Goal: Task Accomplishment & Management: Complete application form

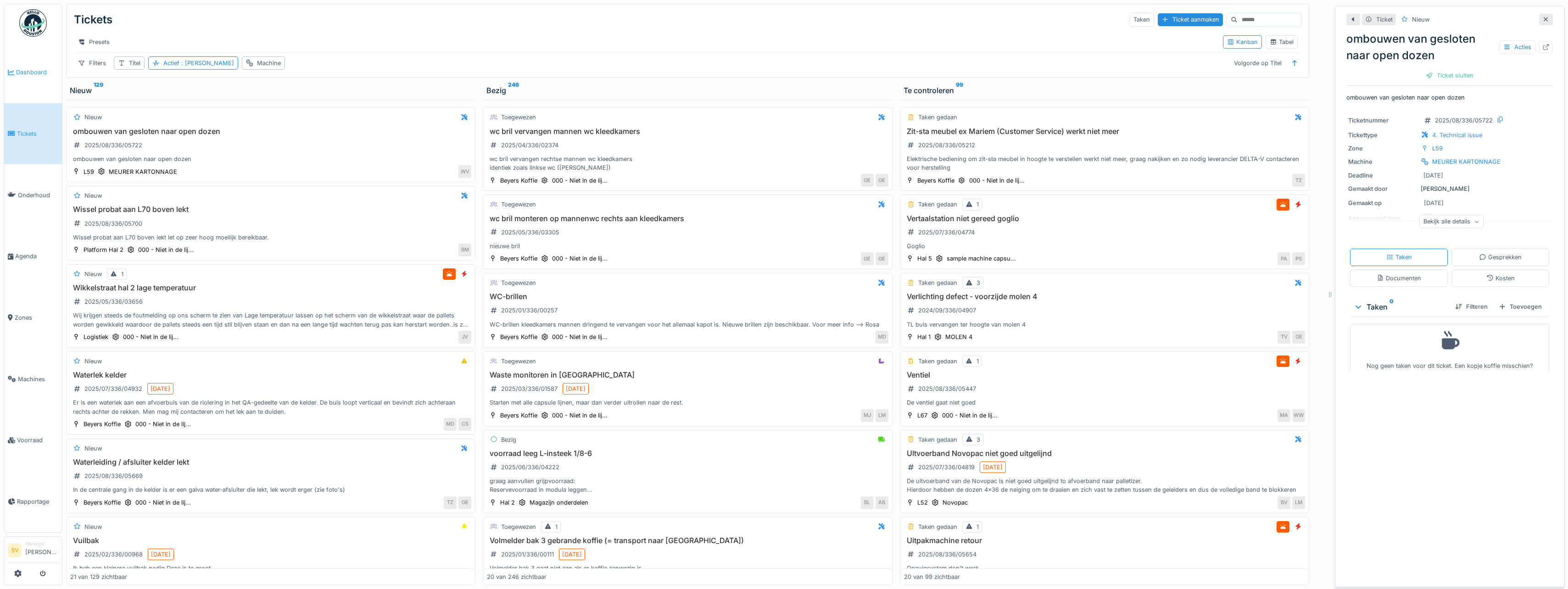
scroll to position [7, 0]
click at [32, 69] on span "Dashboard" at bounding box center [37, 72] width 42 height 9
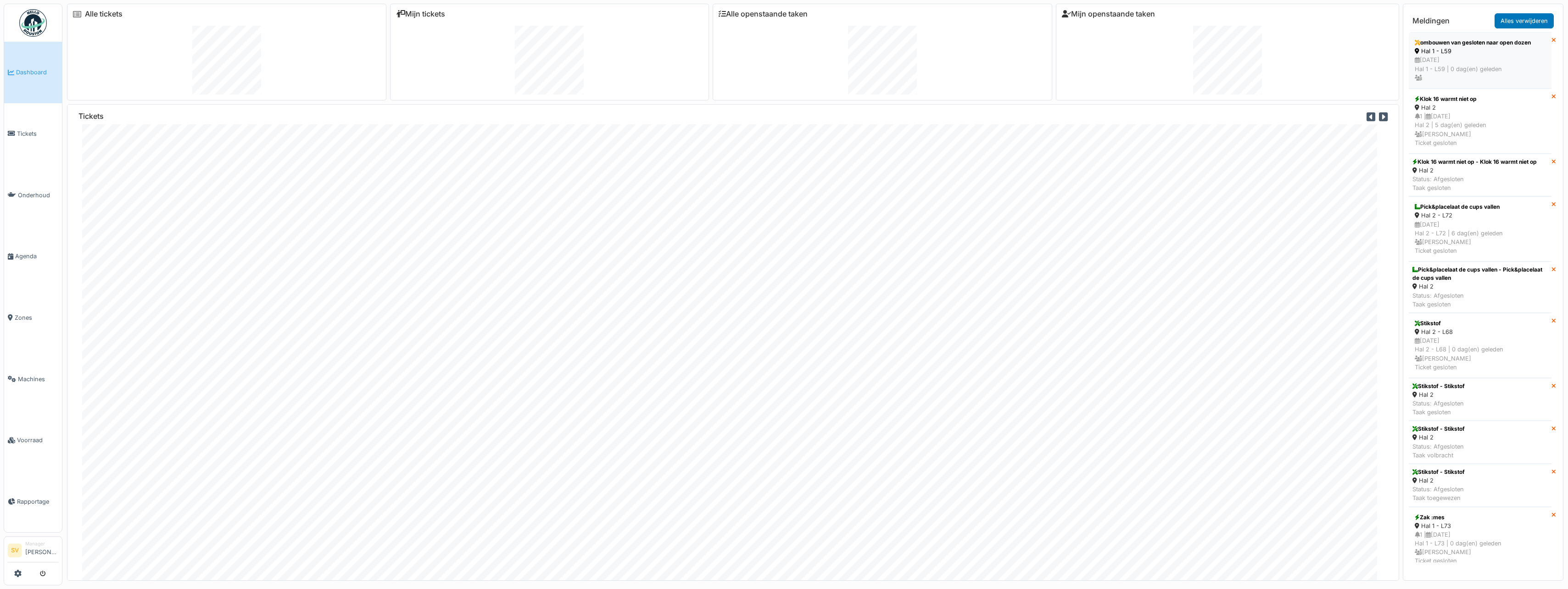
click at [1441, 62] on div "24/08/2025 Hal 1 - L59 | 0 dag(en) geleden" at bounding box center [1480, 69] width 131 height 27
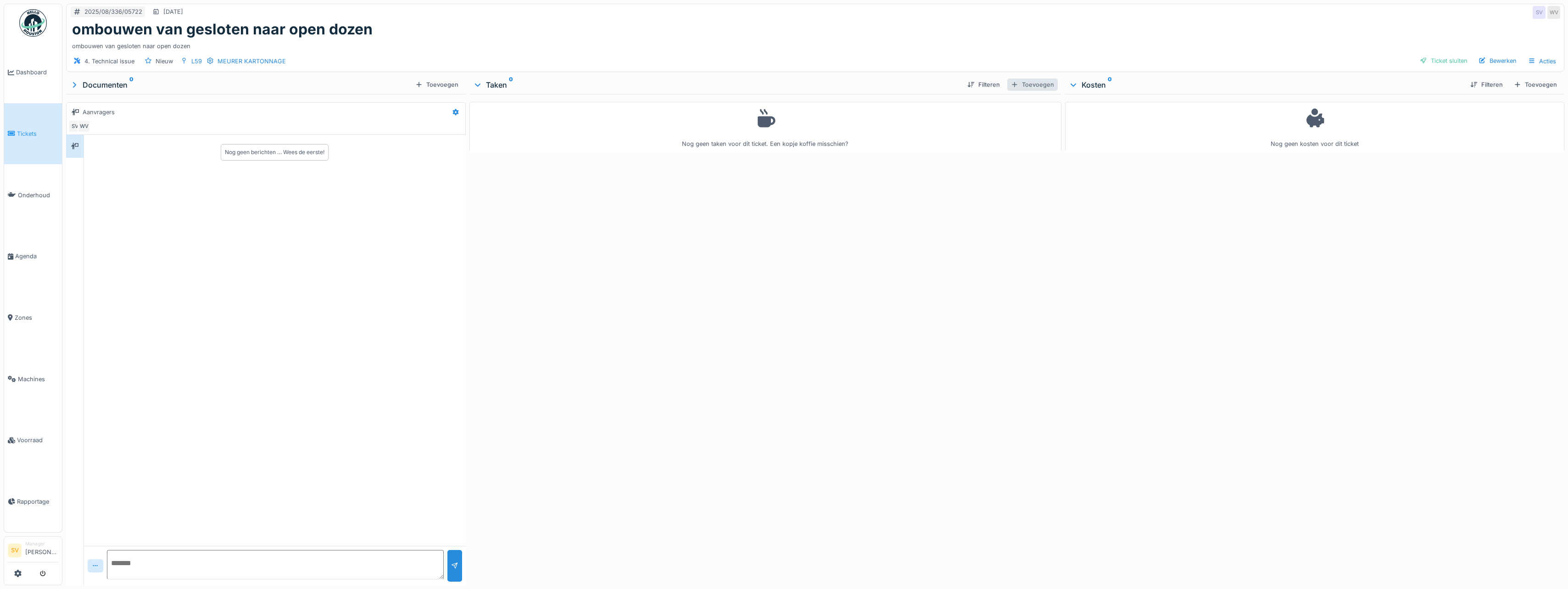
click at [1027, 87] on div "Toevoegen" at bounding box center [1032, 84] width 51 height 12
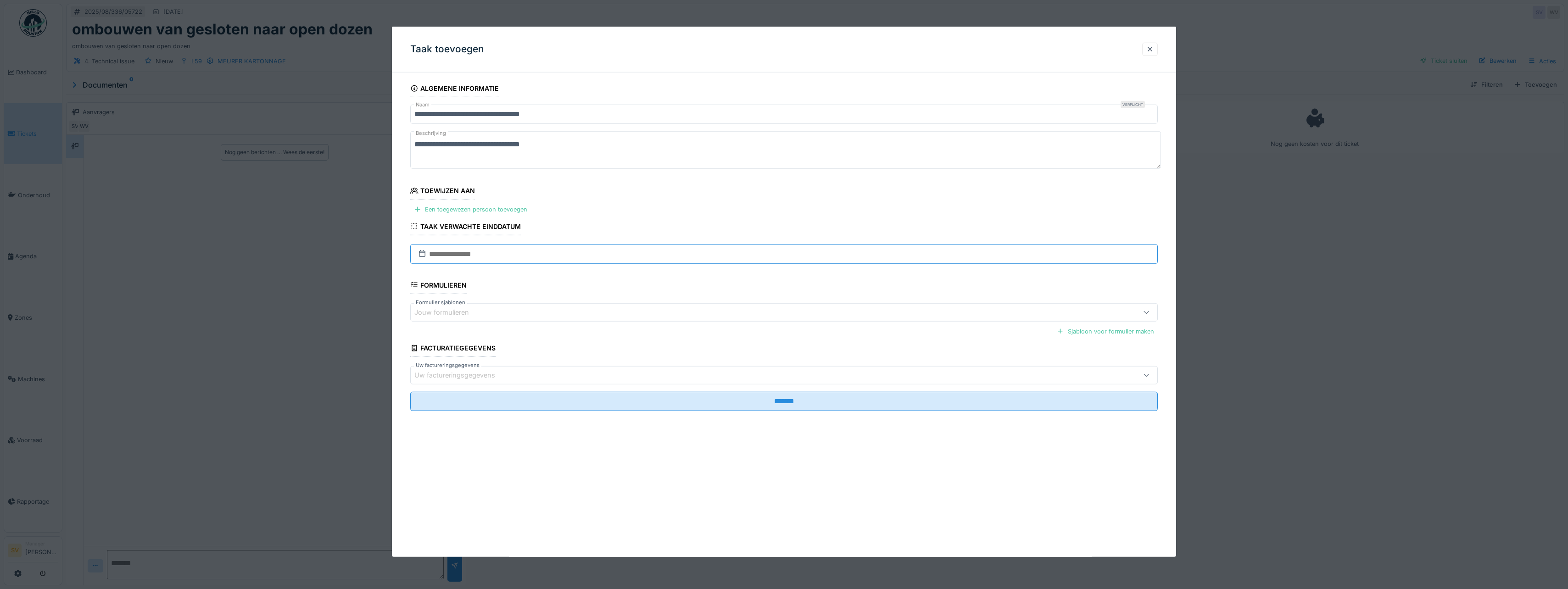
click at [449, 251] on input "text" at bounding box center [784, 254] width 748 height 20
click at [456, 211] on div "Een toegewezen persoon toevoegen" at bounding box center [470, 210] width 120 height 12
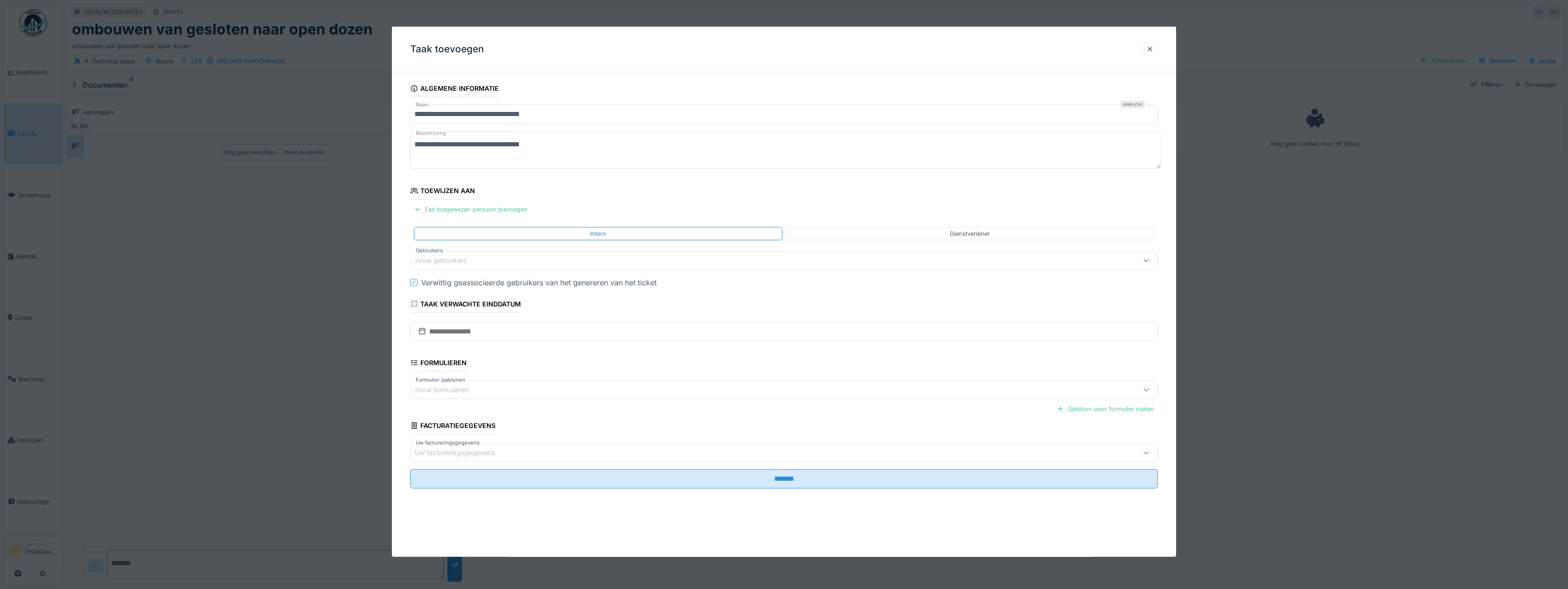
click at [449, 260] on div "Jouw gebruikers" at bounding box center [447, 260] width 65 height 10
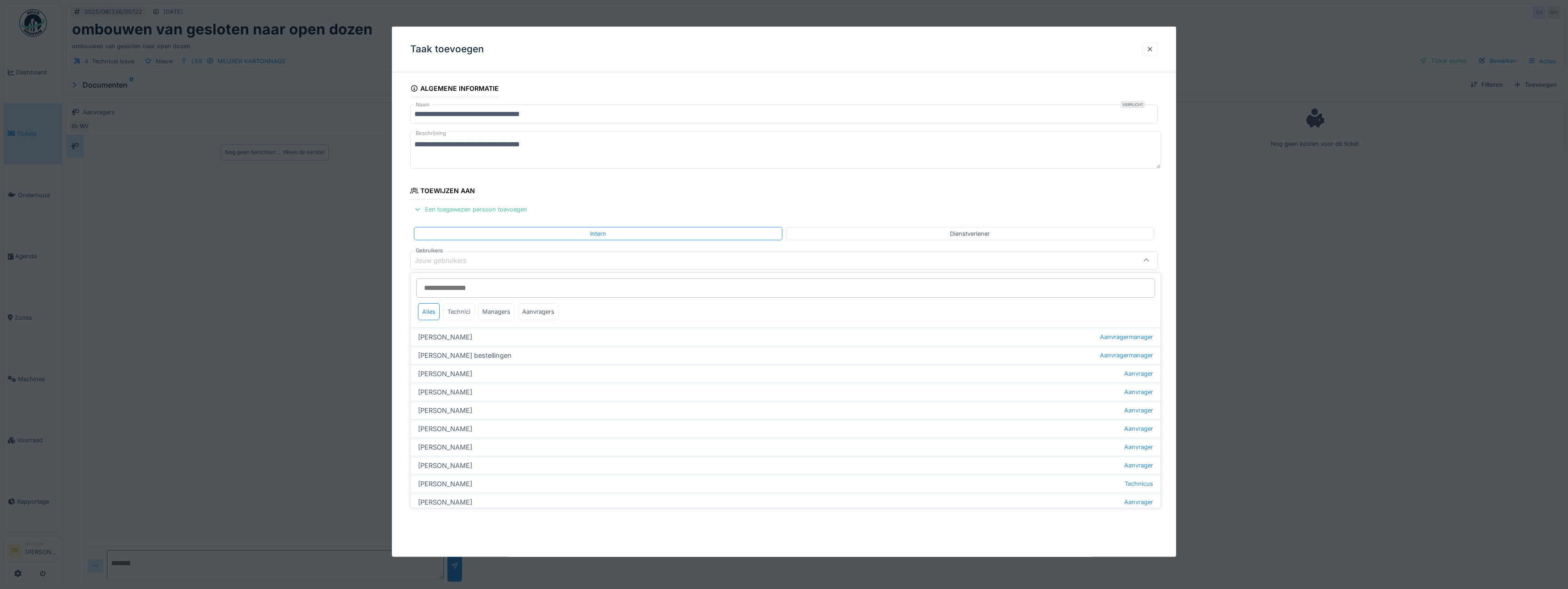
click at [456, 312] on div "Technici" at bounding box center [458, 312] width 31 height 17
click at [438, 500] on div "Ismail Kosar Technicus" at bounding box center [786, 502] width 749 height 18
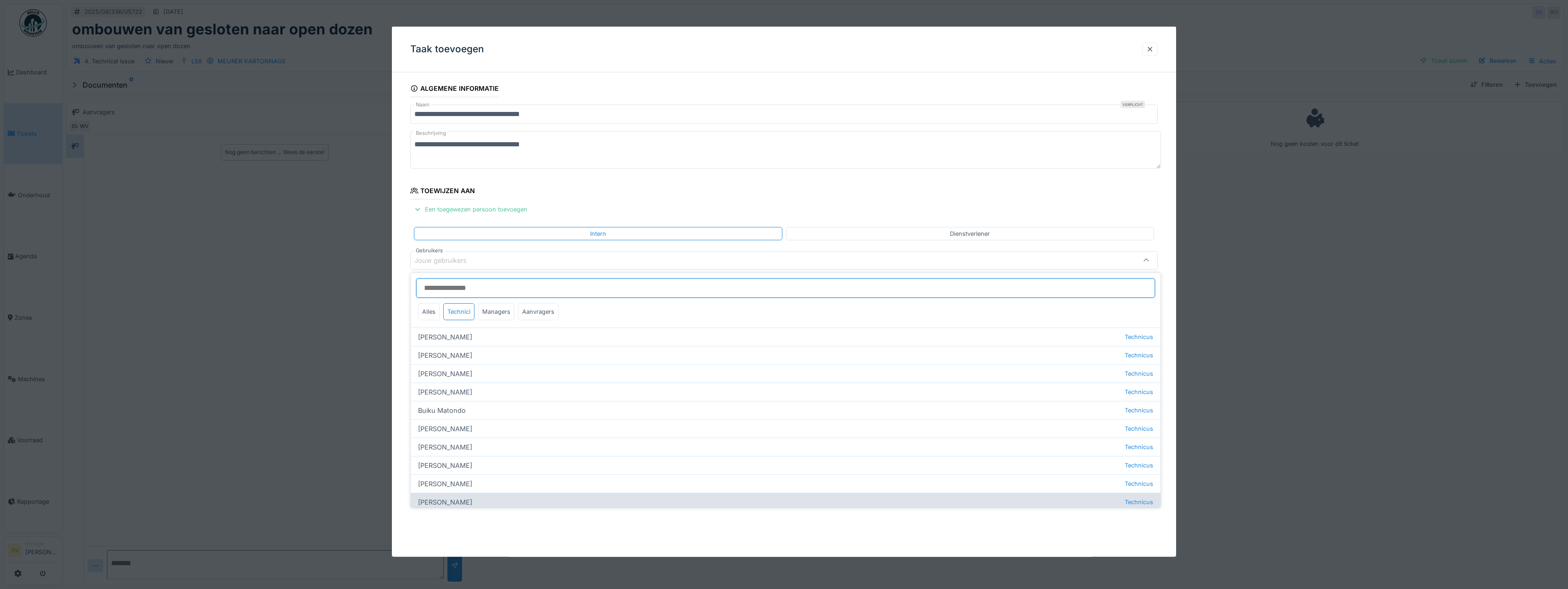
type input "****"
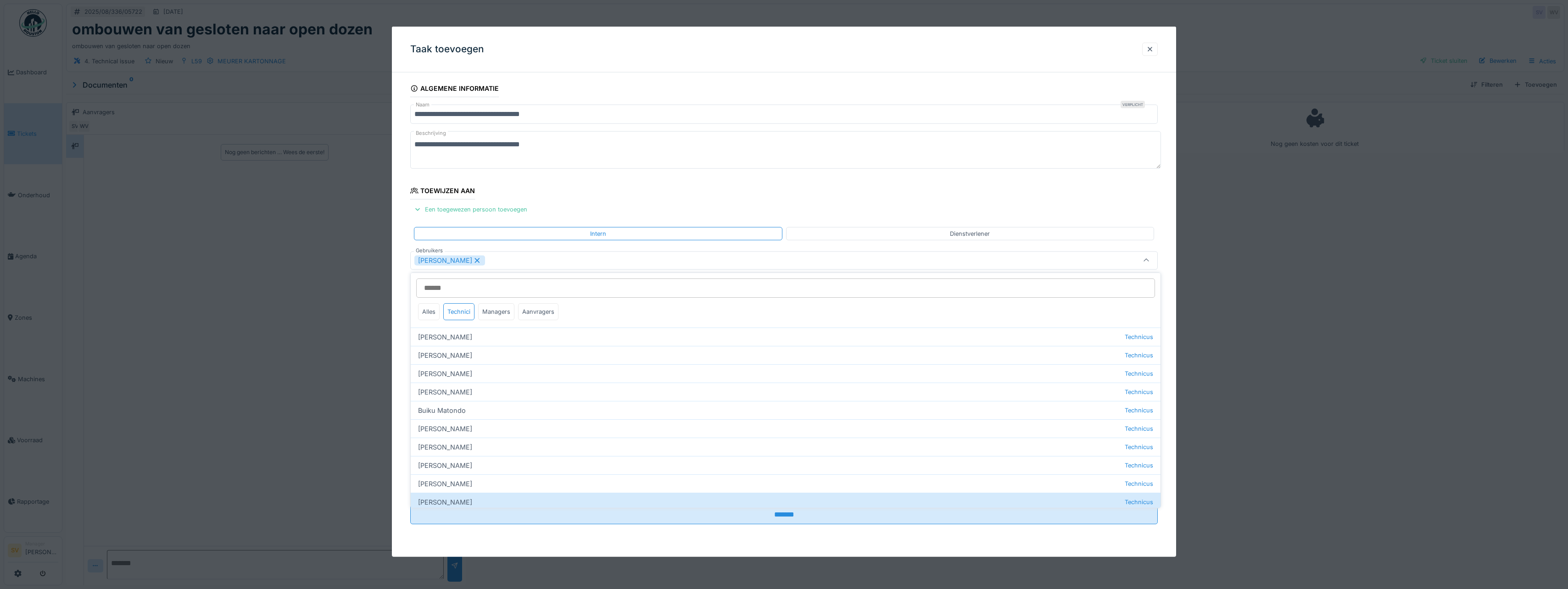
drag, startPoint x: 1147, startPoint y: 258, endPoint x: 1141, endPoint y: 258, distance: 6.0
click at [1147, 258] on icon at bounding box center [1146, 261] width 7 height 6
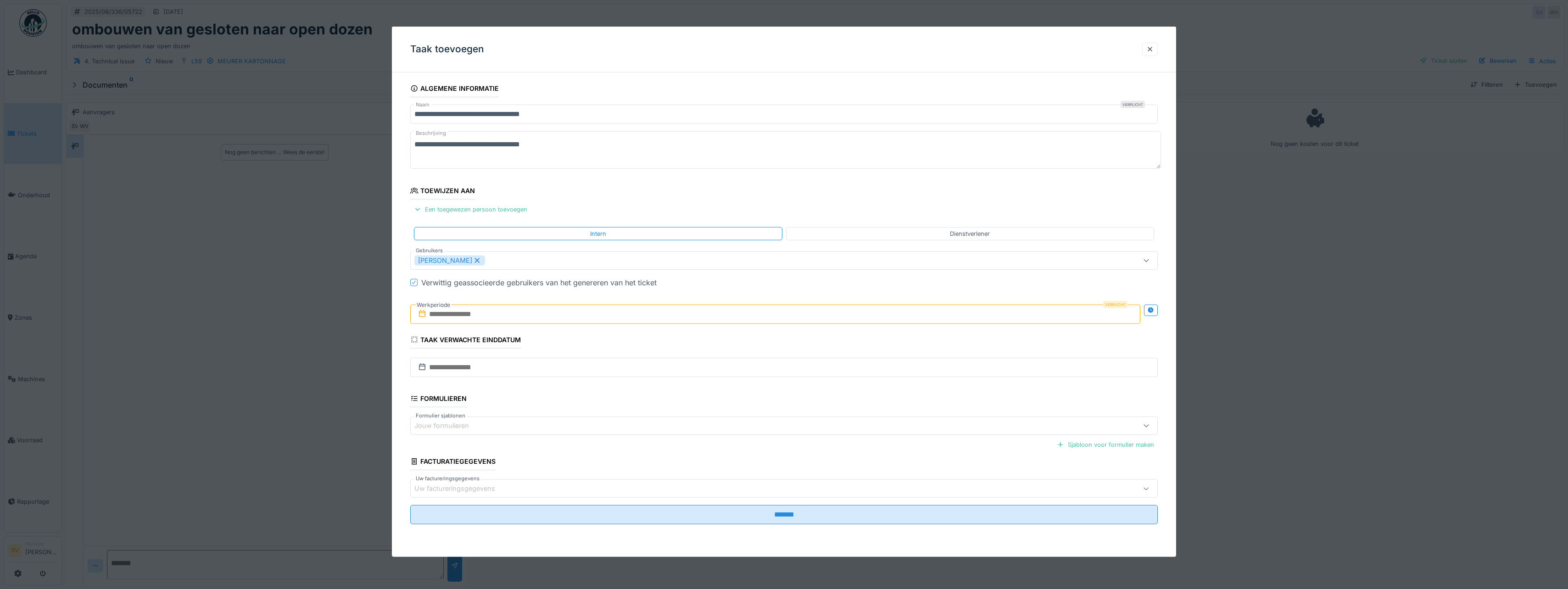
click at [452, 313] on input "text" at bounding box center [775, 314] width 730 height 20
click at [732, 419] on div "18" at bounding box center [732, 419] width 12 height 12
click at [746, 419] on div "19" at bounding box center [747, 419] width 12 height 13
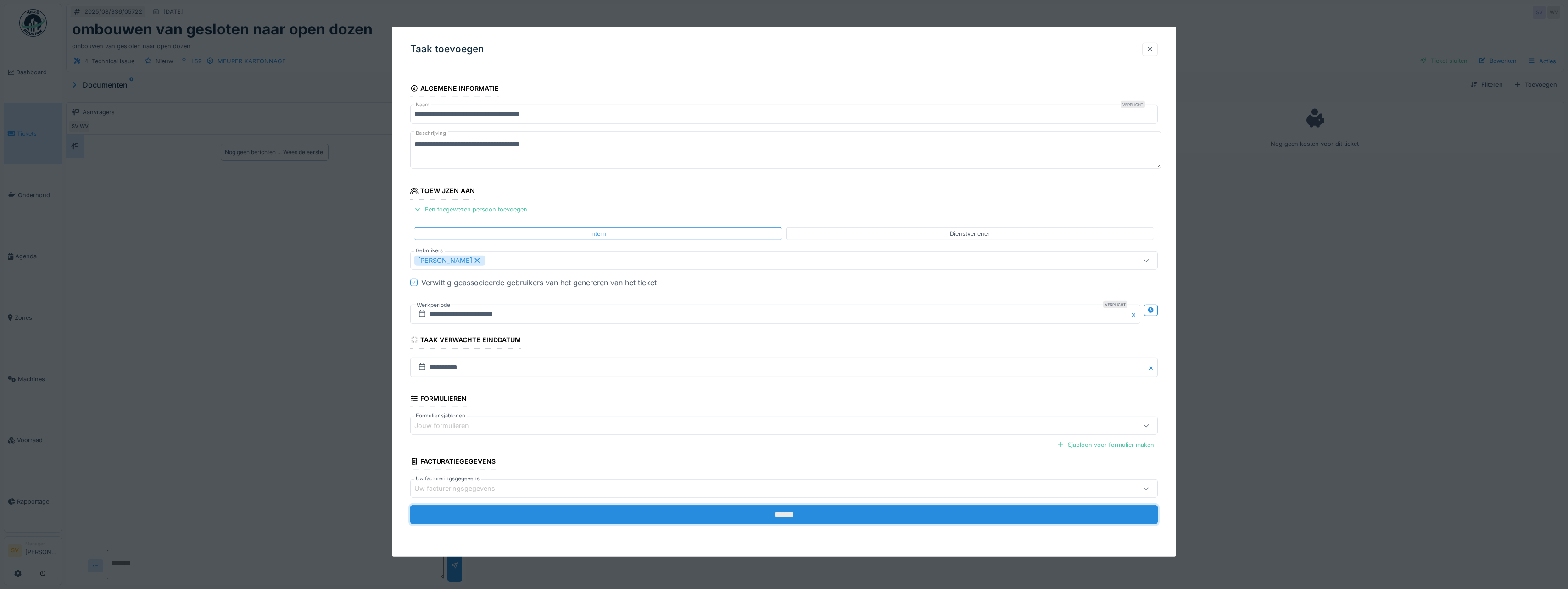
click at [793, 516] on input "*******" at bounding box center [784, 514] width 748 height 20
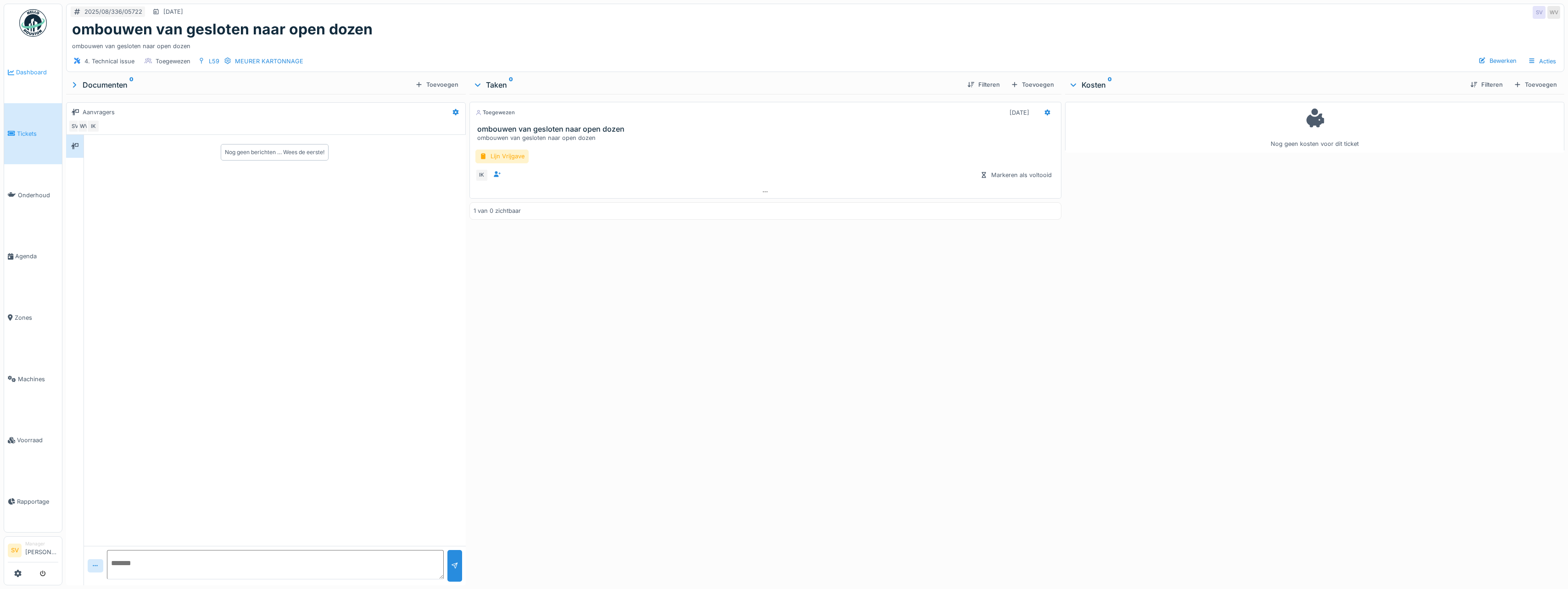
click at [34, 70] on span "Dashboard" at bounding box center [37, 72] width 42 height 9
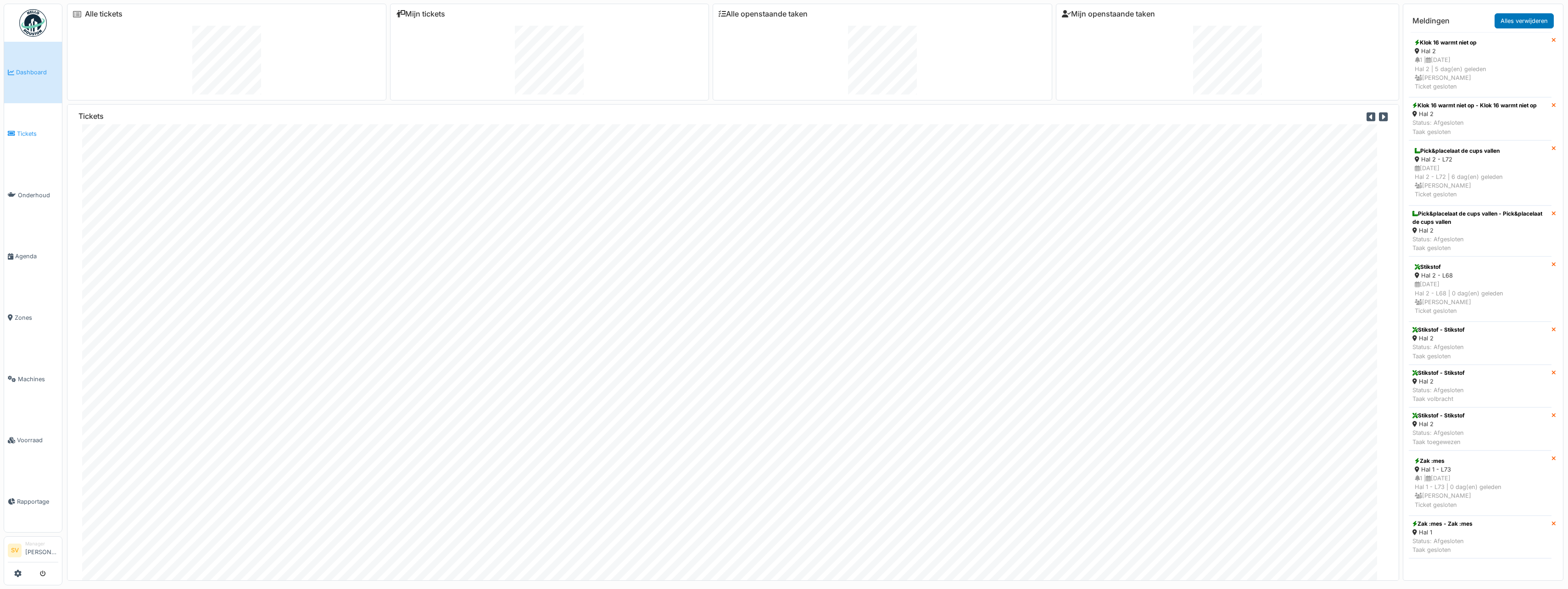
click at [29, 130] on span "Tickets" at bounding box center [38, 134] width 42 height 9
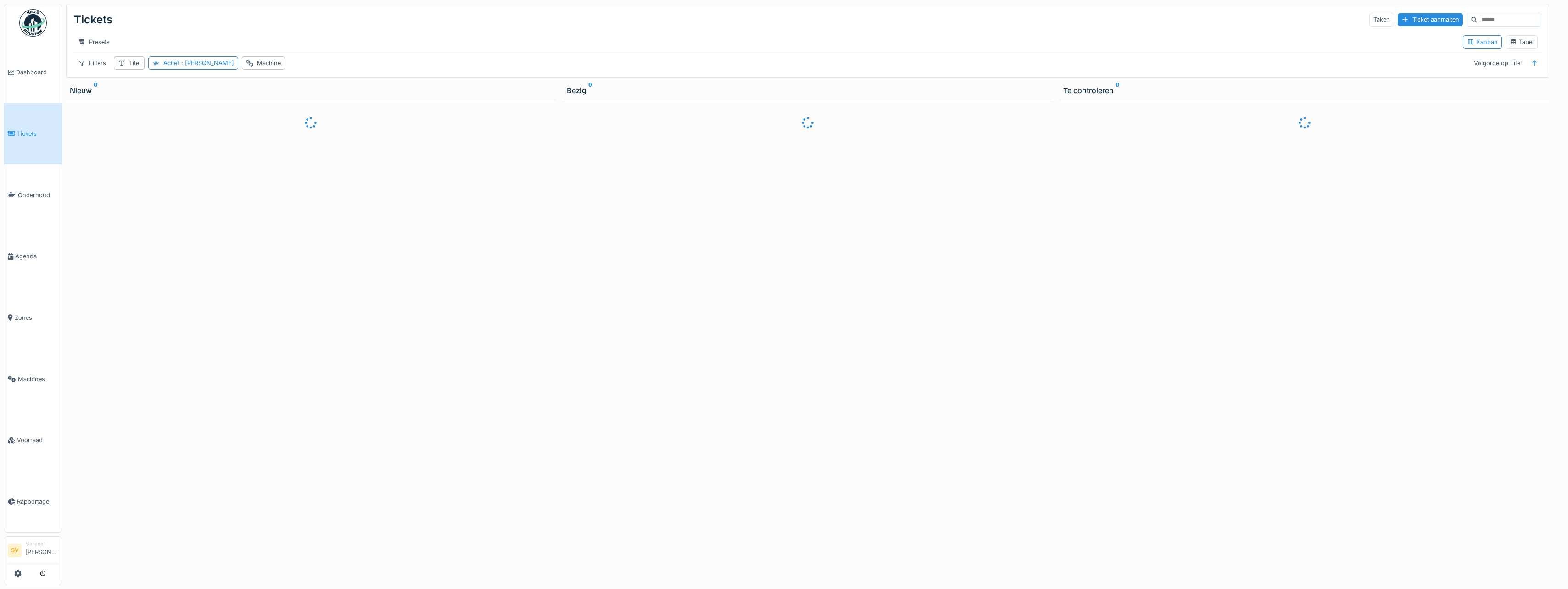
drag, startPoint x: 1396, startPoint y: 16, endPoint x: 1306, endPoint y: 29, distance: 90.9
click at [1397, 16] on div "Ticket aanmaken" at bounding box center [1430, 20] width 65 height 12
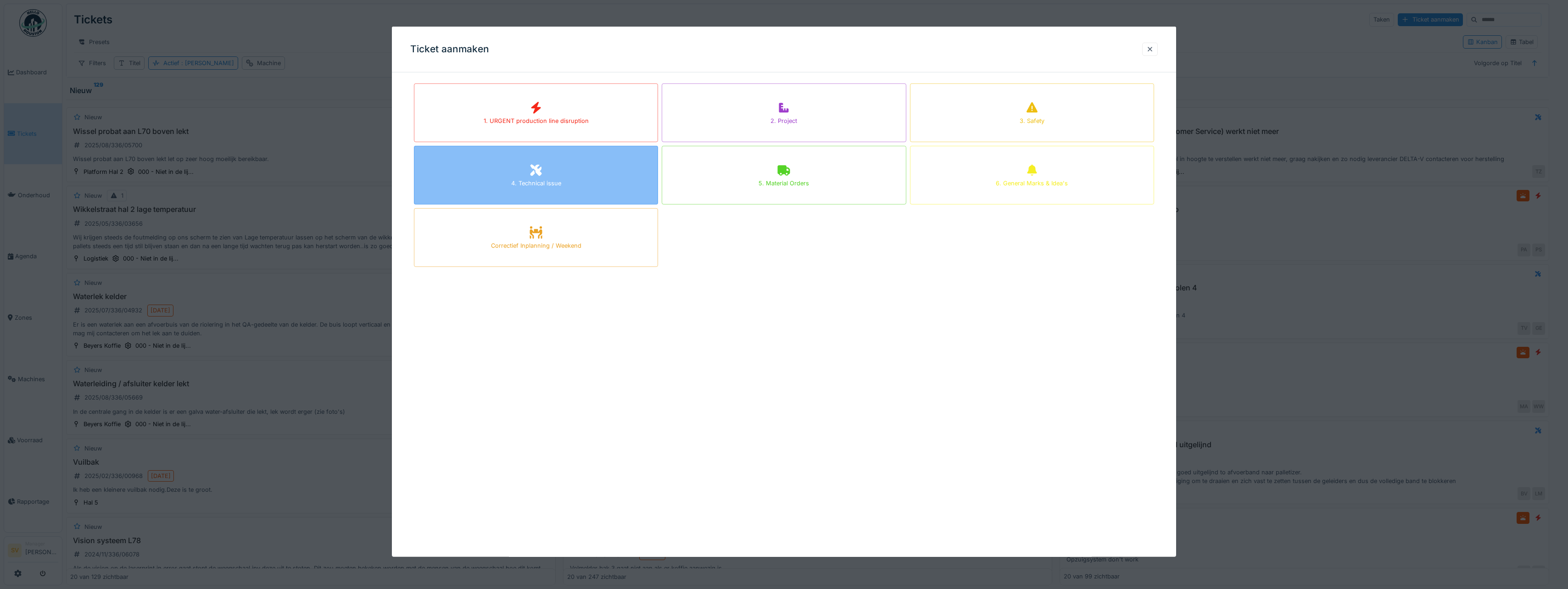
click at [504, 178] on div "4. Technical issue" at bounding box center [536, 175] width 244 height 59
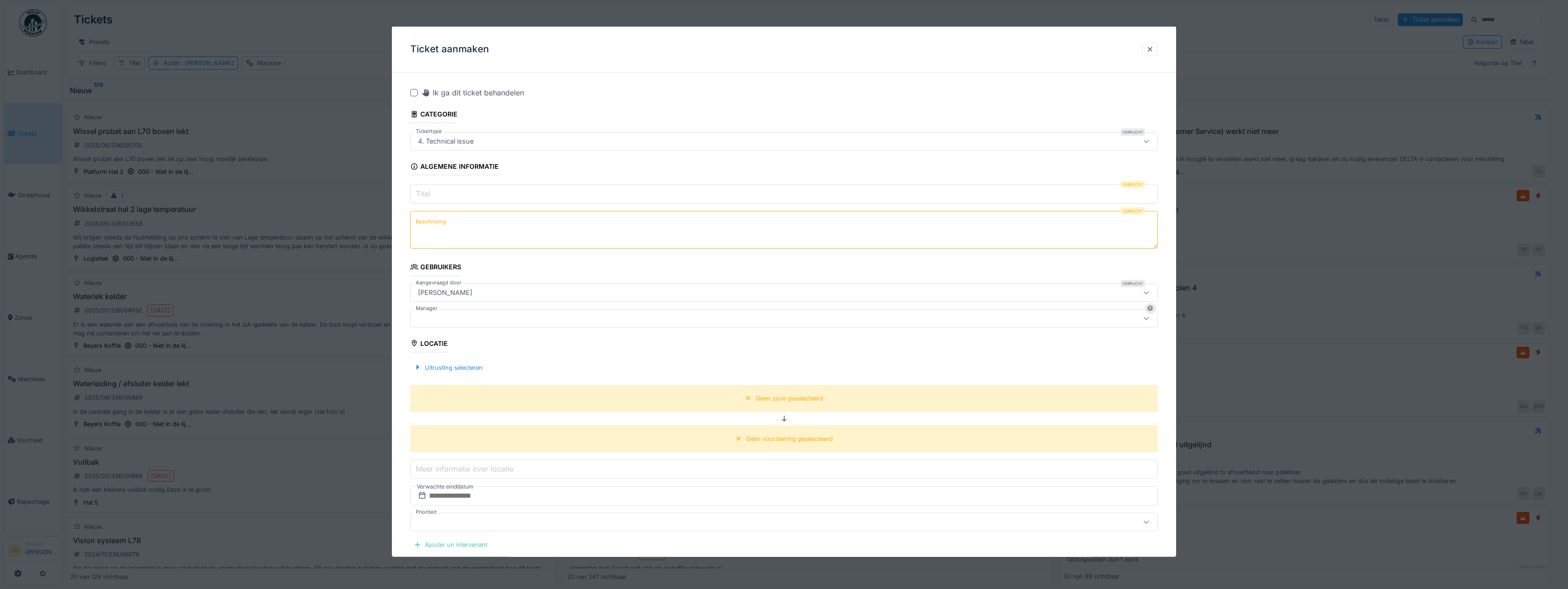
click at [434, 196] on input "Titel" at bounding box center [784, 194] width 748 height 20
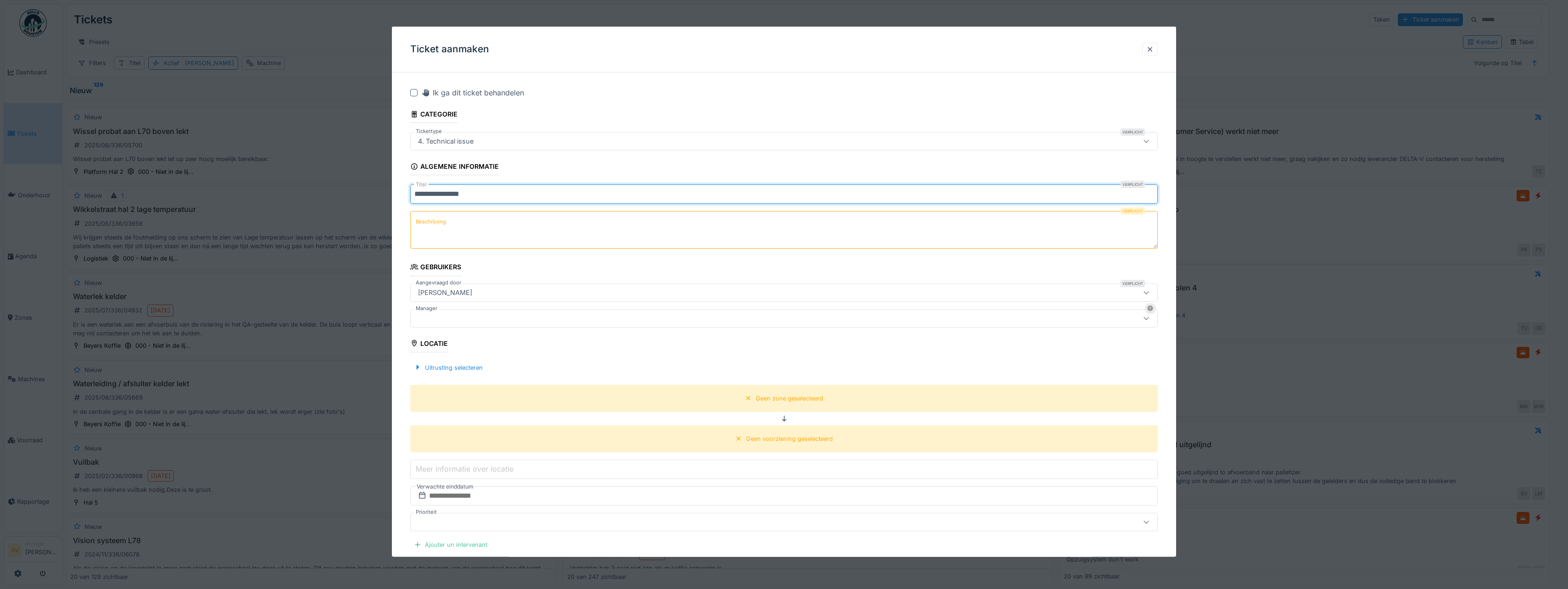
type input "**********"
click at [482, 229] on textarea "Beschrijving" at bounding box center [784, 230] width 748 height 38
drag, startPoint x: 415, startPoint y: 196, endPoint x: 450, endPoint y: 211, distance: 38.1
click at [477, 194] on input "**********" at bounding box center [784, 194] width 748 height 20
click at [436, 231] on textarea "Beschrijving" at bounding box center [784, 230] width 748 height 38
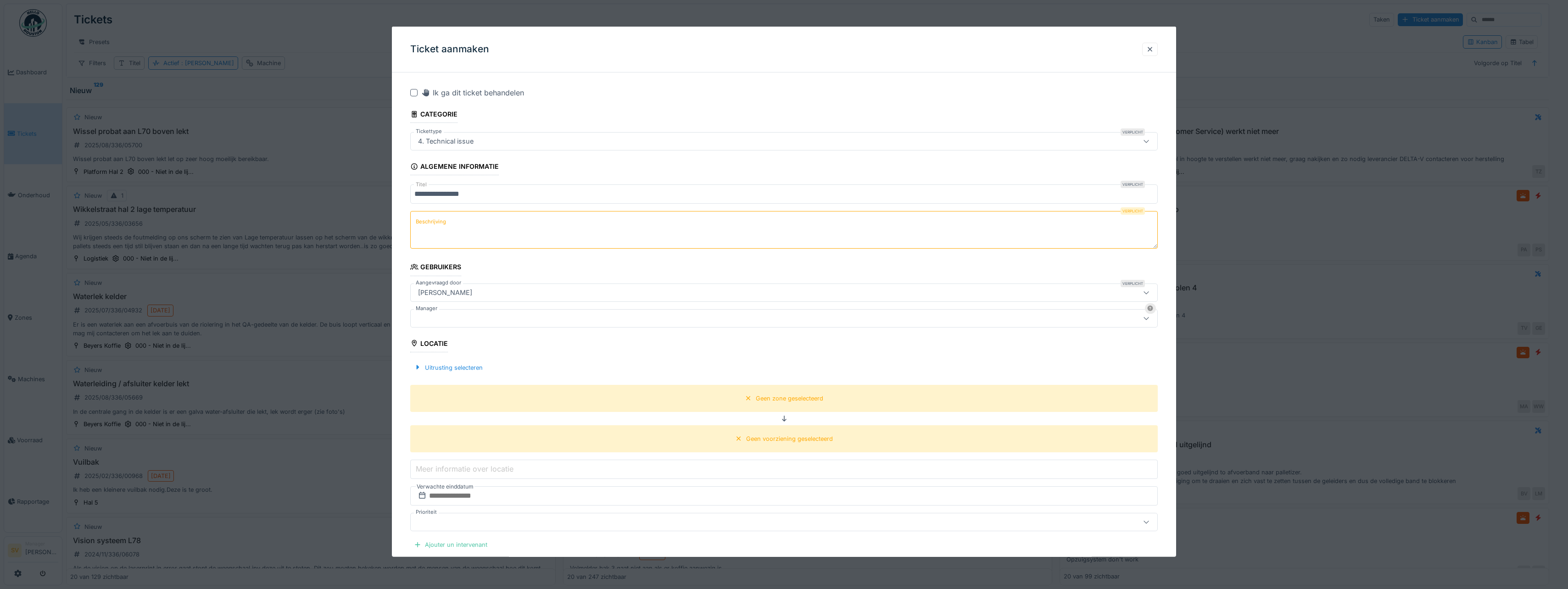
paste textarea "**********"
click at [584, 228] on textarea "**********" at bounding box center [784, 230] width 748 height 38
type textarea "*"
type textarea "**********"
click at [505, 293] on div "[PERSON_NAME]" at bounding box center [743, 292] width 658 height 10
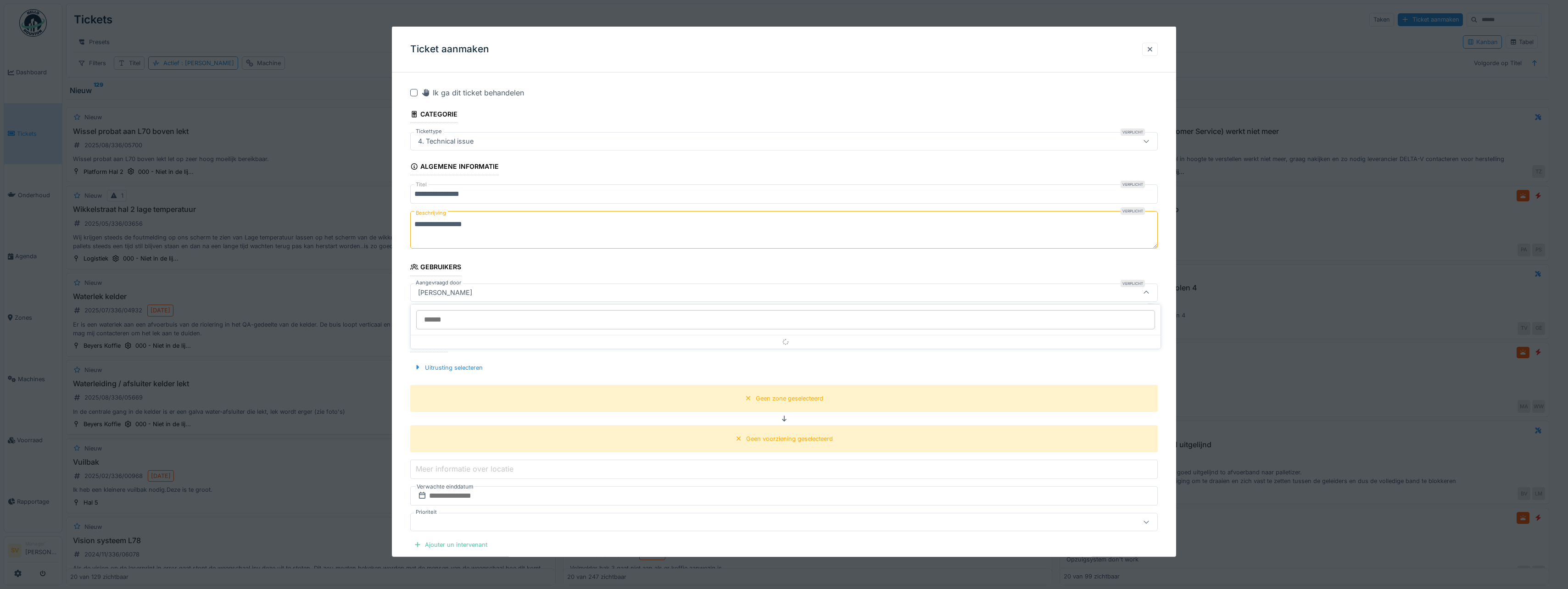
scroll to position [1, 0]
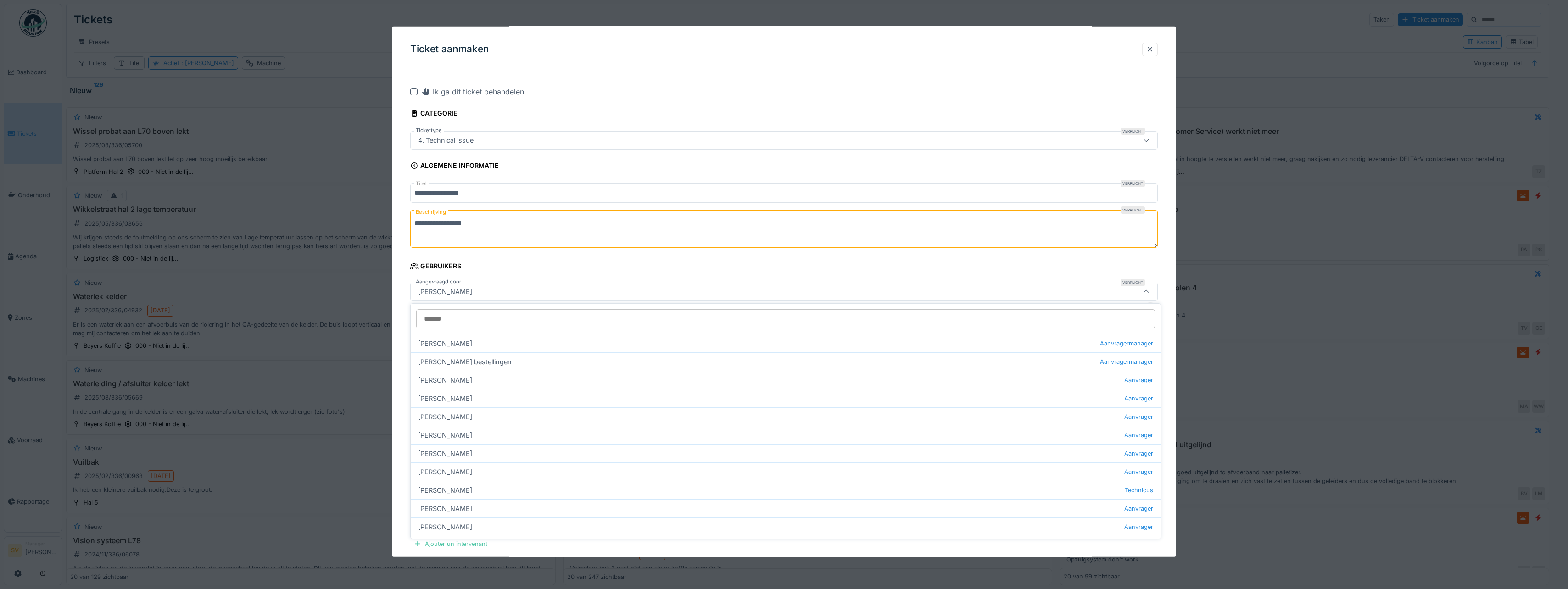
click at [459, 321] on input "Aangevraagd door" at bounding box center [786, 319] width 738 height 20
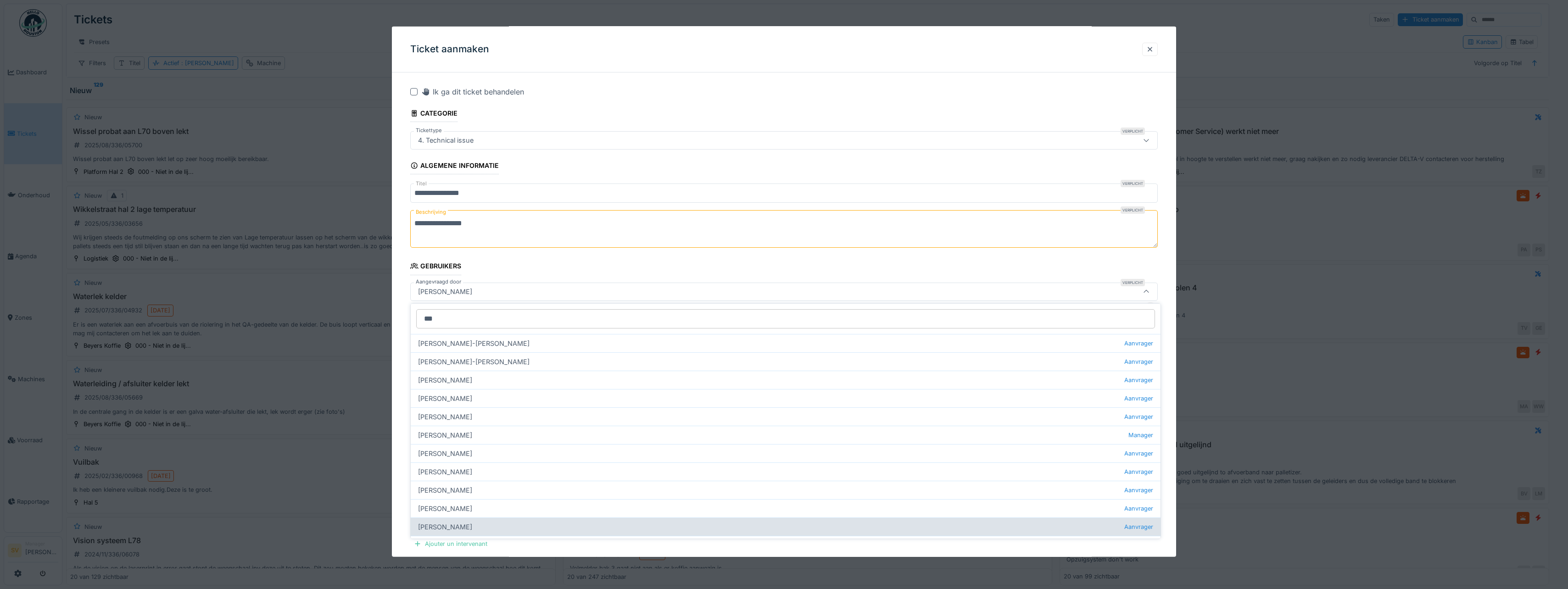
type input "***"
click at [449, 525] on div "Marek Koziol Aanvrager" at bounding box center [786, 527] width 749 height 18
type input "****"
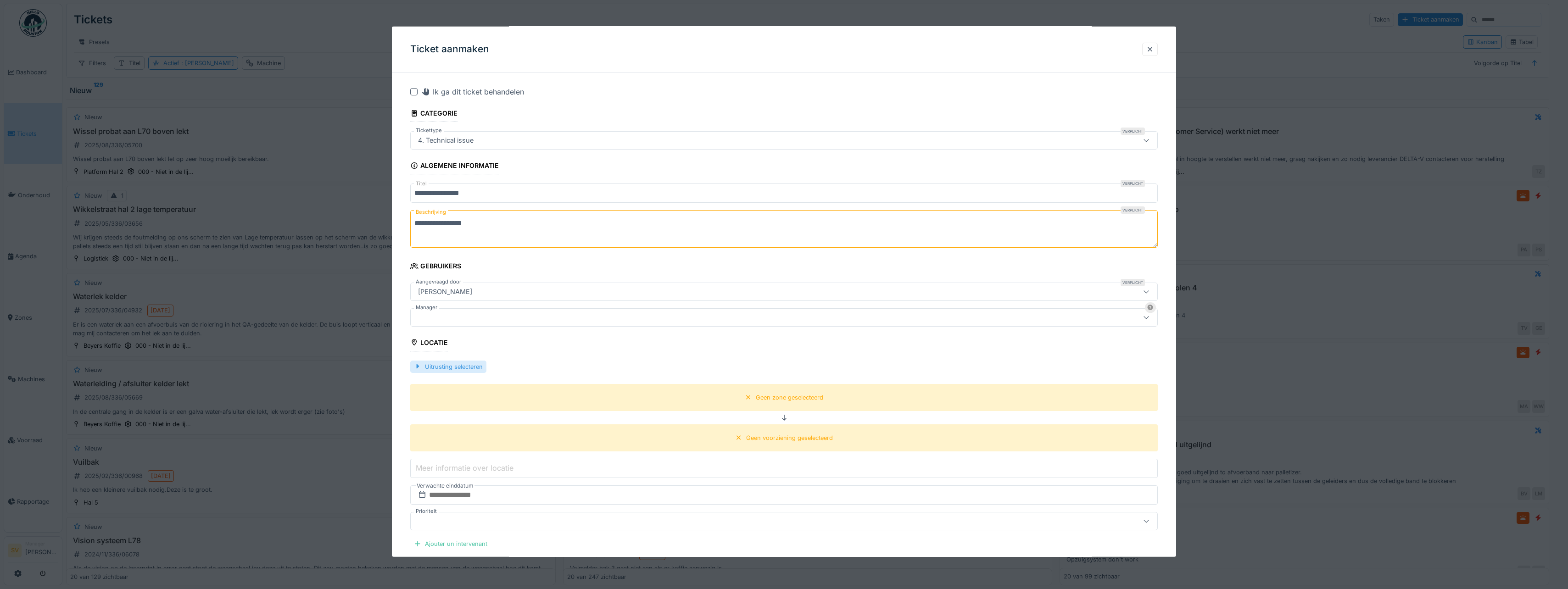
click at [419, 367] on div at bounding box center [418, 366] width 7 height 9
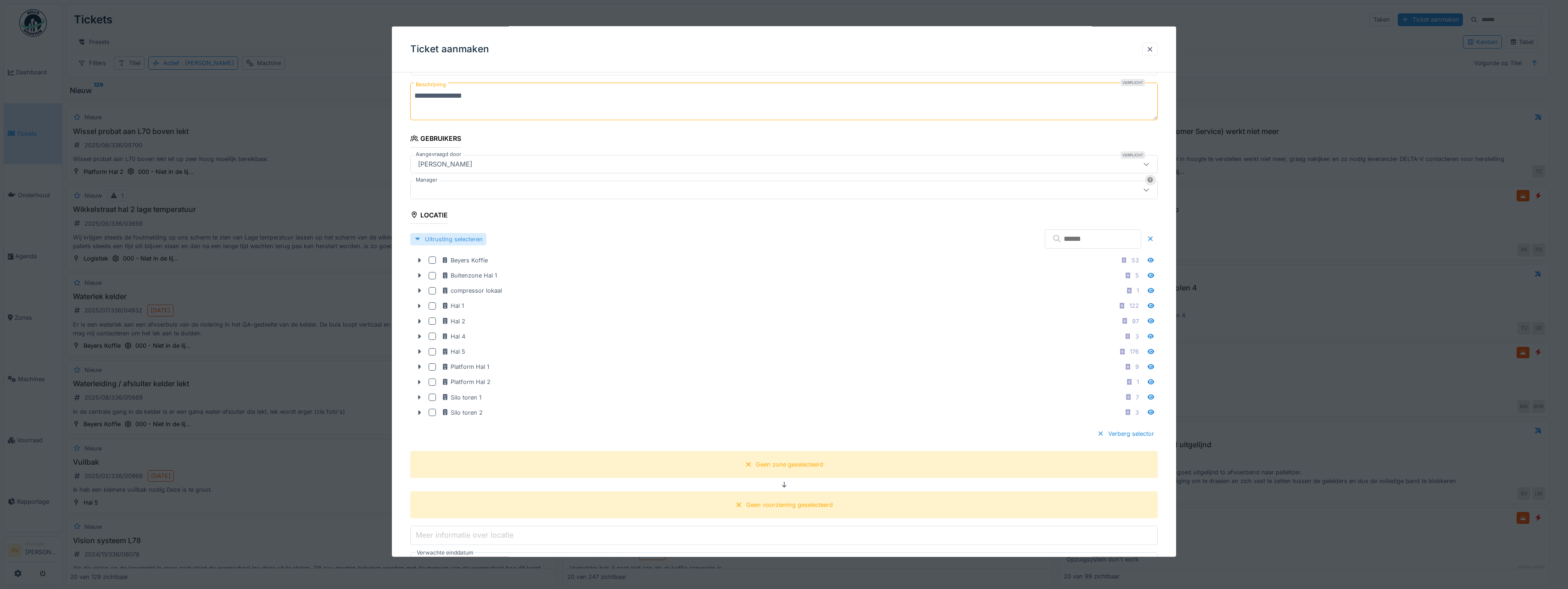
scroll to position [185, 0]
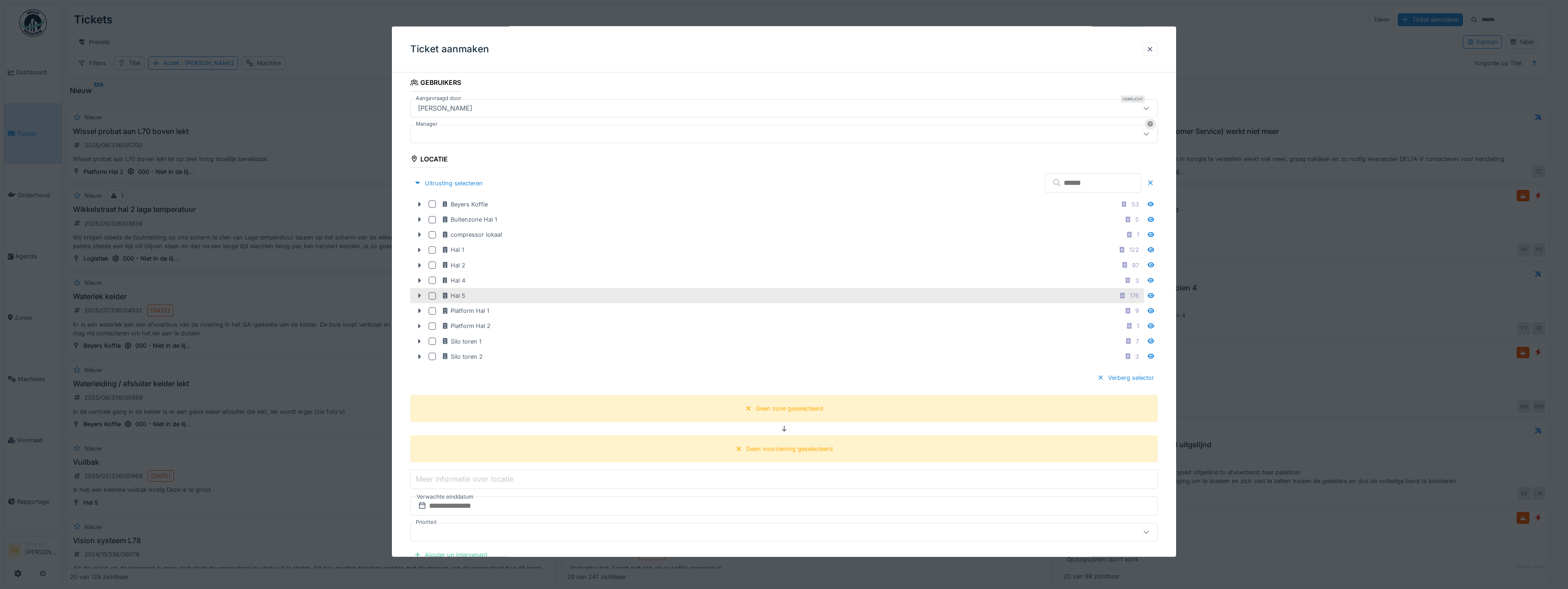
click at [419, 295] on icon at bounding box center [420, 296] width 3 height 5
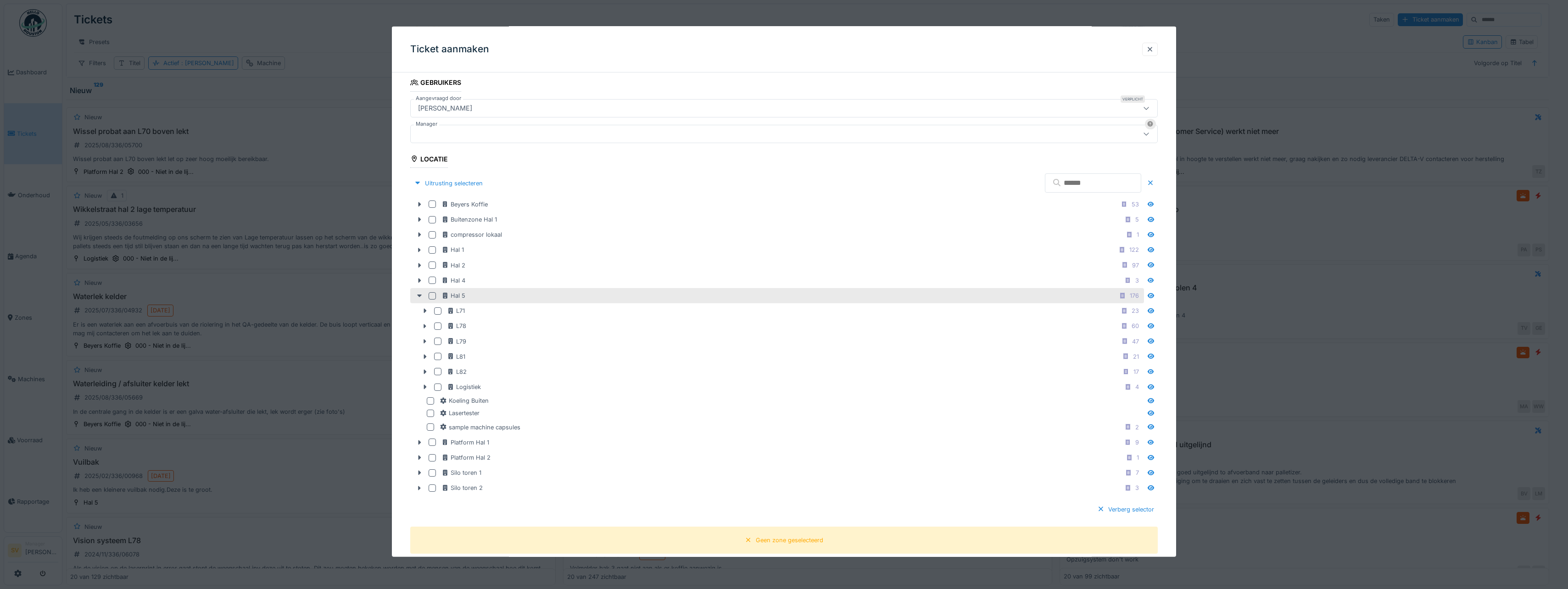
click at [433, 295] on div at bounding box center [432, 295] width 7 height 7
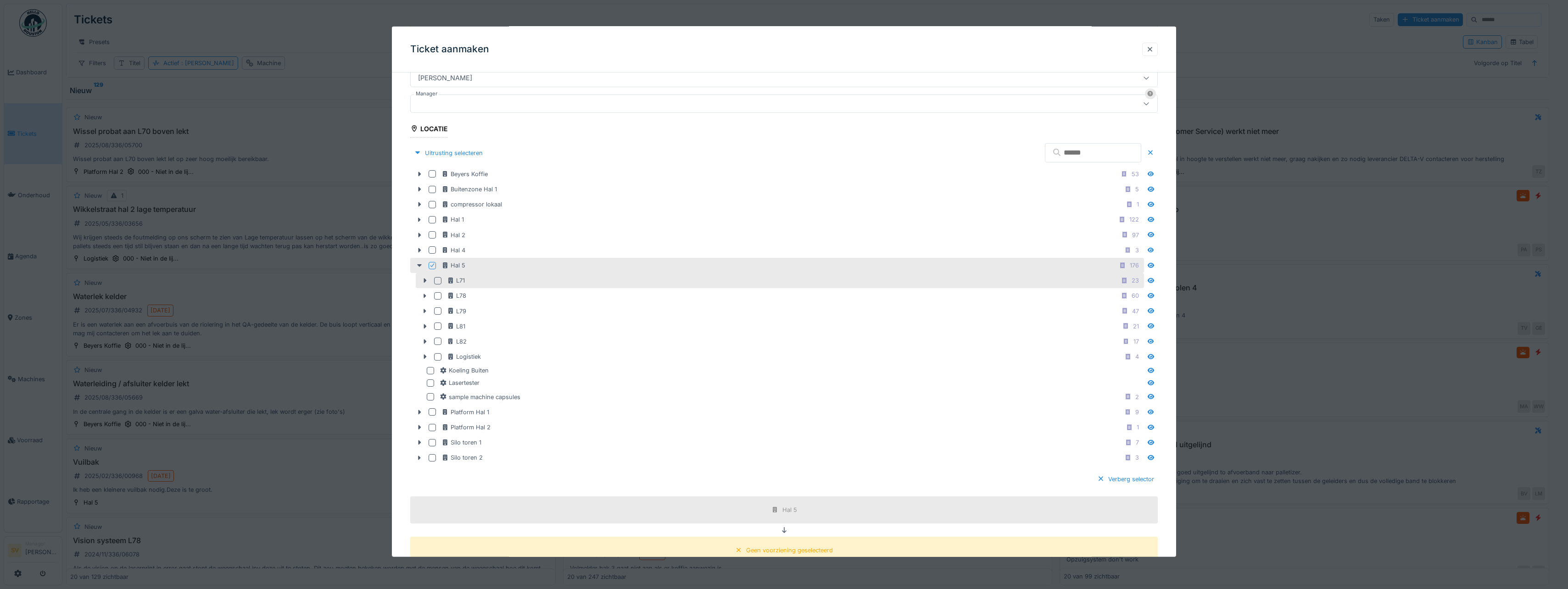
scroll to position [230, 0]
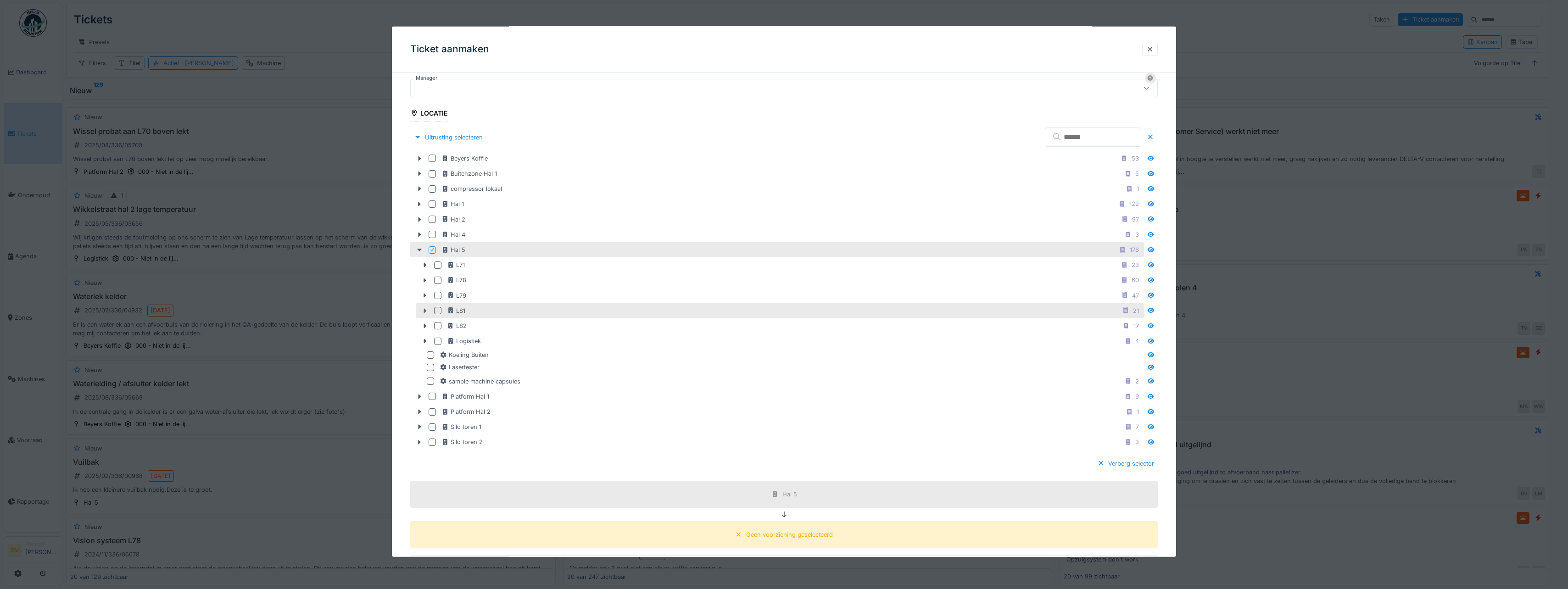
click at [427, 310] on icon at bounding box center [425, 311] width 7 height 6
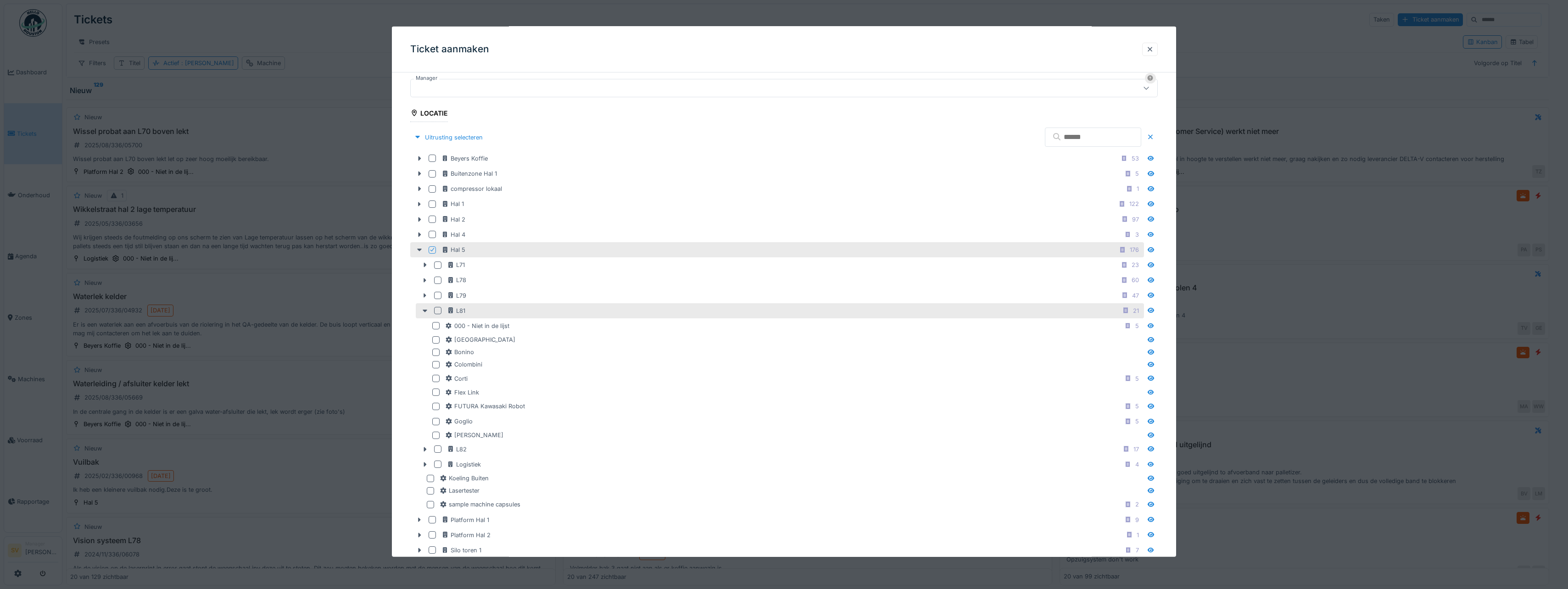
click at [437, 310] on div at bounding box center [438, 310] width 7 height 7
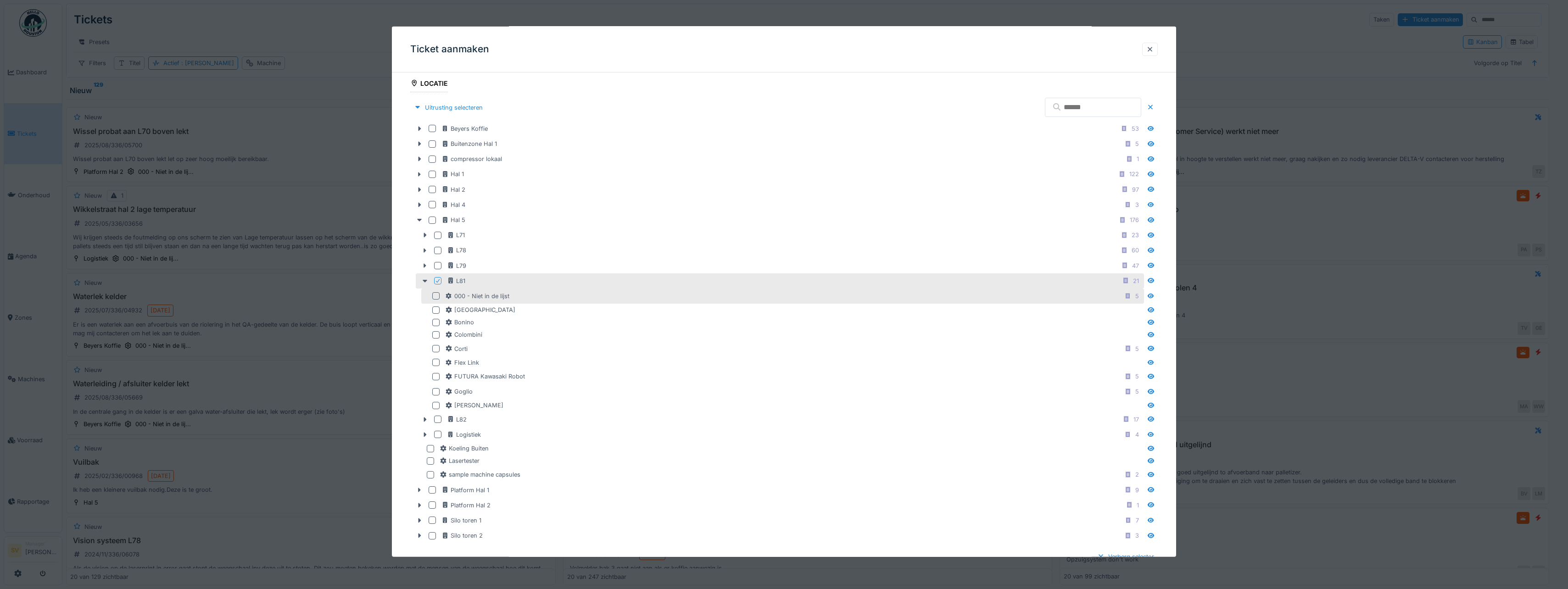
scroll to position [322, 0]
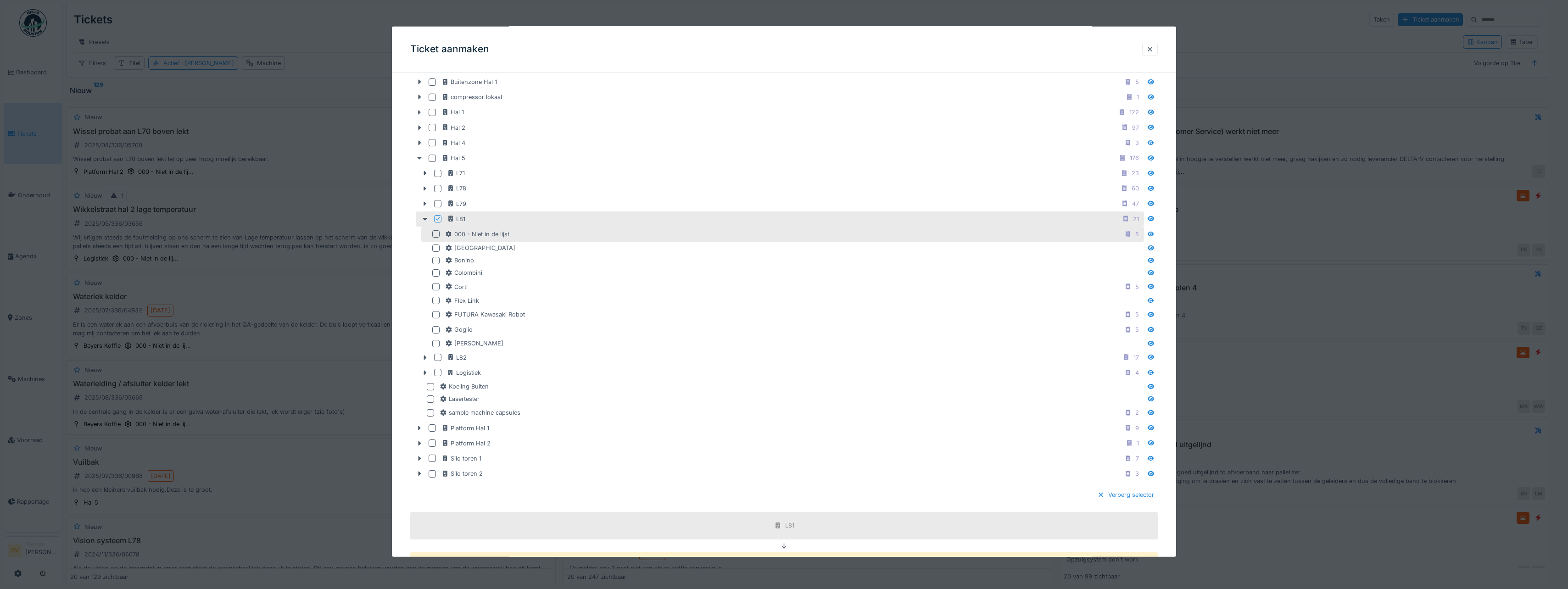
click at [437, 235] on div at bounding box center [436, 234] width 7 height 7
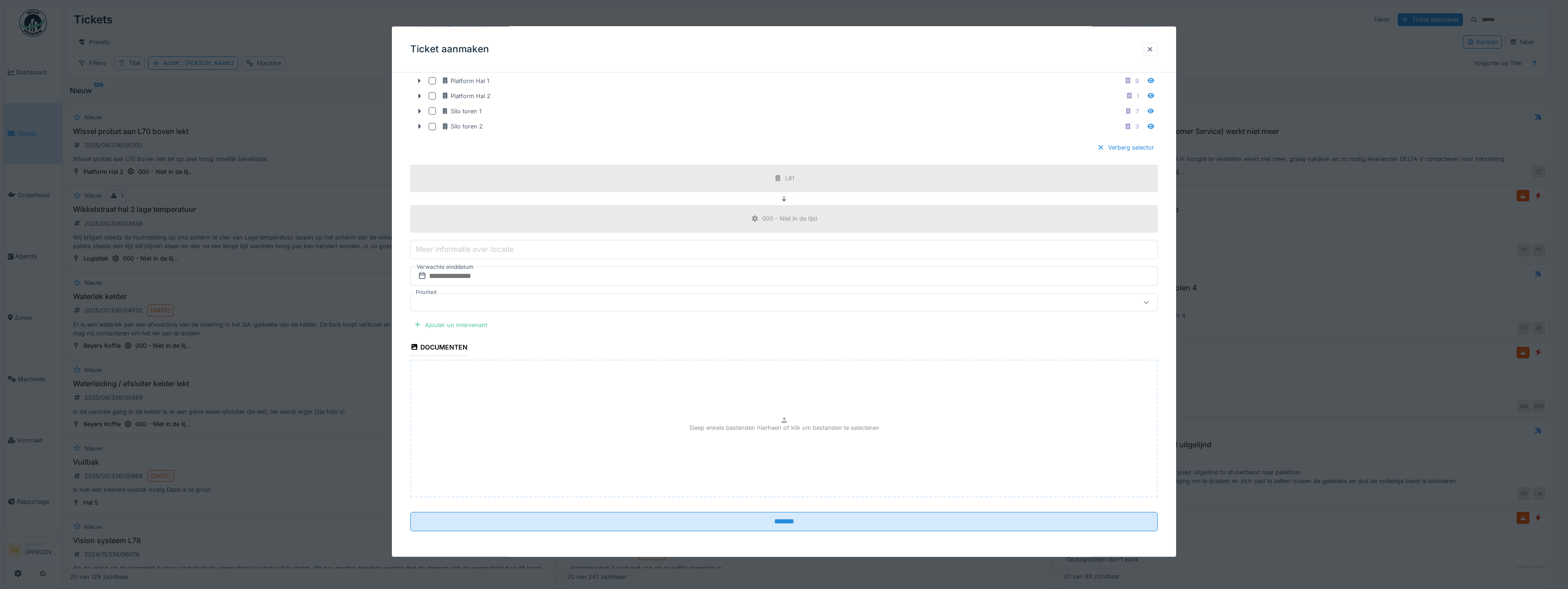
scroll to position [7, 0]
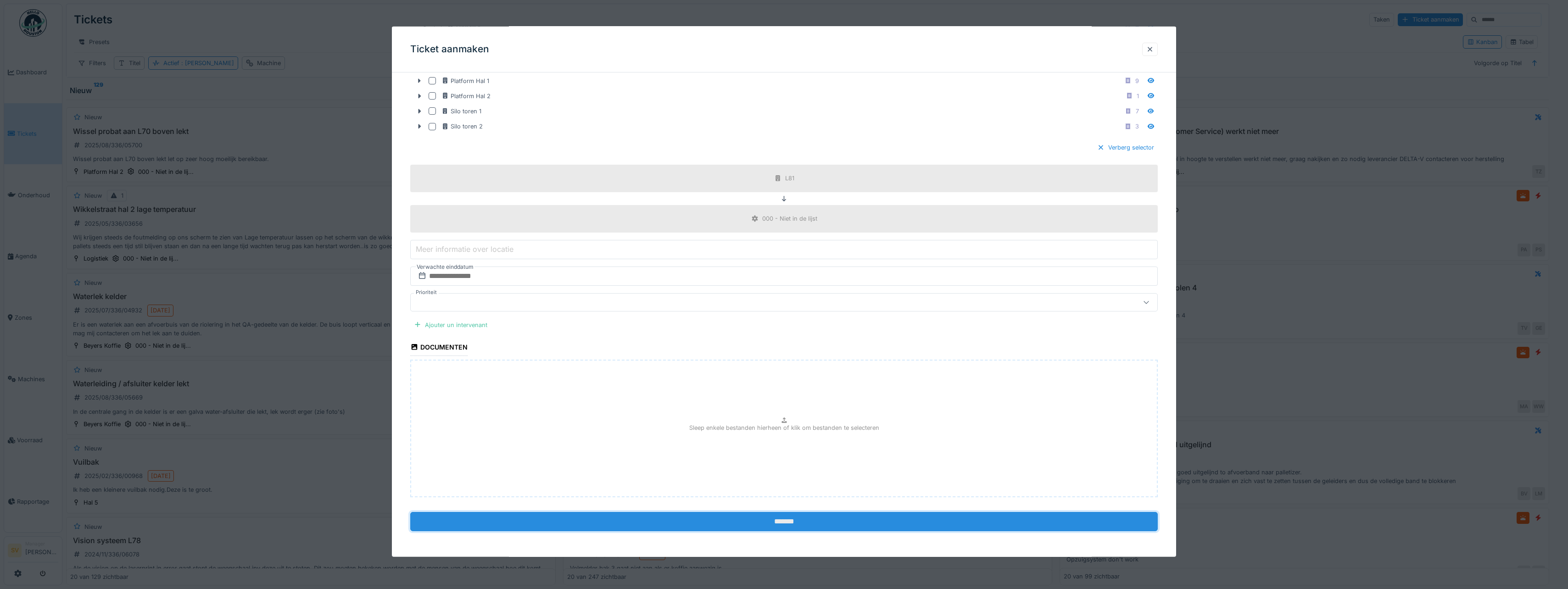
click at [790, 521] on input "*******" at bounding box center [784, 522] width 748 height 20
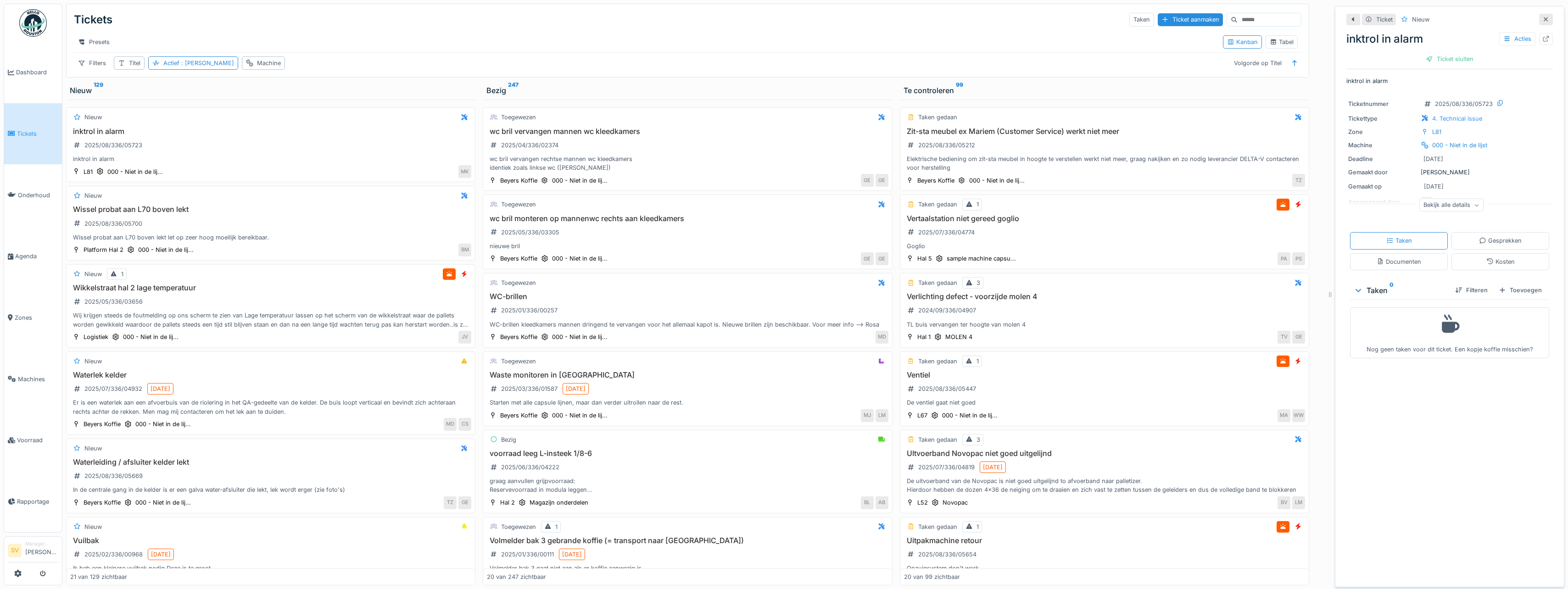
drag, startPoint x: 1509, startPoint y: 282, endPoint x: 1073, endPoint y: 286, distance: 436.0
click at [1509, 284] on div "Toevoegen" at bounding box center [1520, 290] width 51 height 12
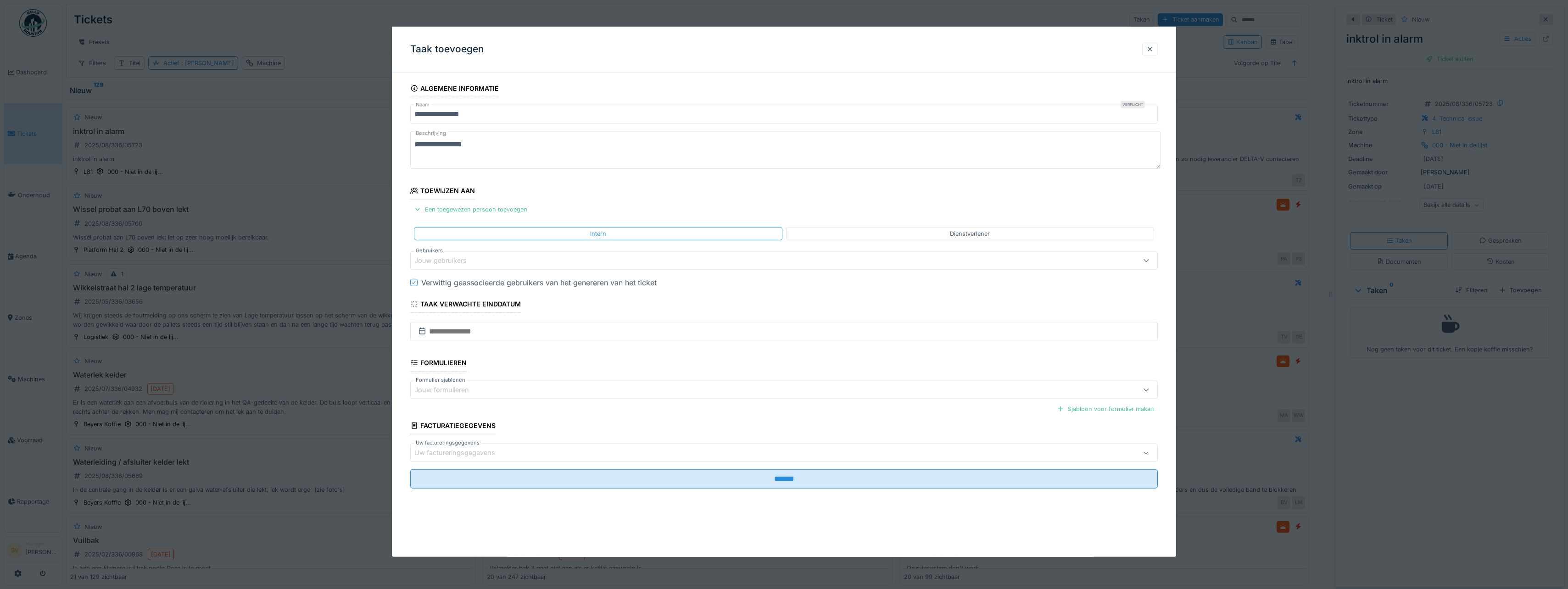
click at [462, 260] on div "Jouw gebruikers" at bounding box center [447, 260] width 65 height 10
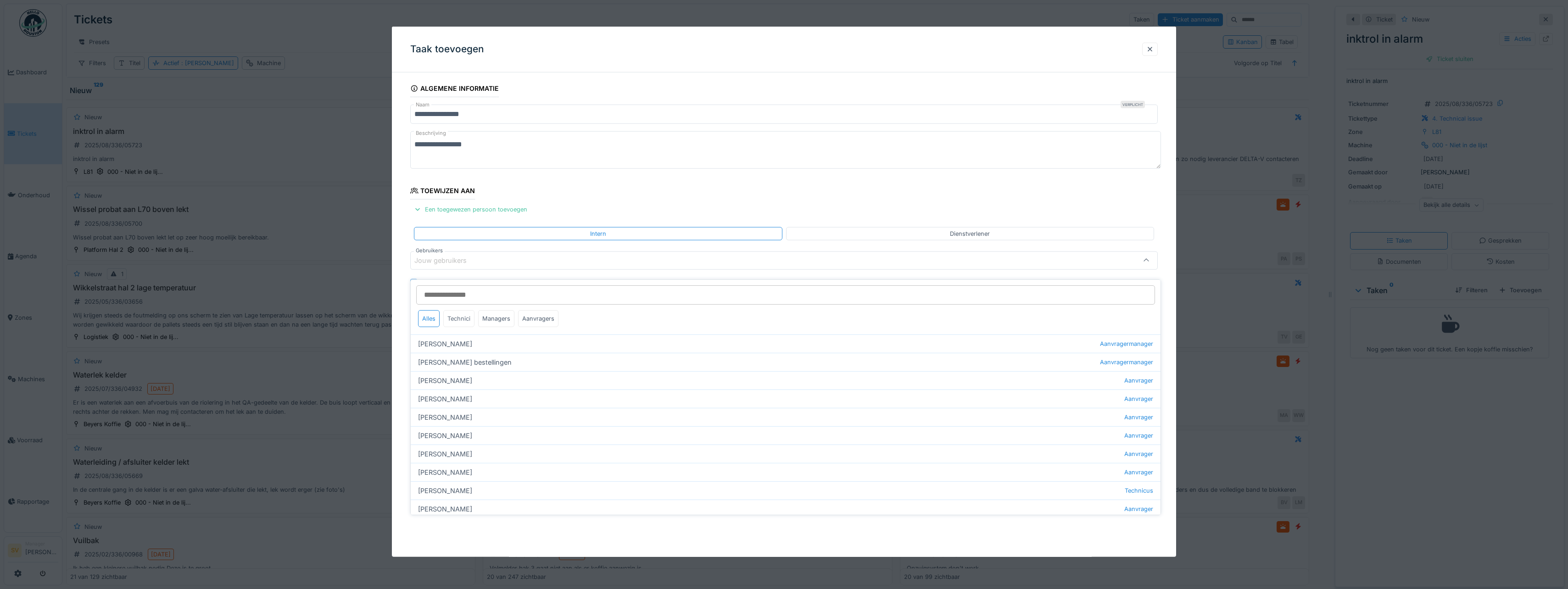
click at [465, 313] on div "Technici" at bounding box center [458, 318] width 31 height 17
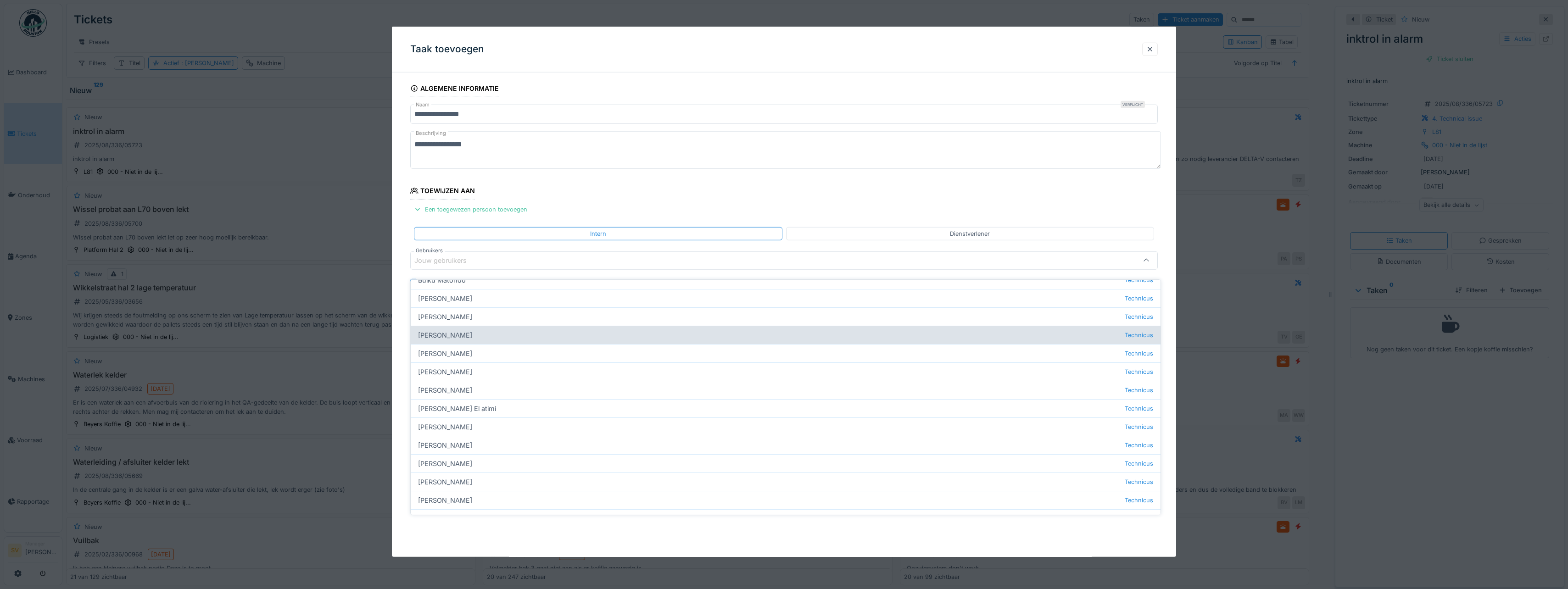
scroll to position [137, 0]
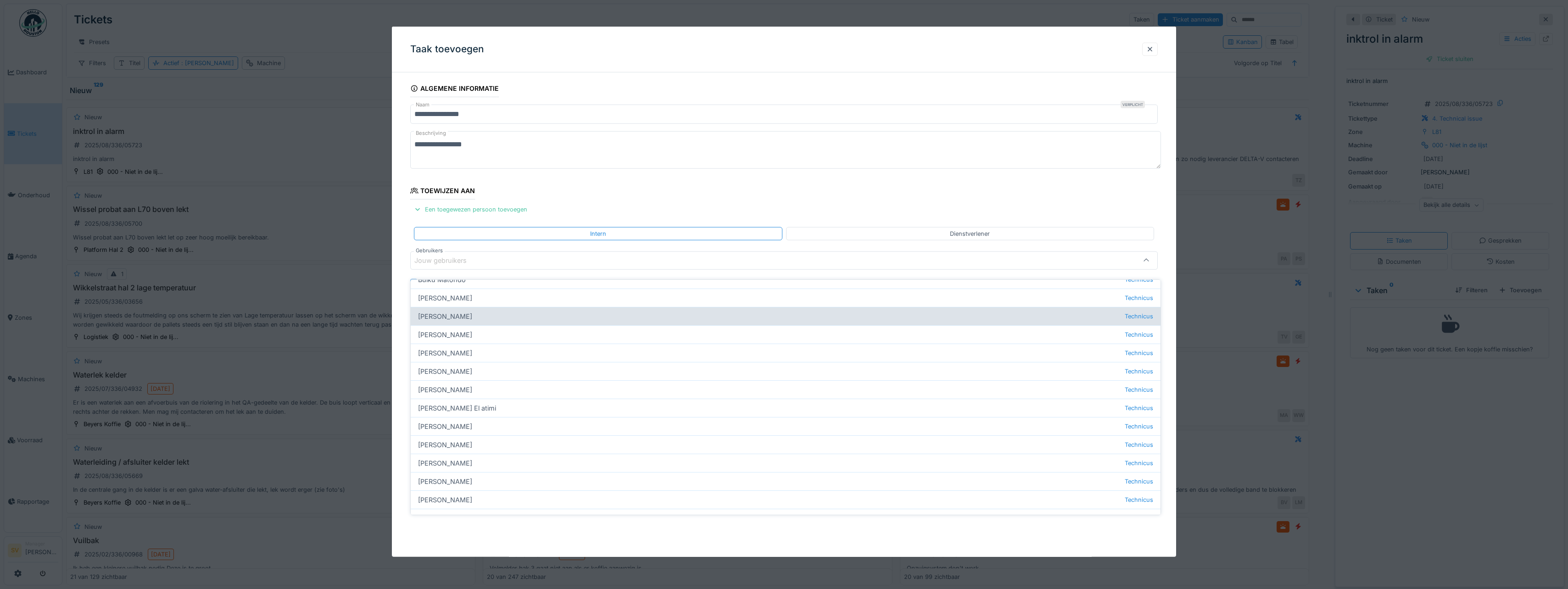
click at [454, 307] on div "[PERSON_NAME] Technicus" at bounding box center [786, 316] width 749 height 18
type input "****"
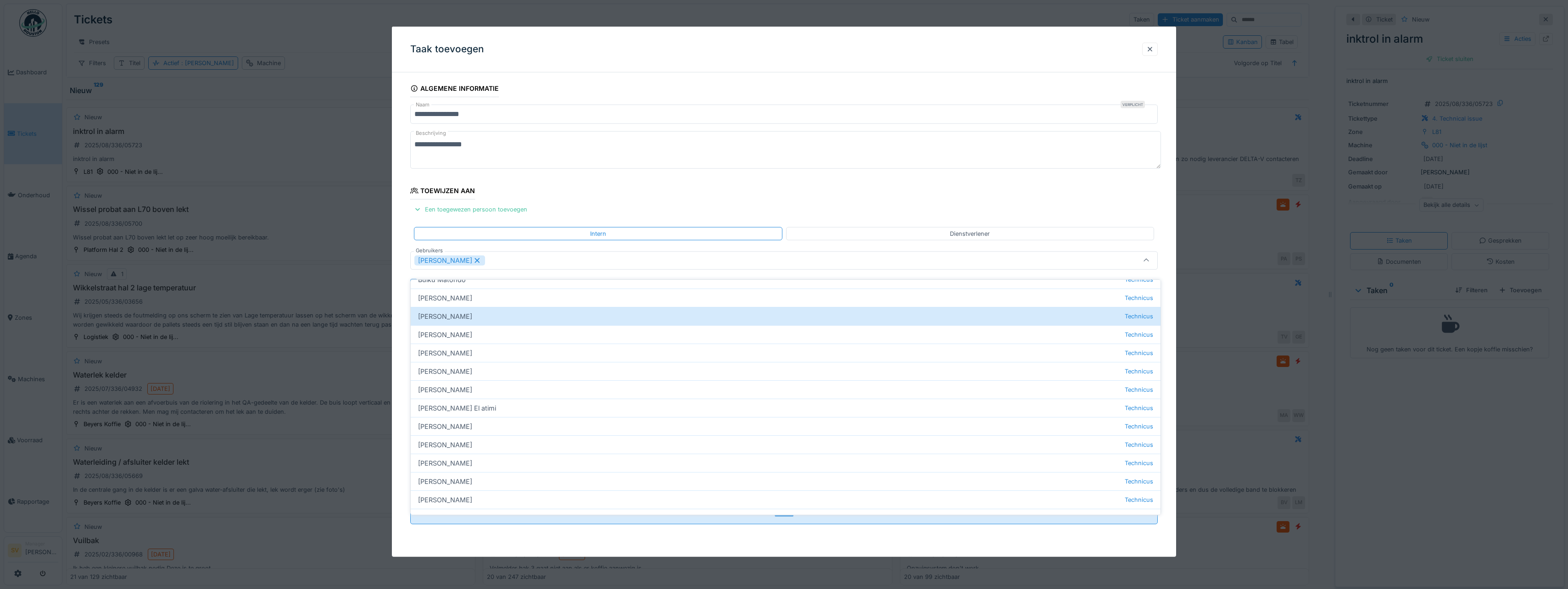
click at [1150, 259] on icon at bounding box center [1146, 261] width 7 height 6
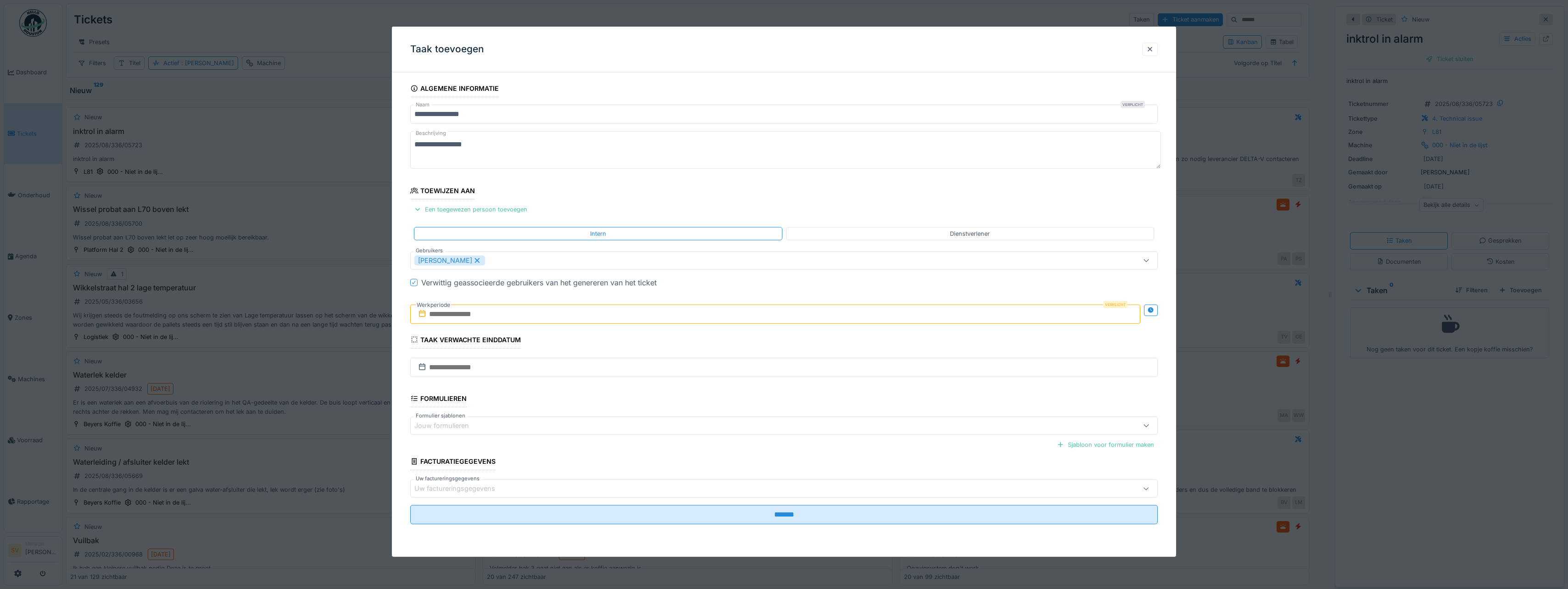
click at [595, 316] on input "text" at bounding box center [775, 314] width 730 height 20
click at [735, 419] on div "18" at bounding box center [732, 419] width 12 height 12
click at [744, 419] on div "19" at bounding box center [747, 419] width 12 height 13
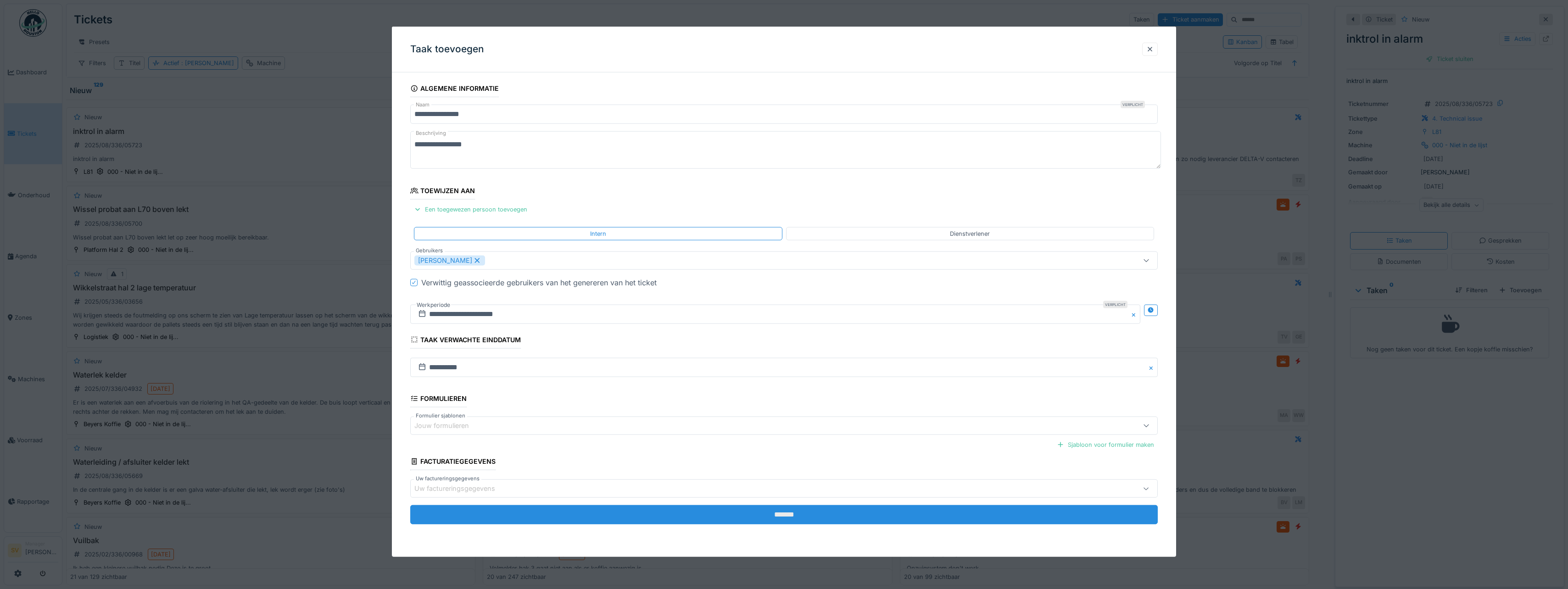
click at [781, 513] on input "*******" at bounding box center [784, 514] width 748 height 20
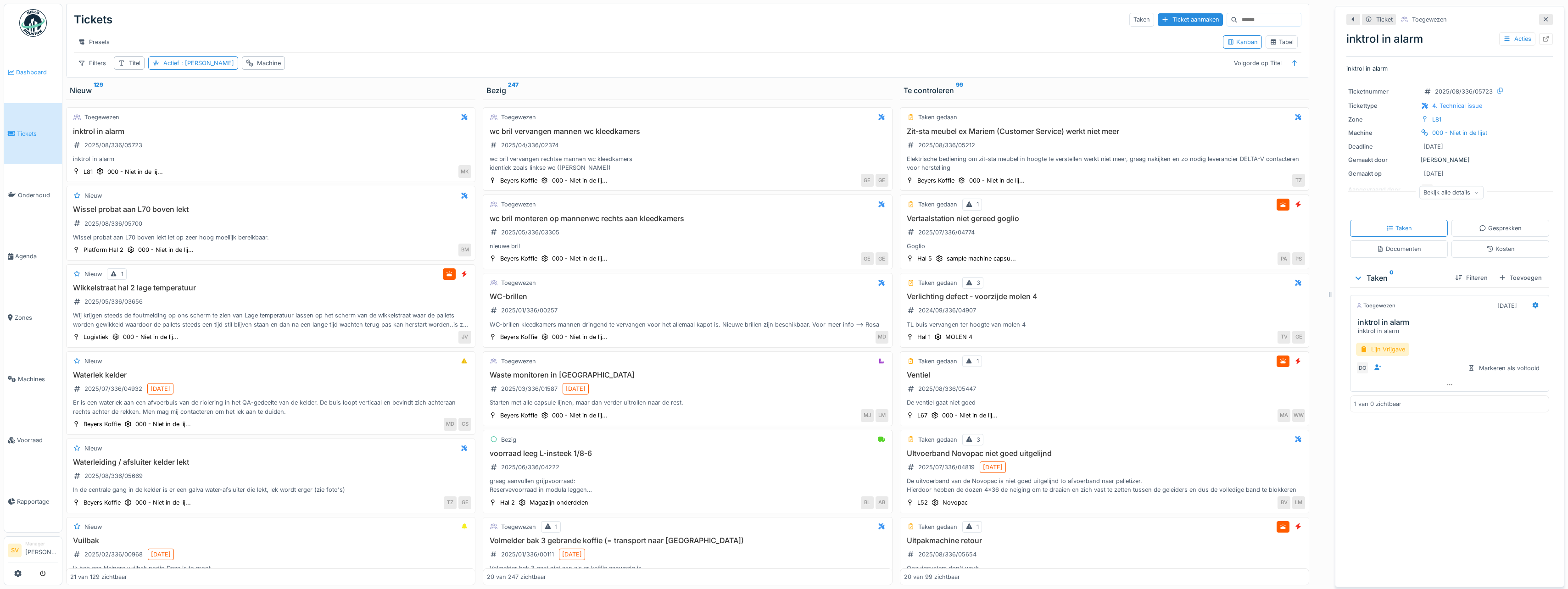
click at [34, 71] on span "Dashboard" at bounding box center [37, 72] width 42 height 9
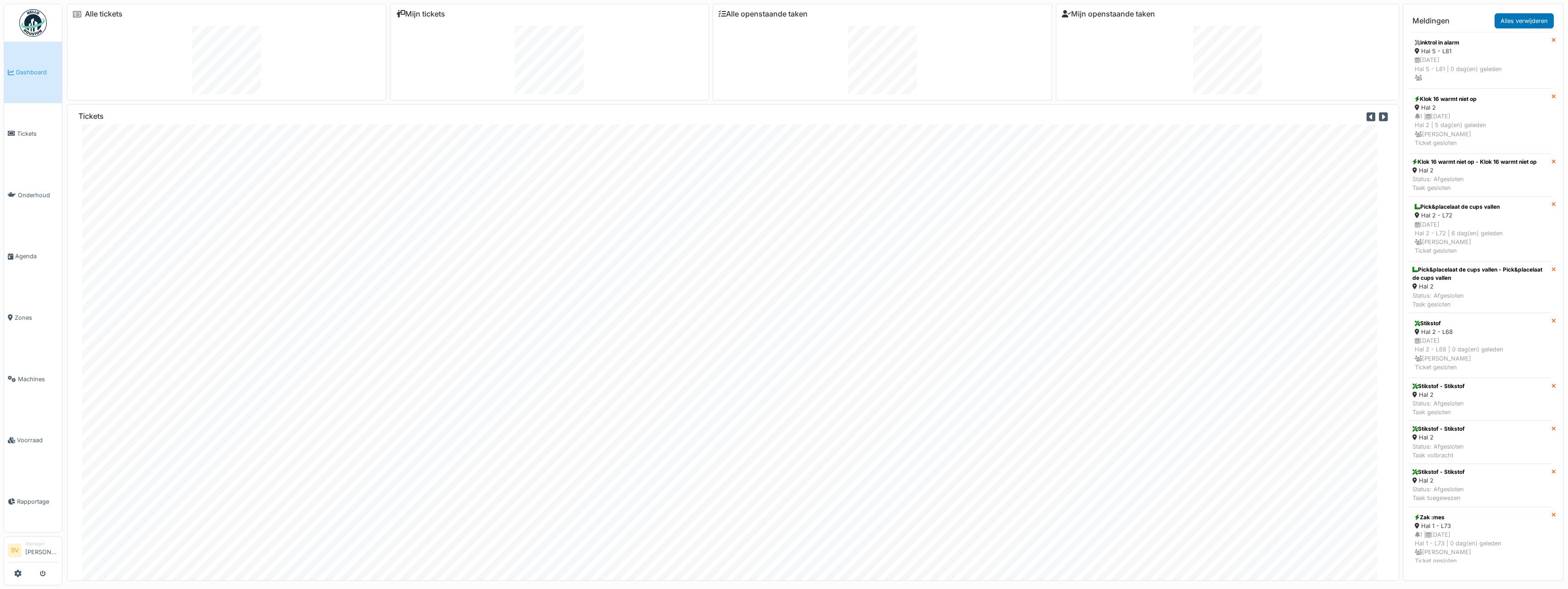
click at [42, 70] on span "Dashboard" at bounding box center [37, 72] width 42 height 9
click at [37, 73] on span "Dashboard" at bounding box center [37, 72] width 42 height 9
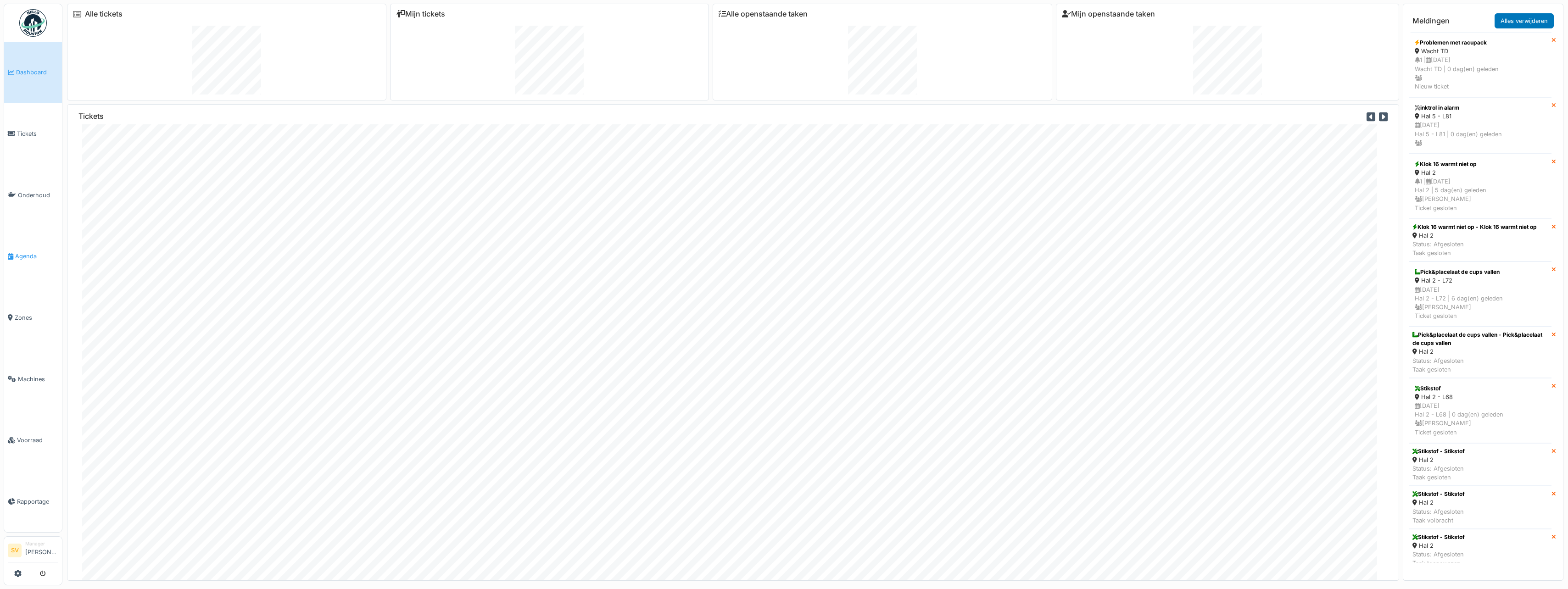
click at [23, 252] on span "Agenda" at bounding box center [37, 256] width 43 height 9
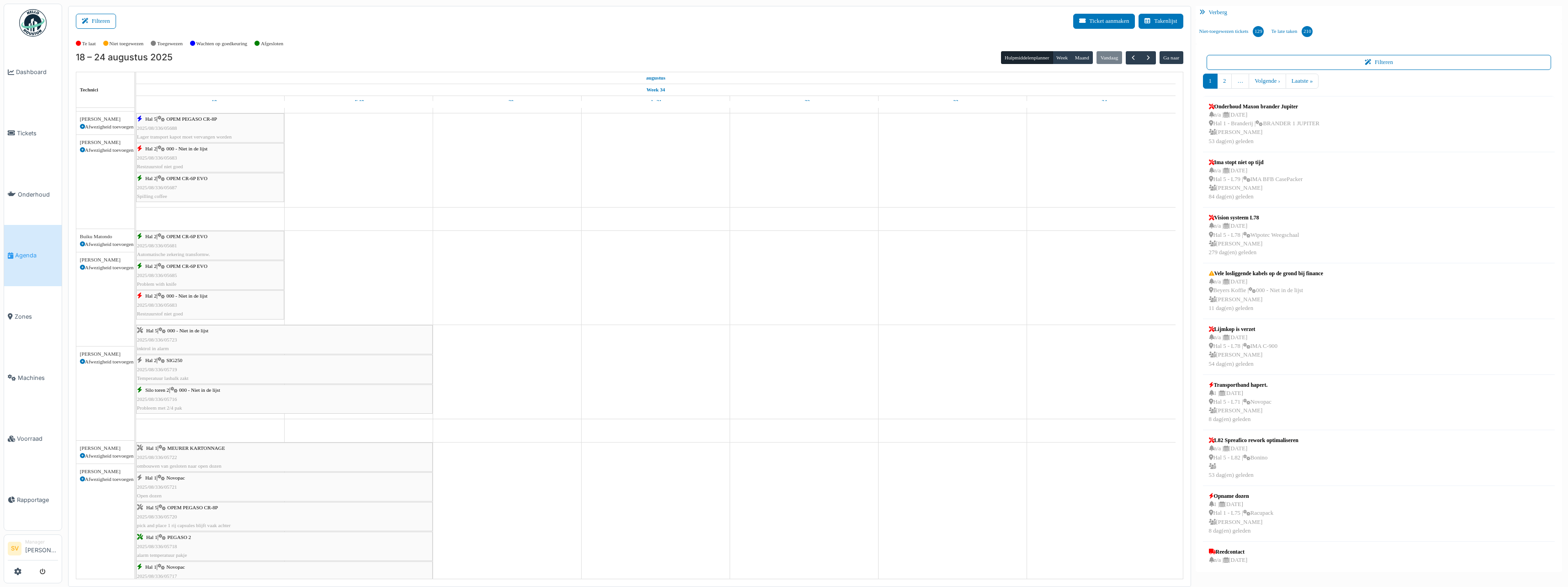
scroll to position [91, 0]
click at [36, 70] on span "Dashboard" at bounding box center [37, 72] width 42 height 9
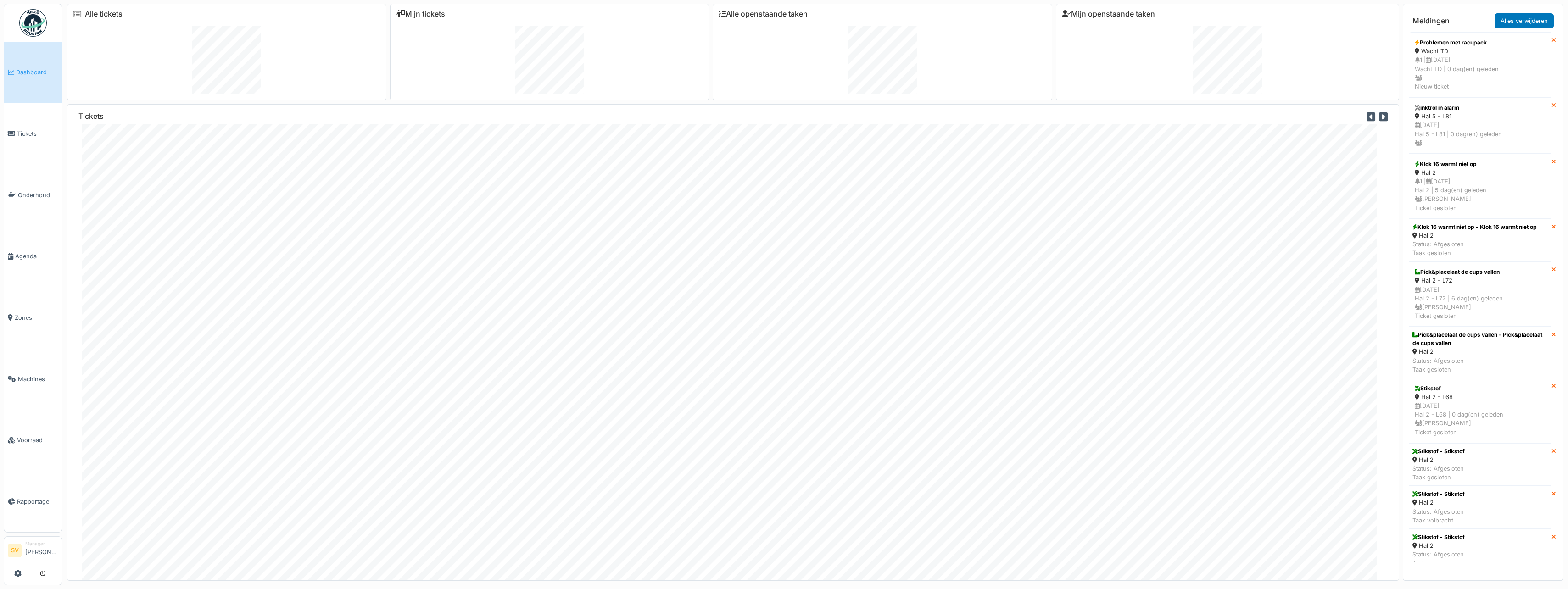
click at [32, 71] on span "Dashboard" at bounding box center [37, 72] width 42 height 9
click at [26, 70] on span "Dashboard" at bounding box center [37, 72] width 42 height 9
click at [39, 71] on span "Dashboard" at bounding box center [37, 72] width 42 height 9
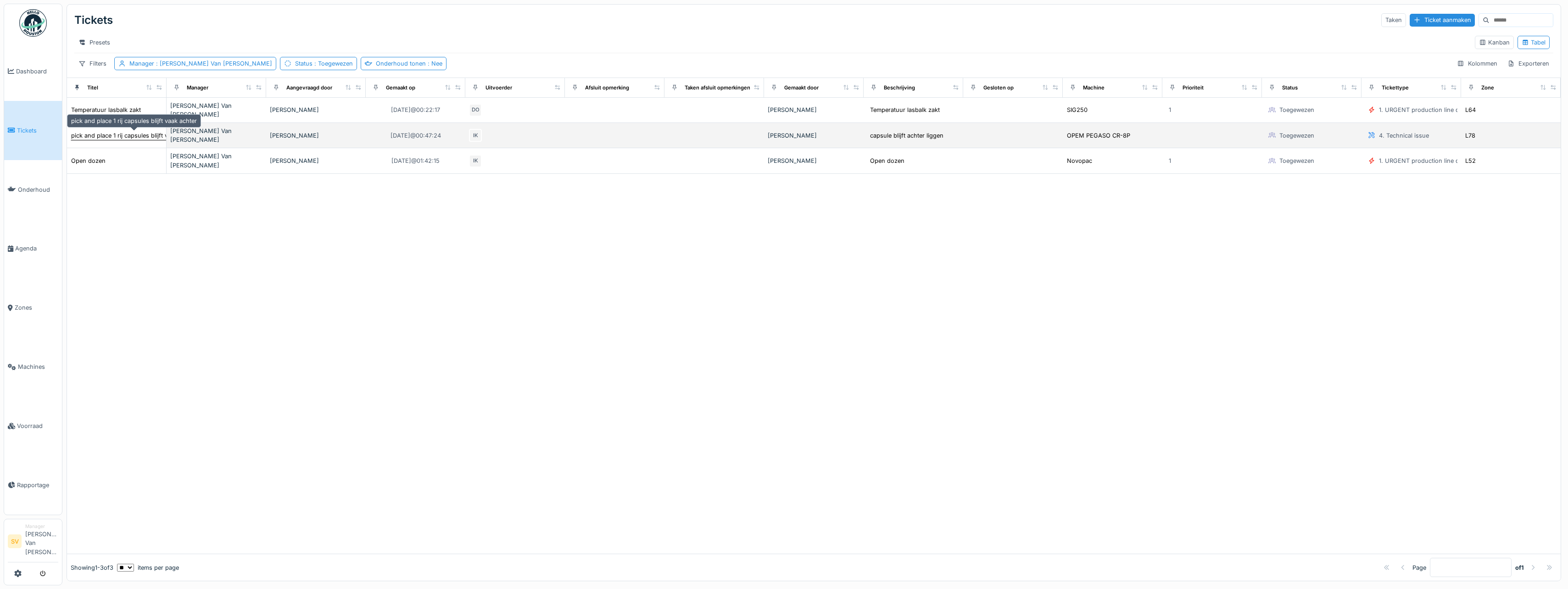
click at [138, 135] on div "pick and place 1 rij capsules blijft vaak achter" at bounding box center [134, 136] width 126 height 9
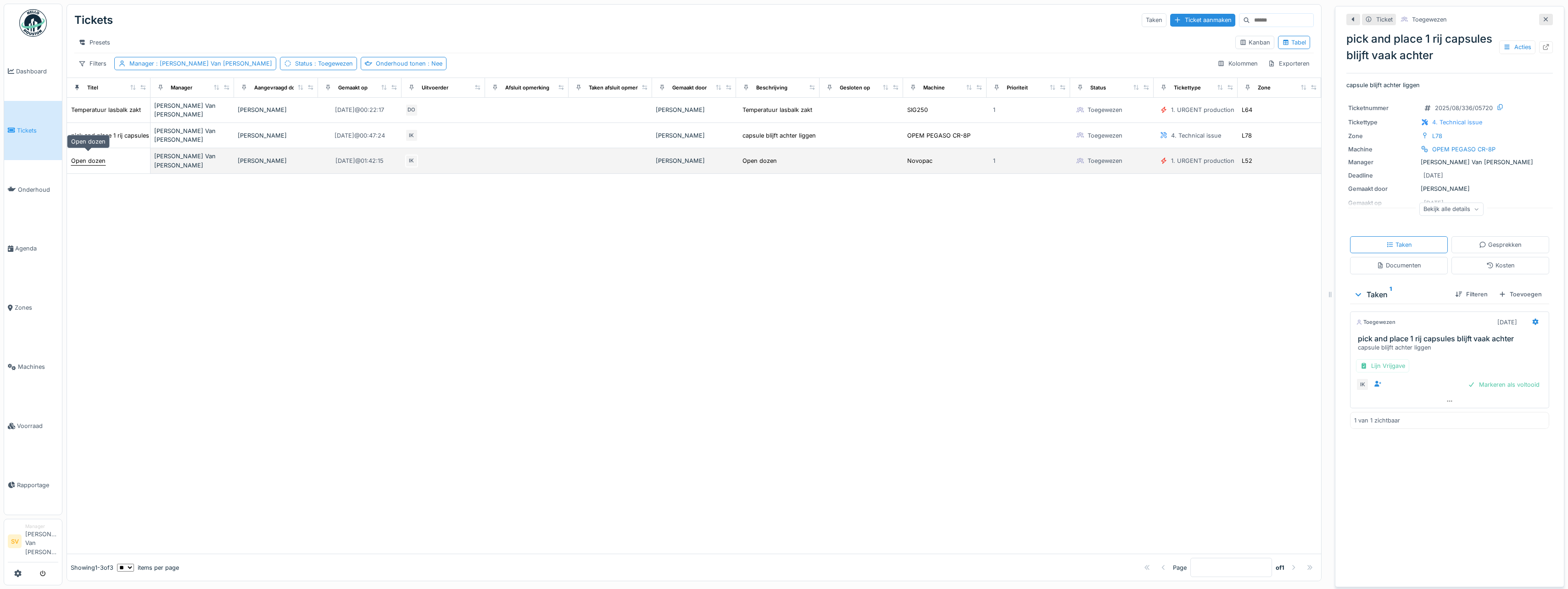
click at [100, 156] on div "Open dozen" at bounding box center [88, 161] width 34 height 9
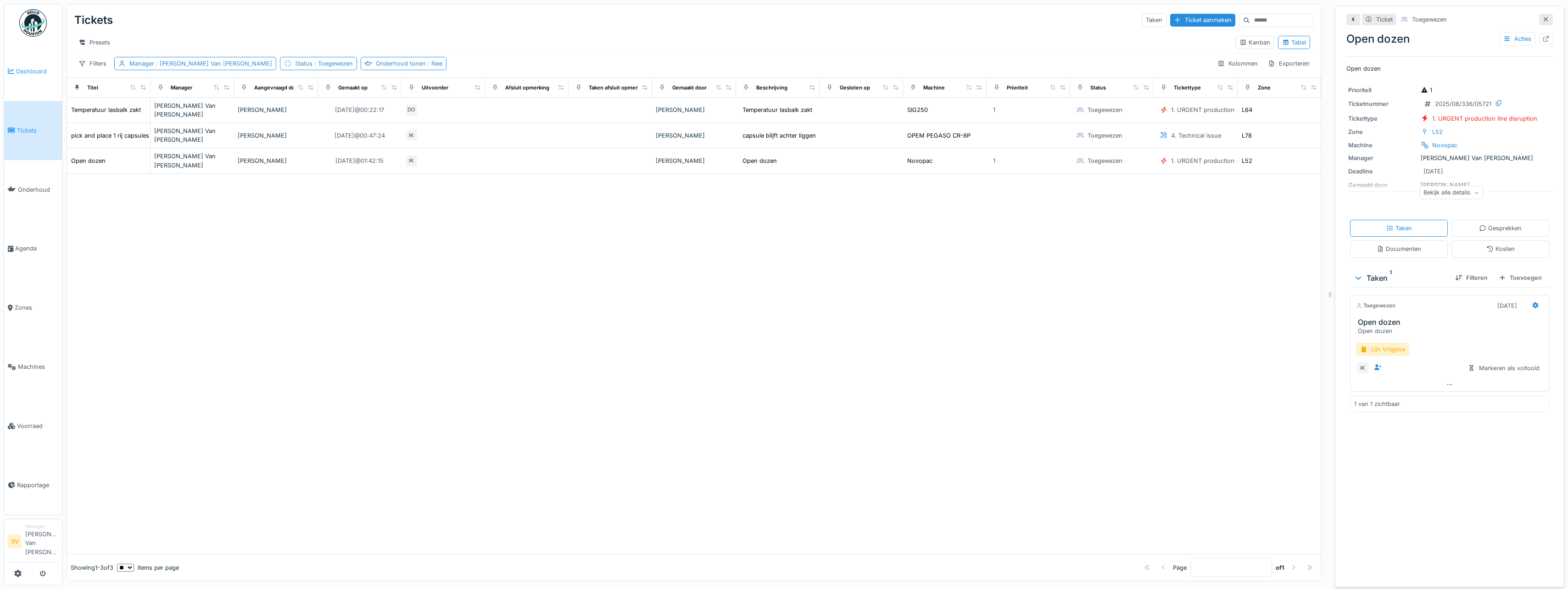
click at [32, 71] on span "Dashboard" at bounding box center [37, 71] width 42 height 9
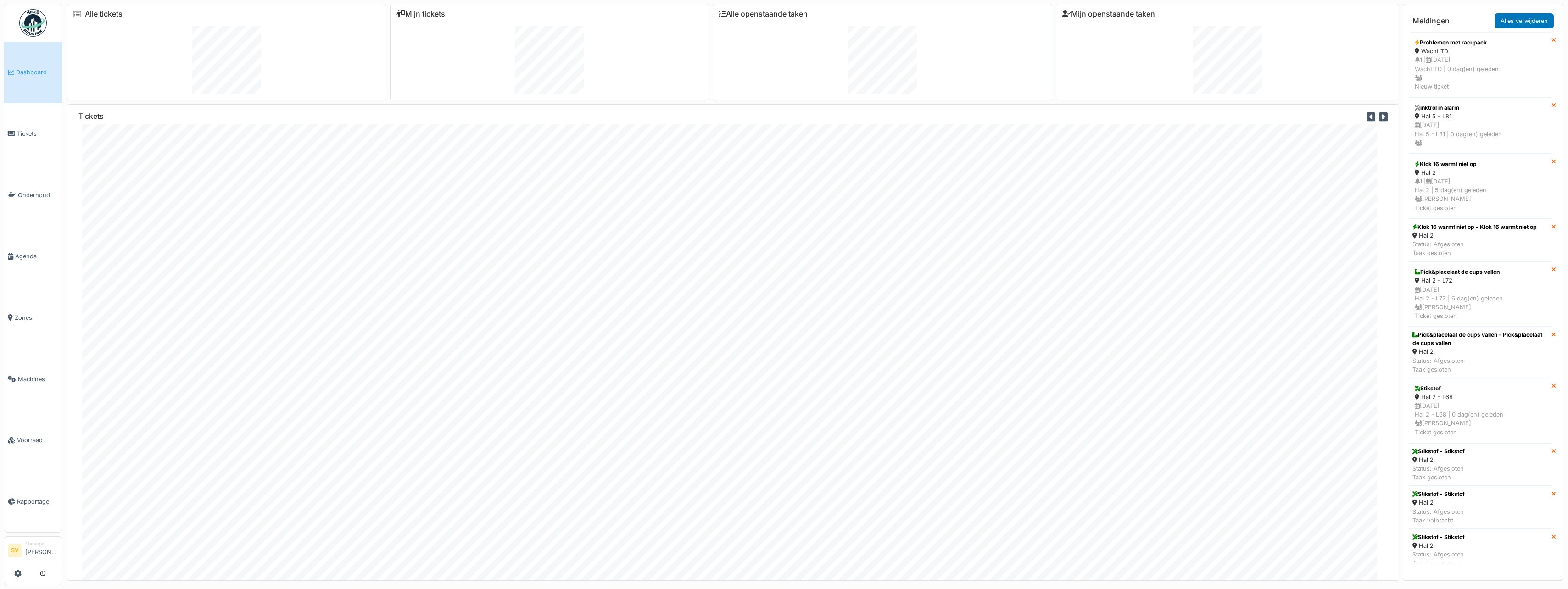
click at [26, 68] on span "Dashboard" at bounding box center [37, 72] width 42 height 9
click at [38, 73] on span "Dashboard" at bounding box center [37, 72] width 42 height 9
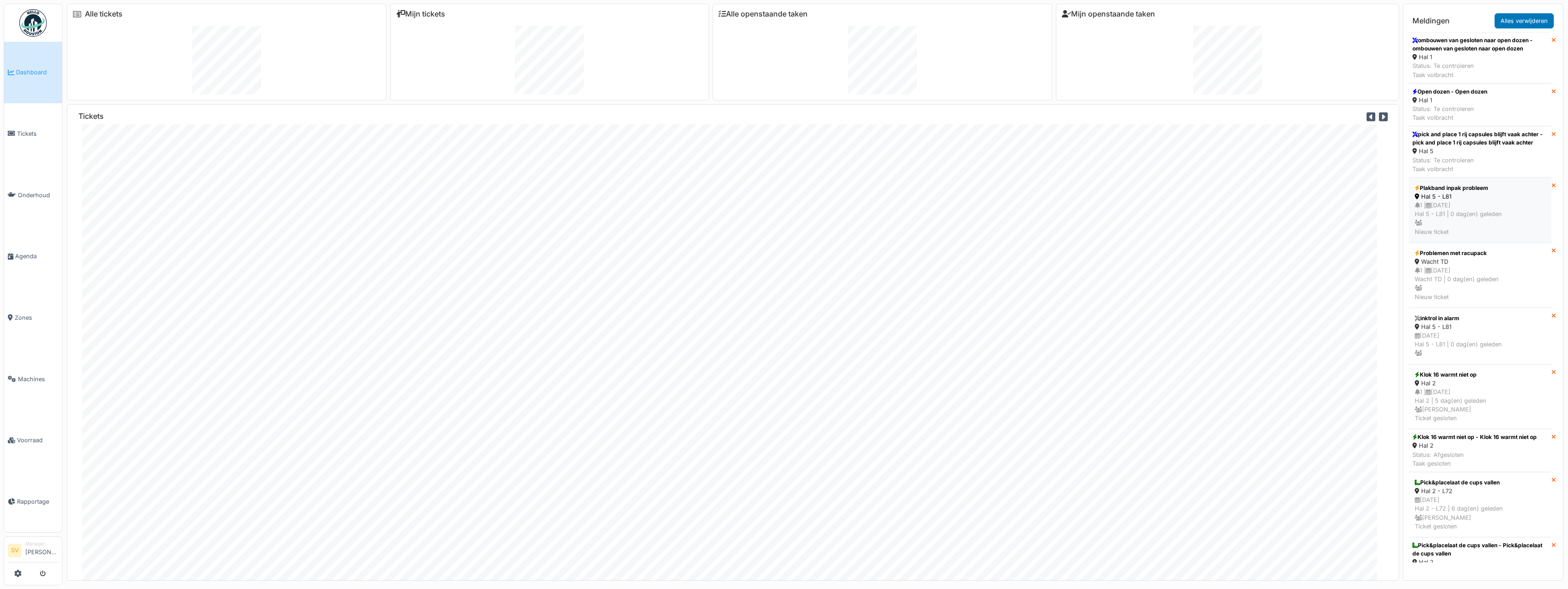
click at [1454, 212] on div "1 | [DATE] Hal 5 - L81 | 0 dag(en) geleden Nieuw ticket" at bounding box center [1480, 219] width 131 height 35
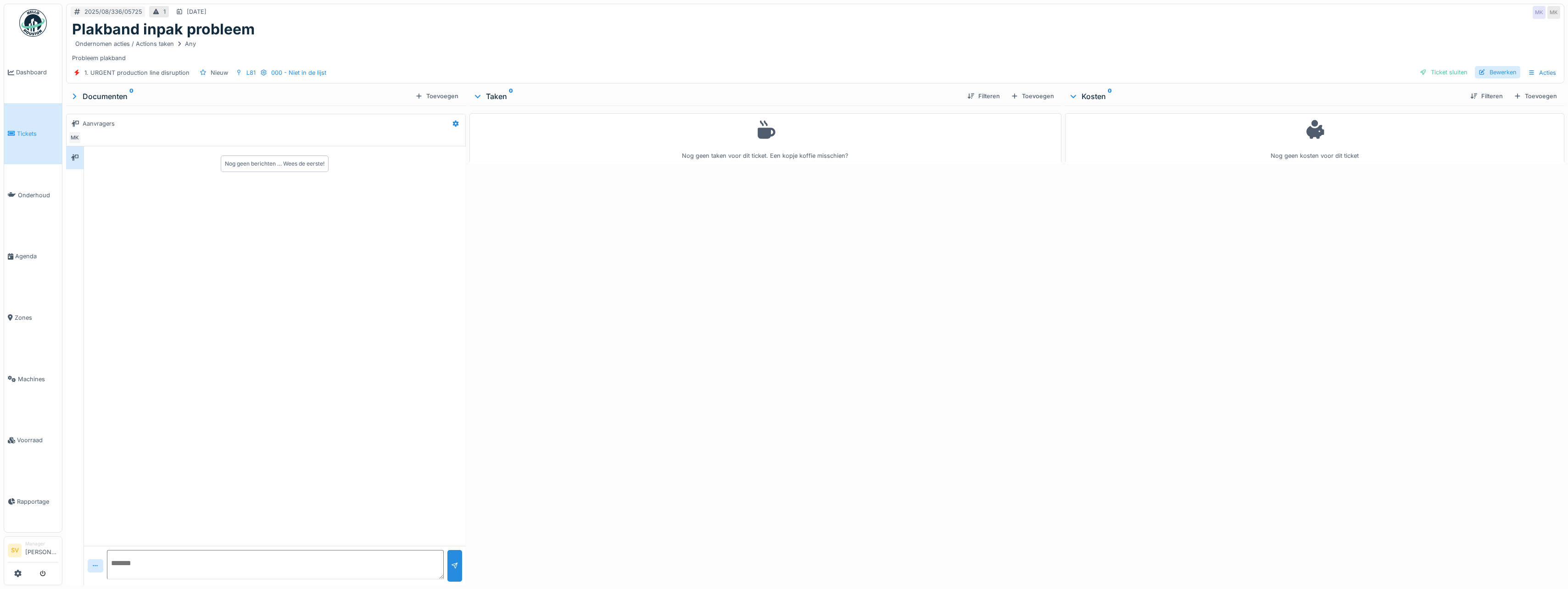
drag, startPoint x: 1492, startPoint y: 71, endPoint x: 1487, endPoint y: 71, distance: 5.0
click at [1492, 71] on div "Bewerken" at bounding box center [1497, 72] width 45 height 12
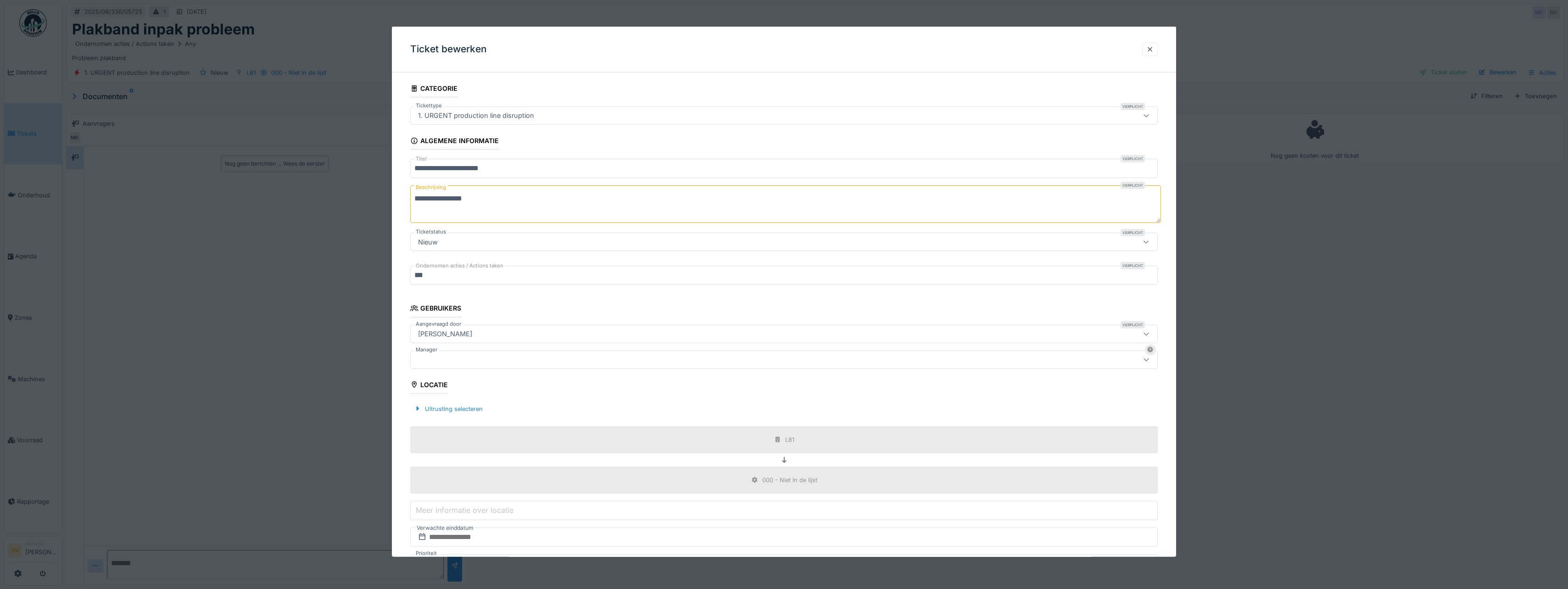
click at [440, 359] on div at bounding box center [743, 359] width 658 height 10
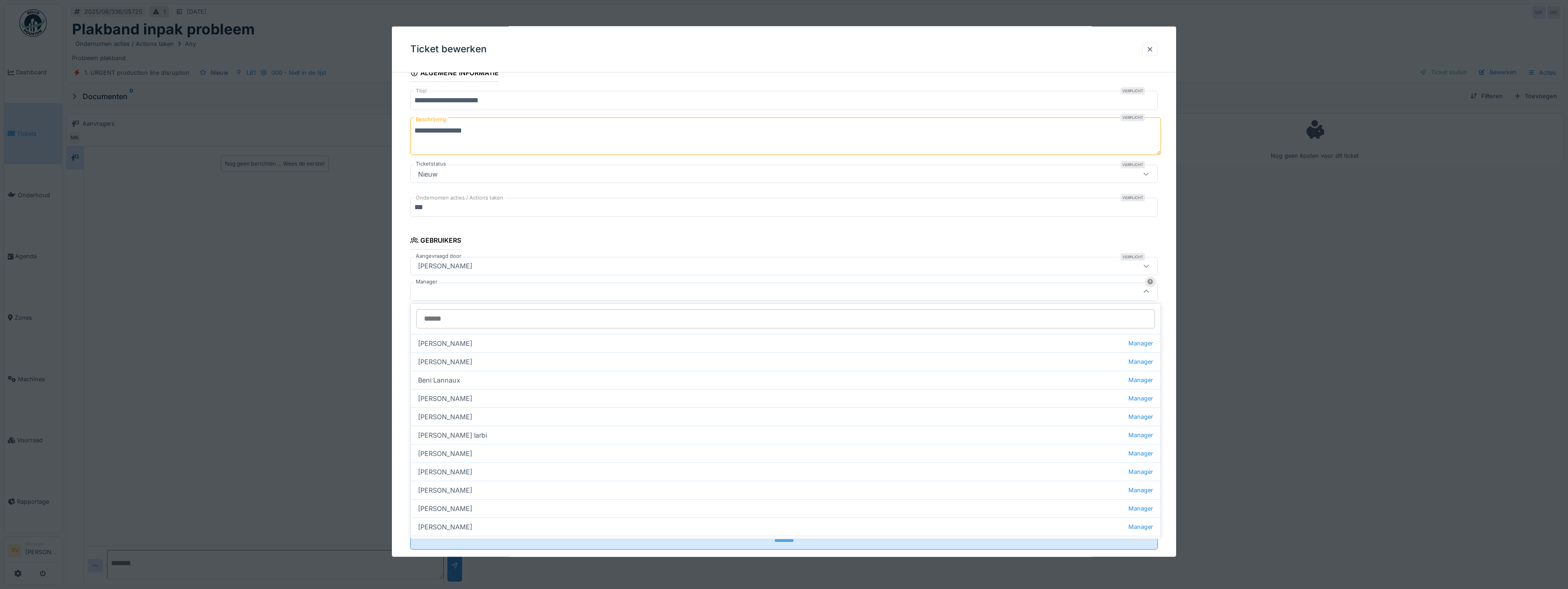
click at [440, 317] on input "Manager" at bounding box center [786, 319] width 738 height 20
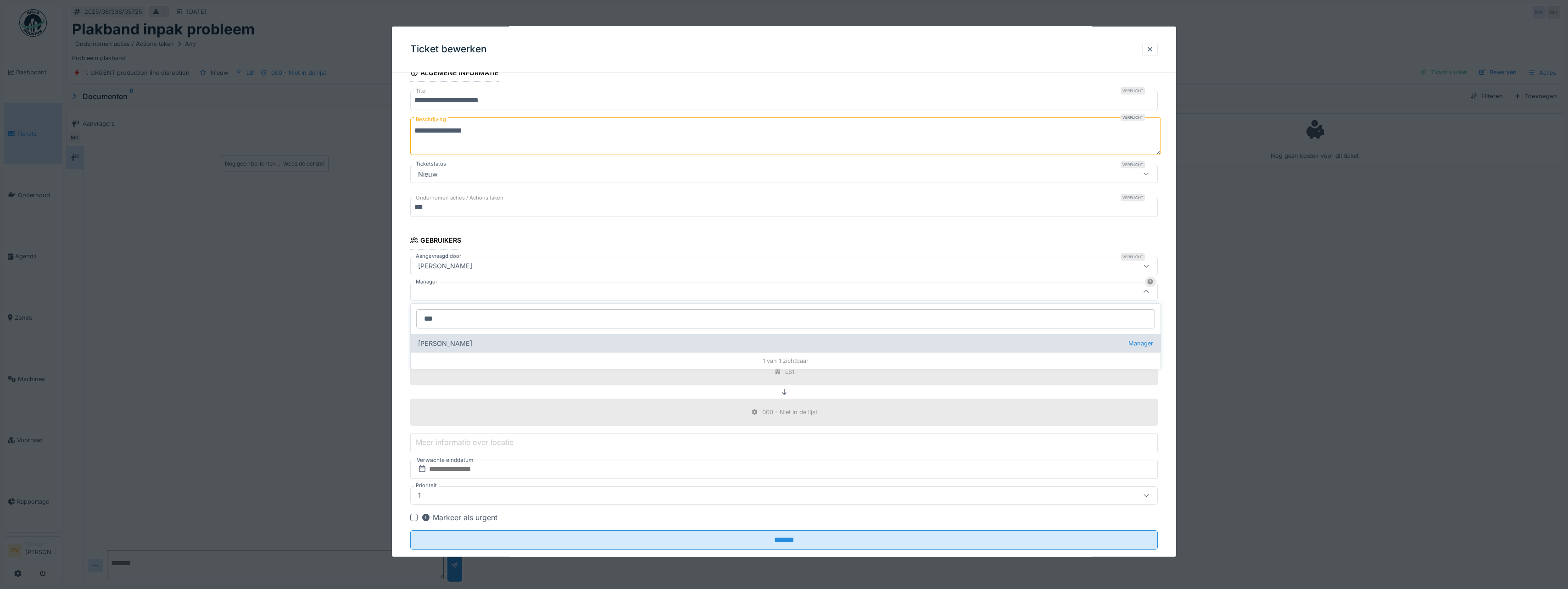
type input "***"
click at [445, 345] on div "Sonja Van de wyngaert Manager" at bounding box center [786, 343] width 749 height 18
type input "****"
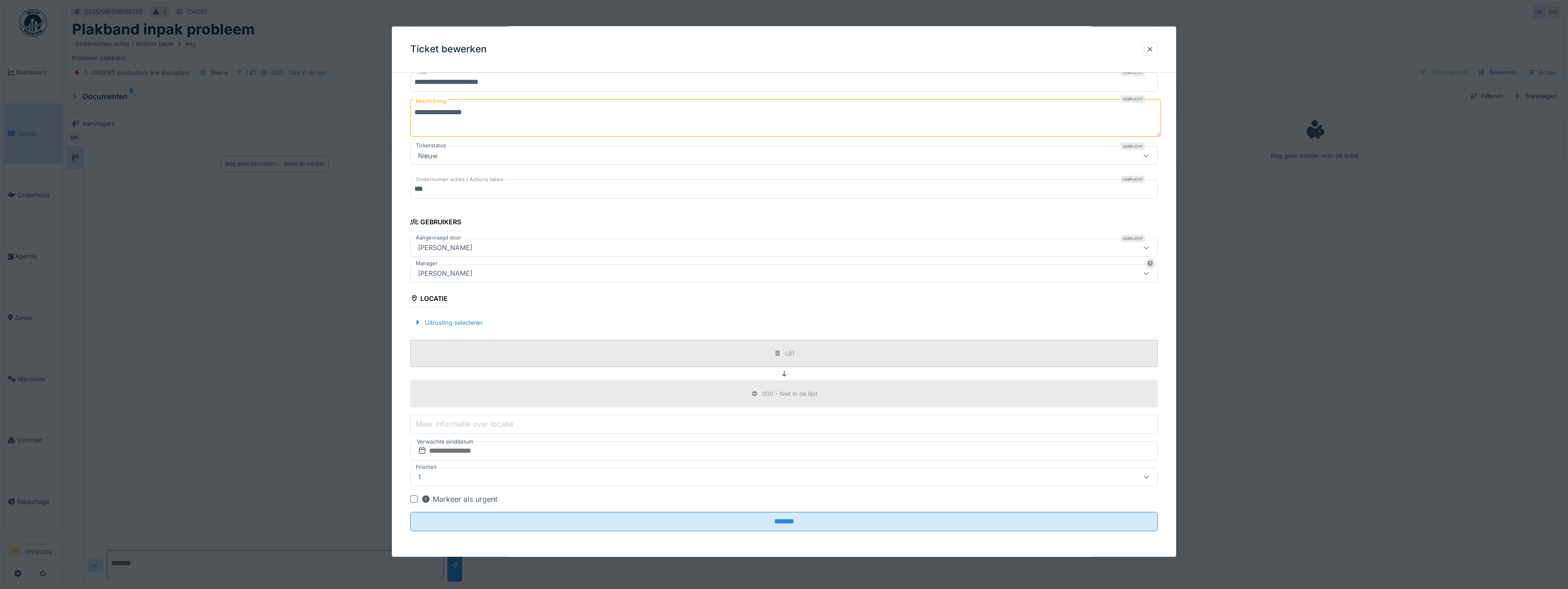
scroll to position [7, 0]
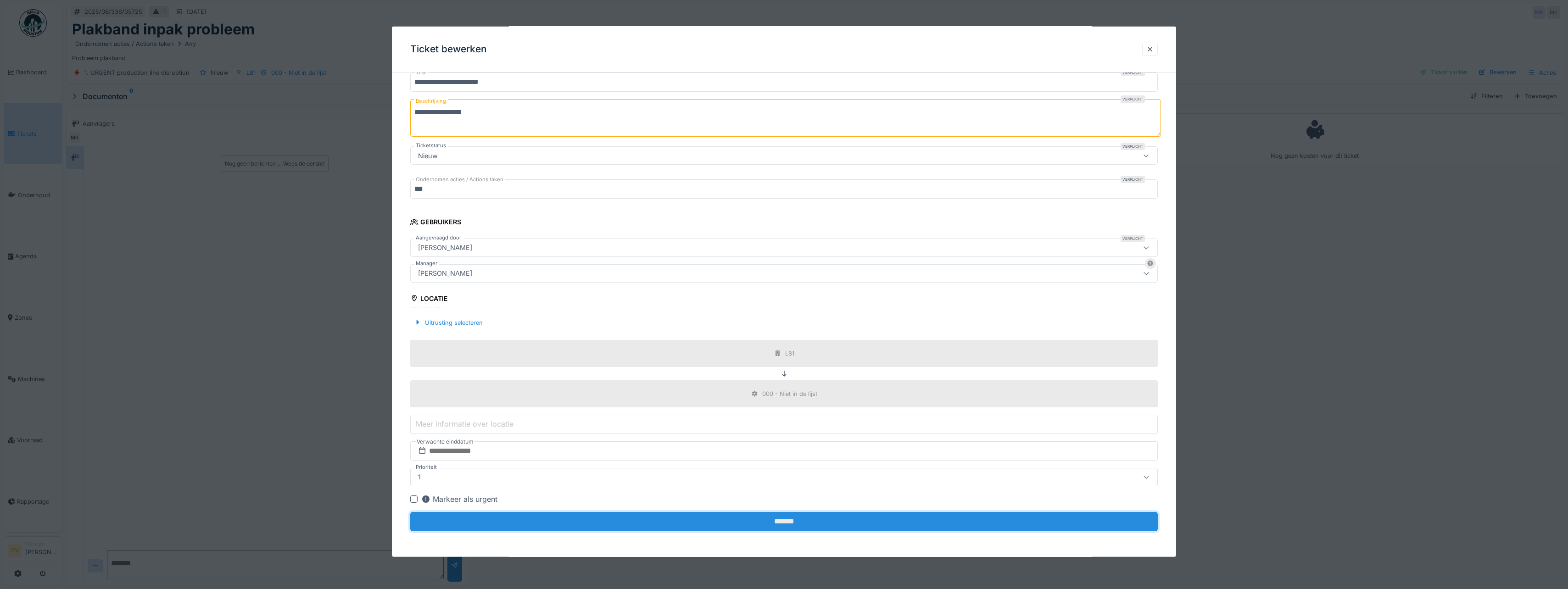
click at [782, 522] on input "*******" at bounding box center [784, 522] width 748 height 20
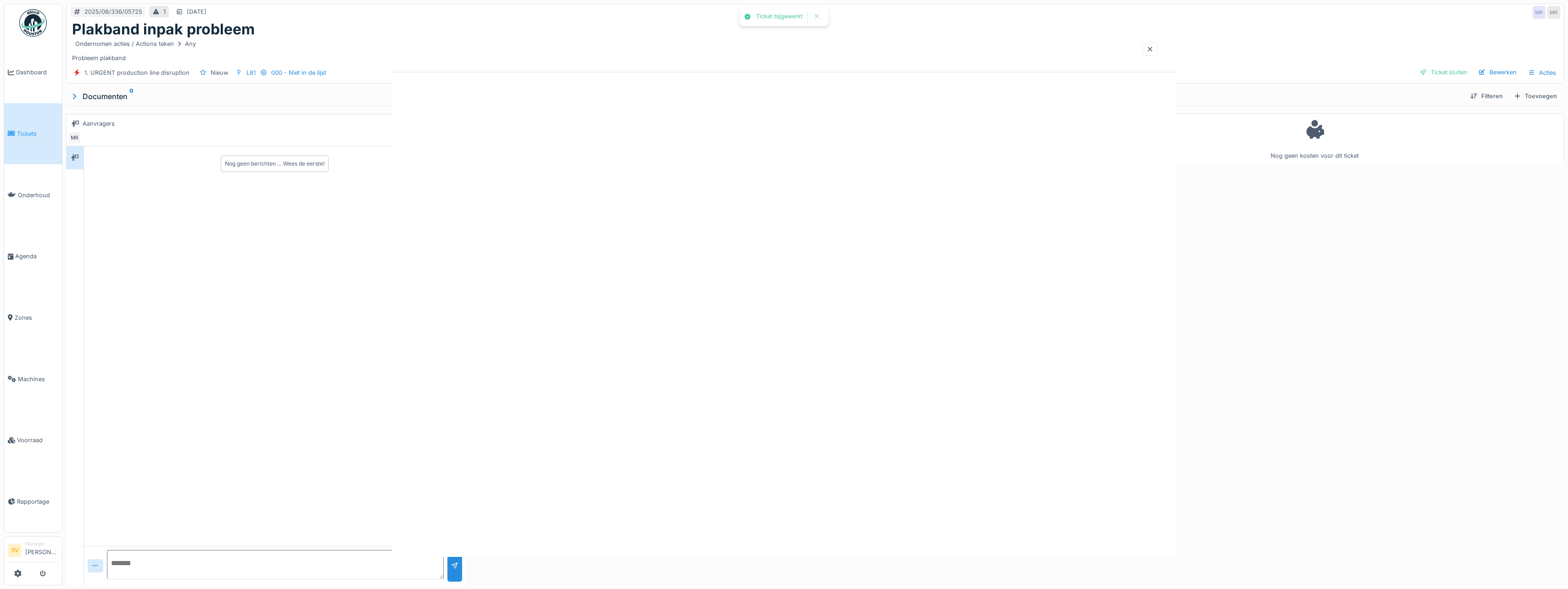
scroll to position [0, 0]
drag, startPoint x: 1040, startPoint y: 92, endPoint x: 1031, endPoint y: 93, distance: 9.1
click at [1040, 92] on div "Toevoegen" at bounding box center [1032, 96] width 51 height 12
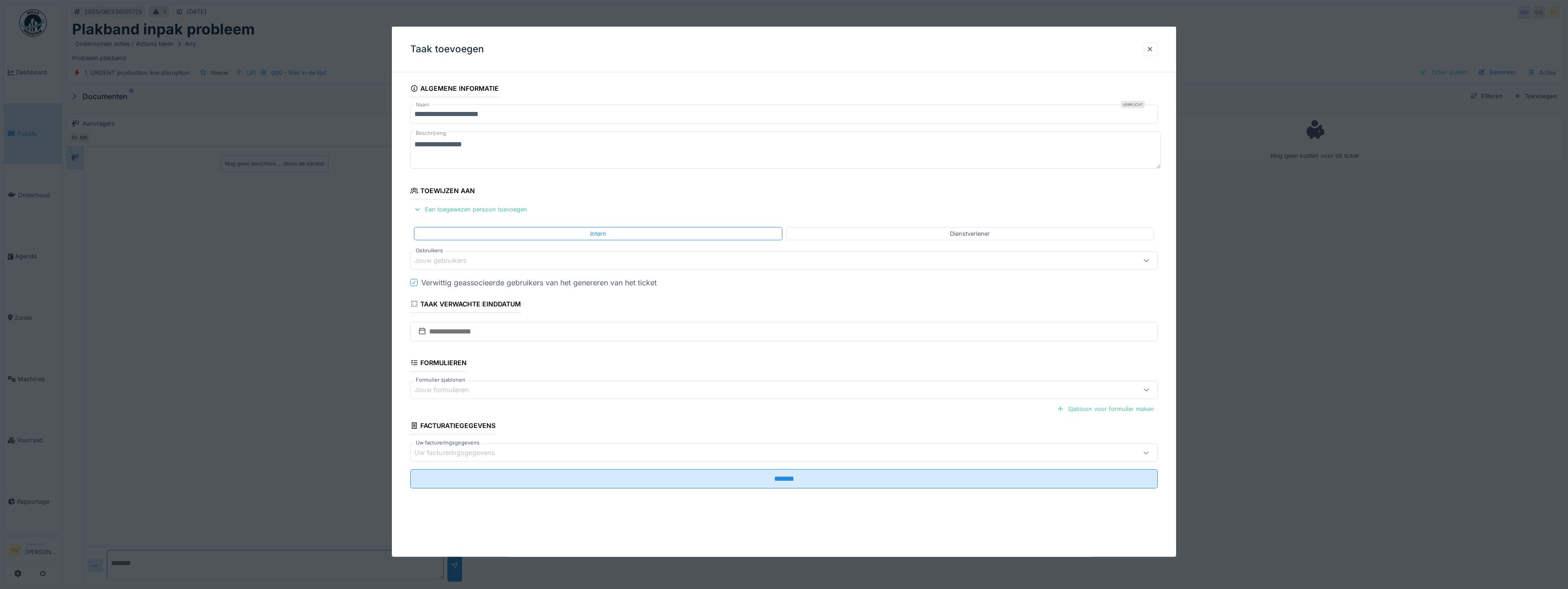
click at [444, 258] on div "Jouw gebruikers" at bounding box center [447, 260] width 65 height 10
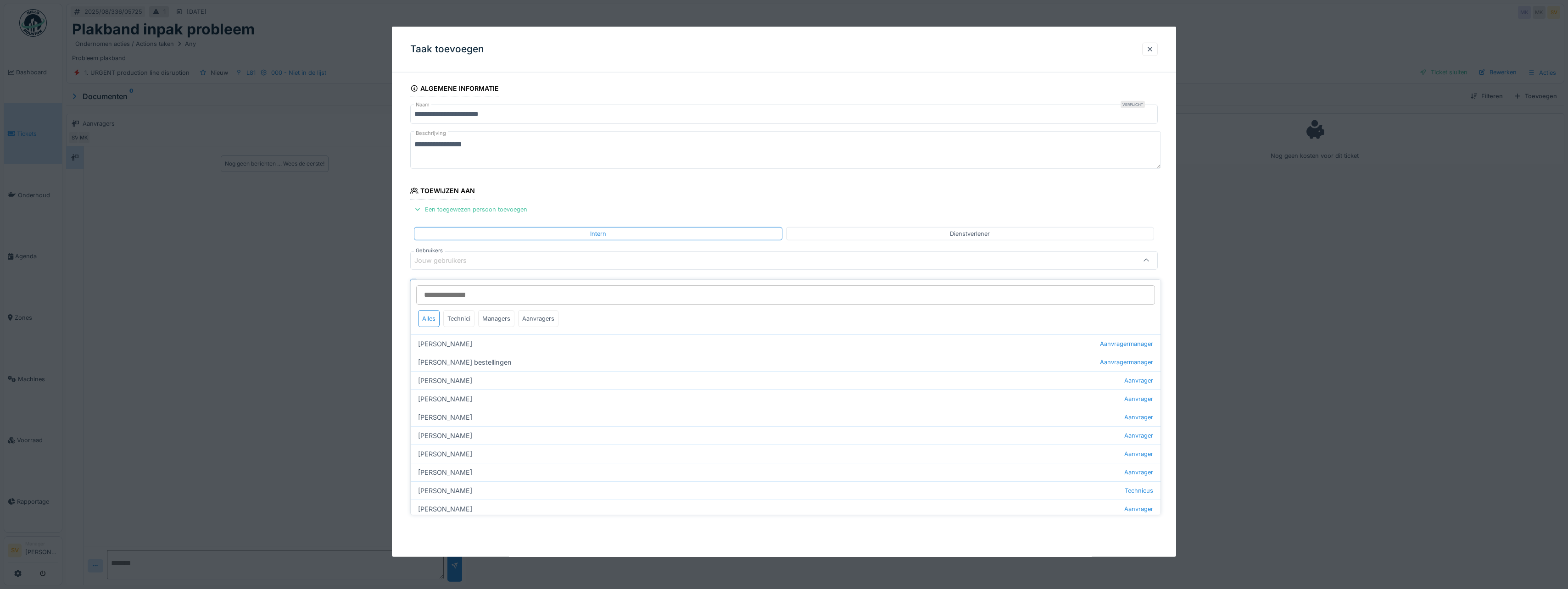
click at [459, 312] on div "Technici" at bounding box center [458, 318] width 31 height 17
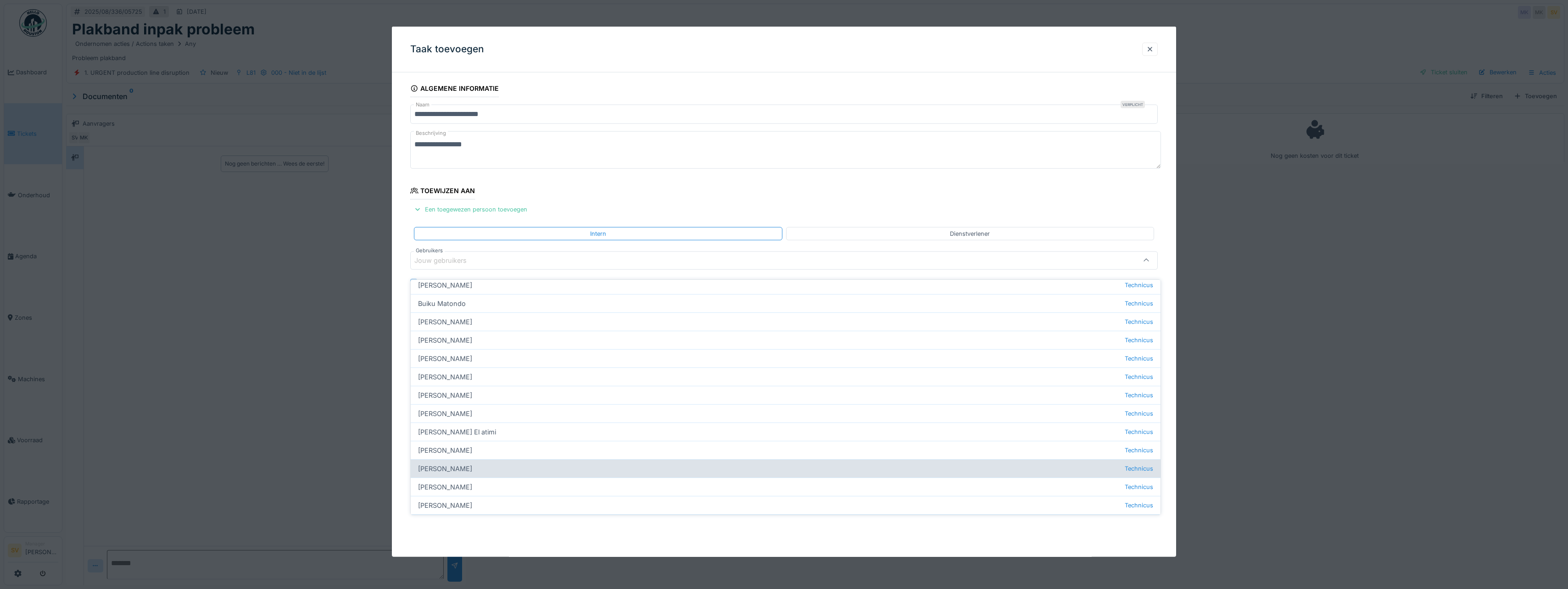
scroll to position [137, 0]
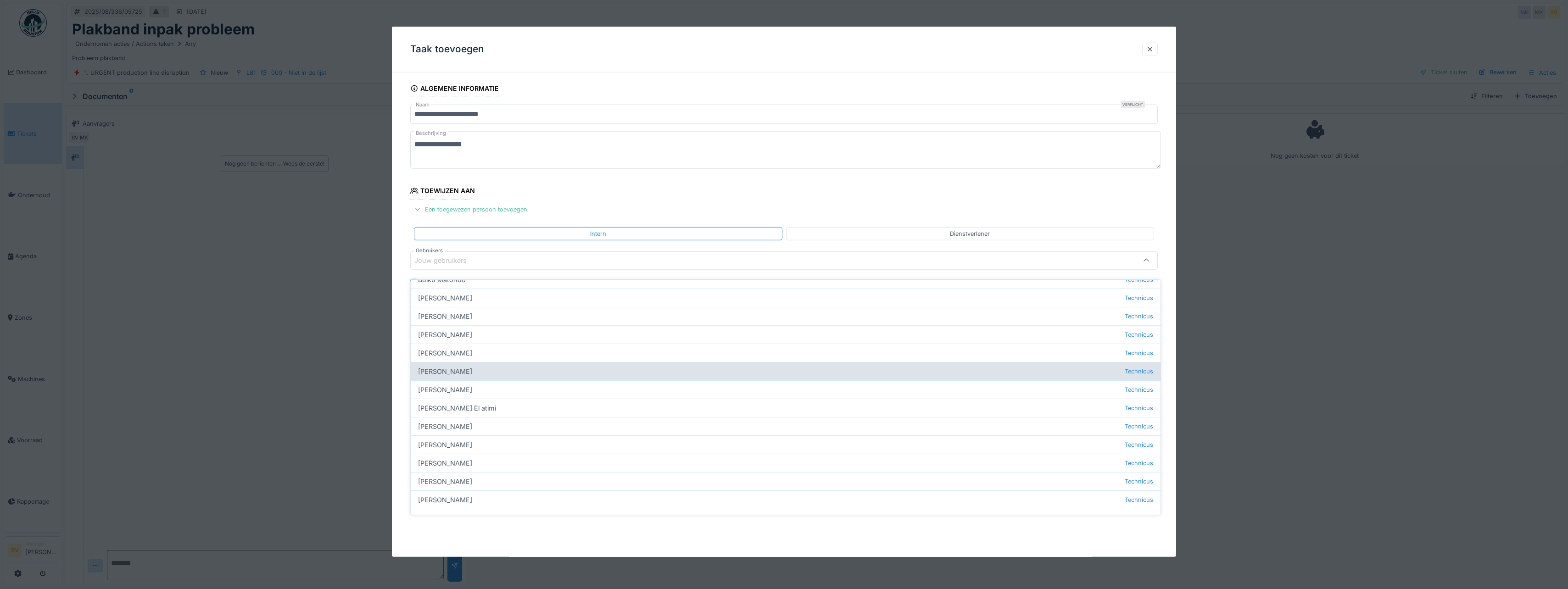
click at [448, 364] on div "Ismail Kosar Technicus" at bounding box center [786, 371] width 749 height 18
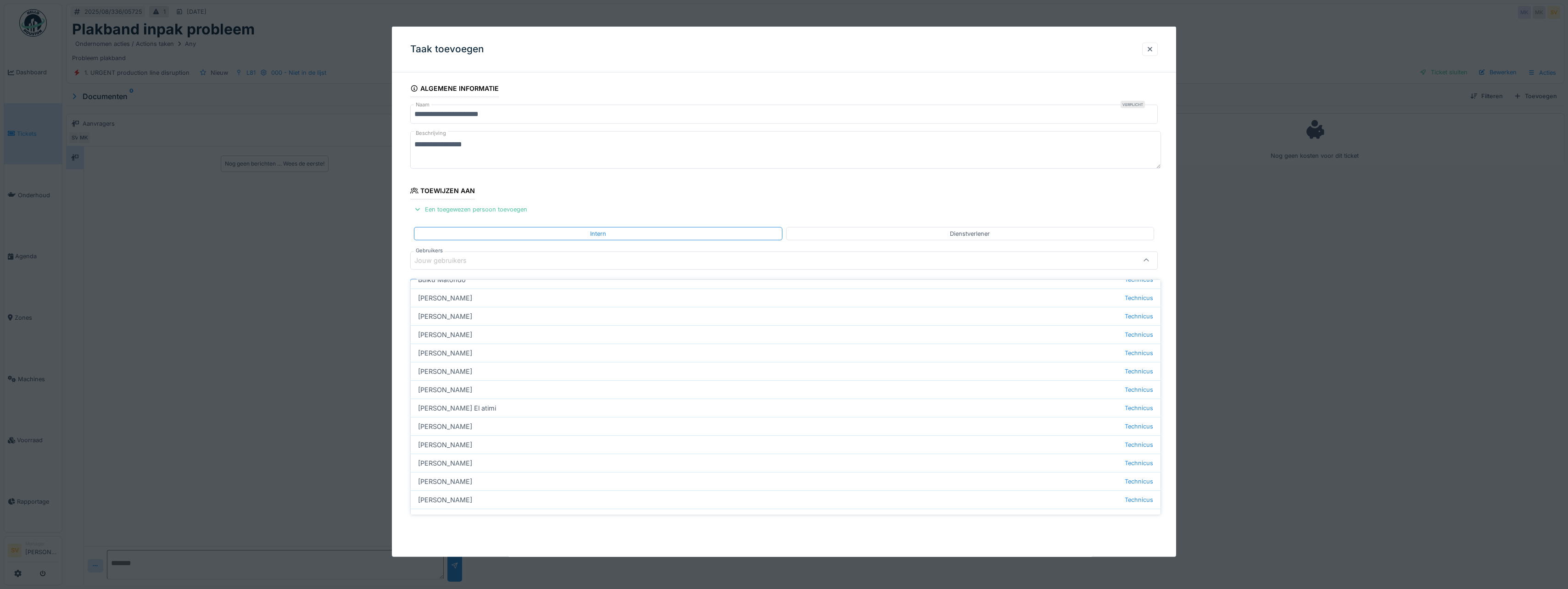
type input "****"
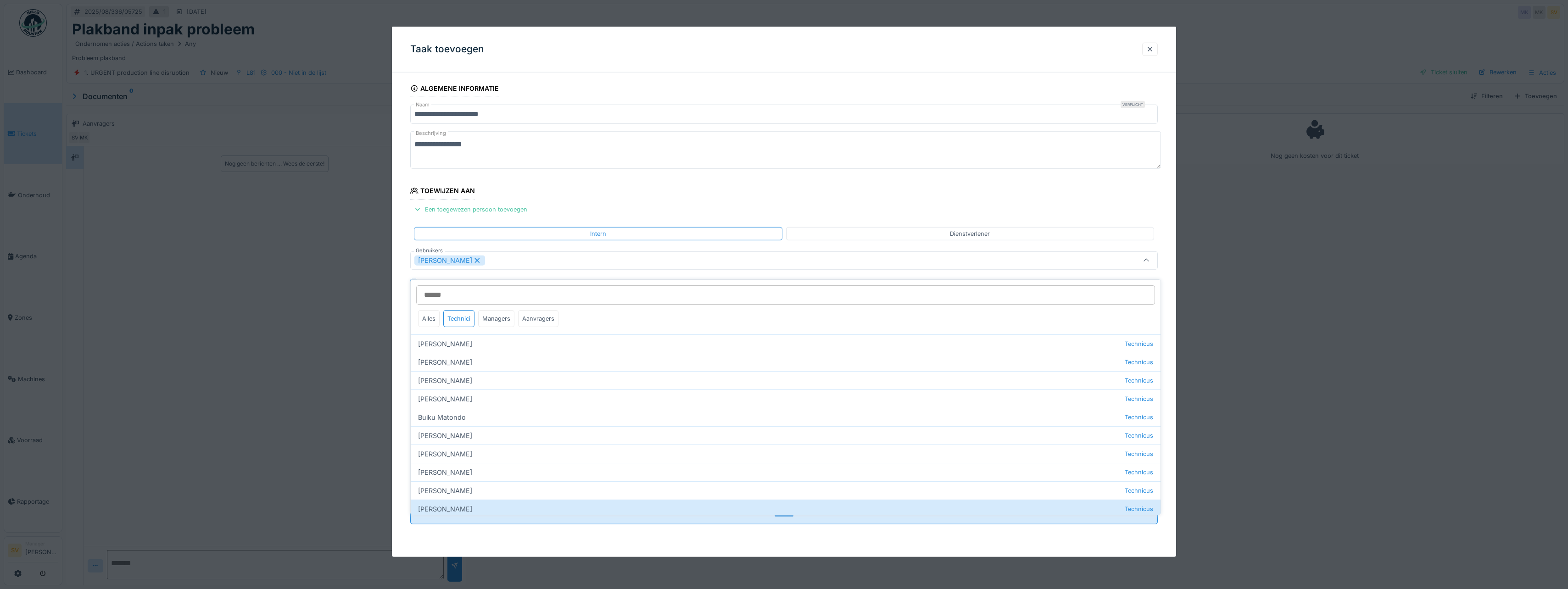
drag, startPoint x: 1149, startPoint y: 261, endPoint x: 1072, endPoint y: 276, distance: 78.4
click at [1149, 261] on icon at bounding box center [1146, 261] width 7 height 6
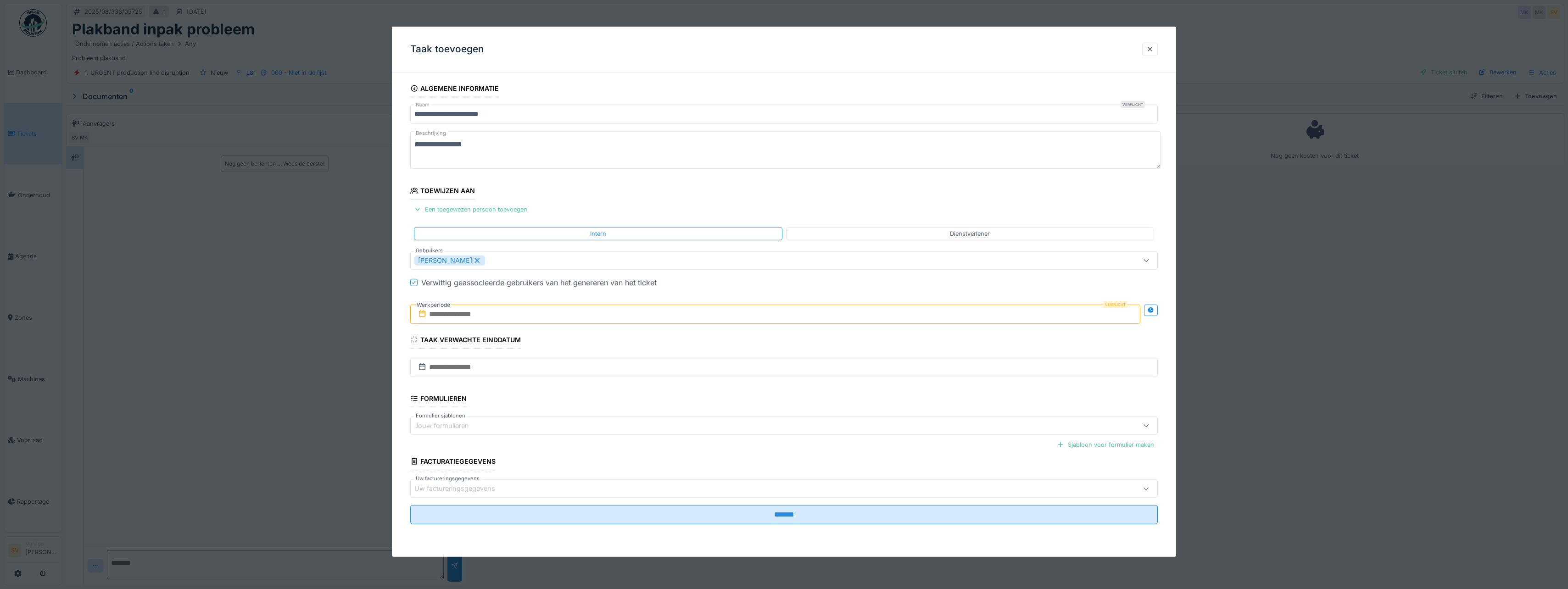
click at [451, 313] on input "text" at bounding box center [775, 314] width 730 height 20
drag, startPoint x: 732, startPoint y: 418, endPoint x: 740, endPoint y: 419, distance: 8.1
click at [732, 418] on div "18" at bounding box center [732, 419] width 12 height 12
click at [745, 419] on div "19" at bounding box center [747, 419] width 12 height 13
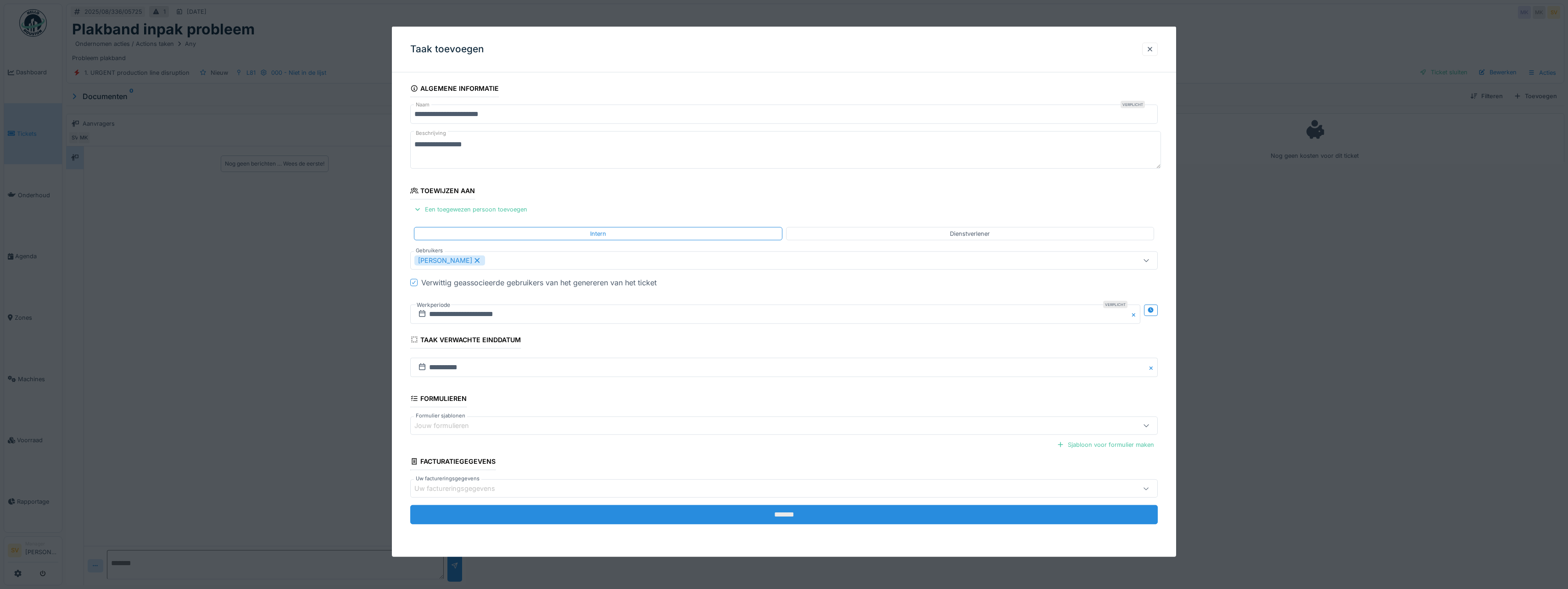
click at [781, 512] on input "*******" at bounding box center [784, 514] width 748 height 20
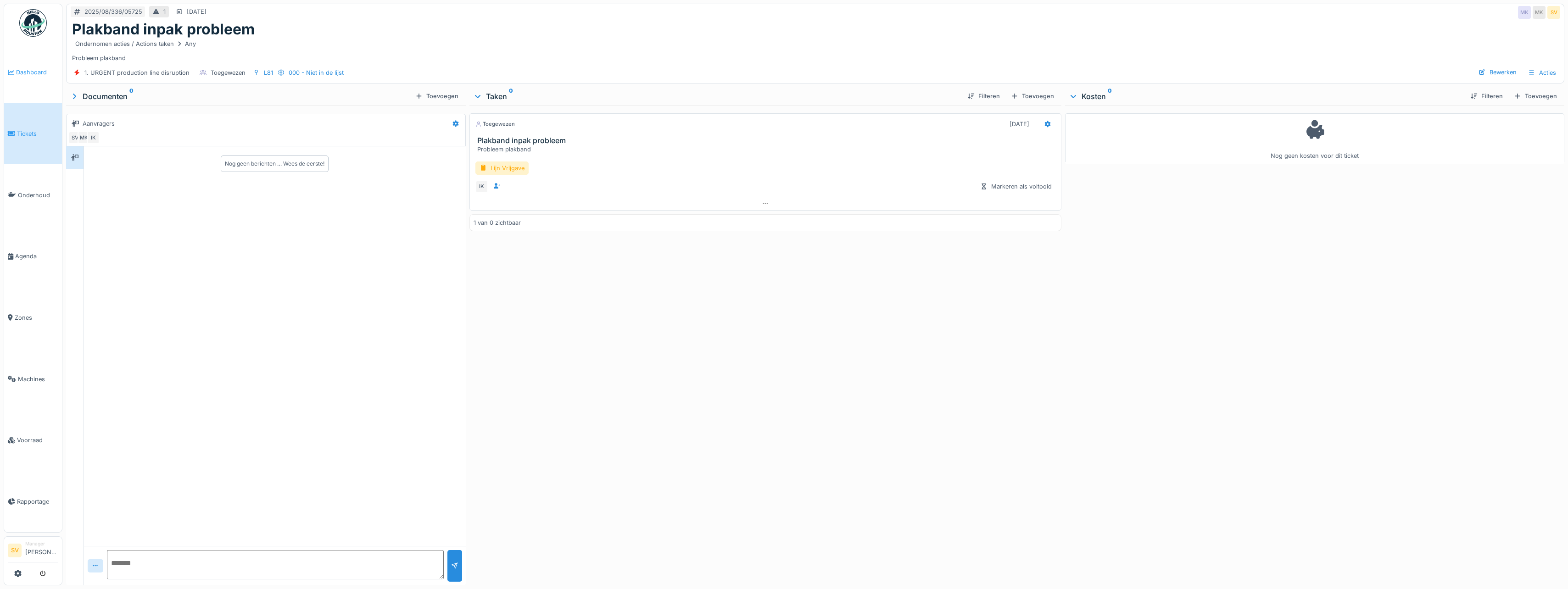
click at [21, 71] on span "Dashboard" at bounding box center [37, 72] width 42 height 9
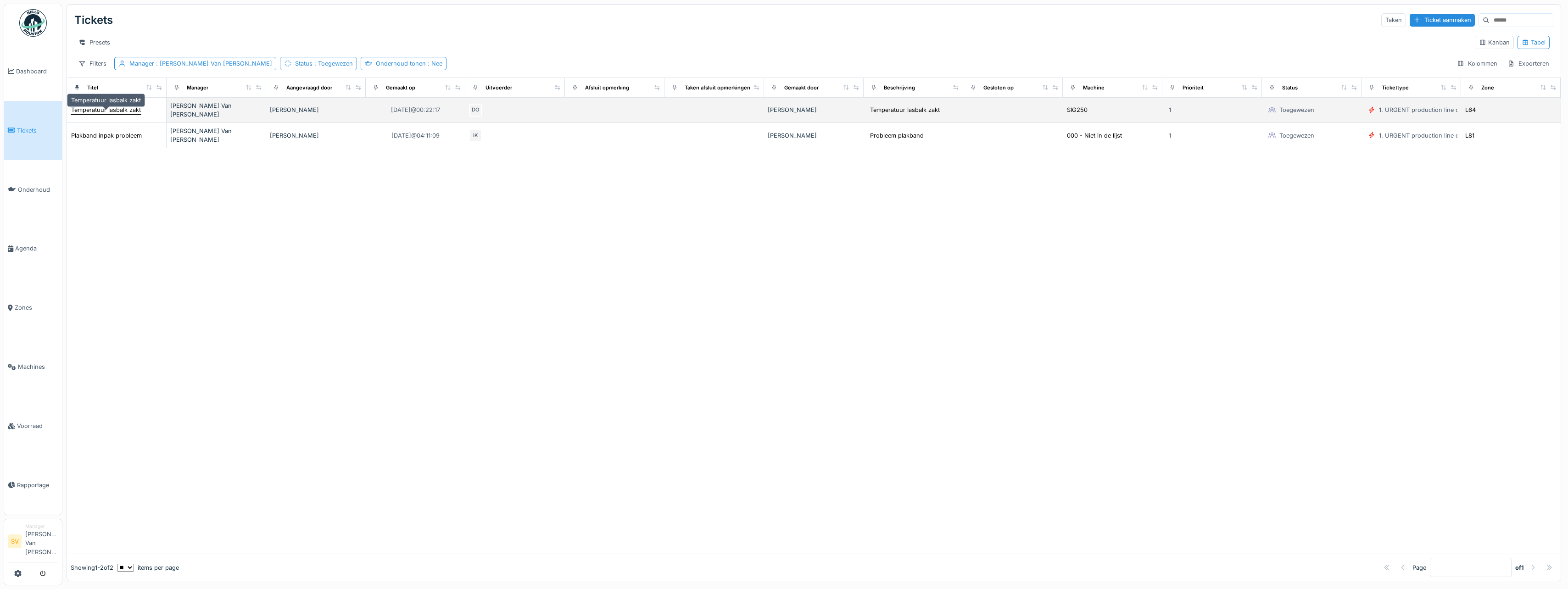
click at [87, 112] on div "Temperatuur lasbalk zakt" at bounding box center [106, 110] width 70 height 9
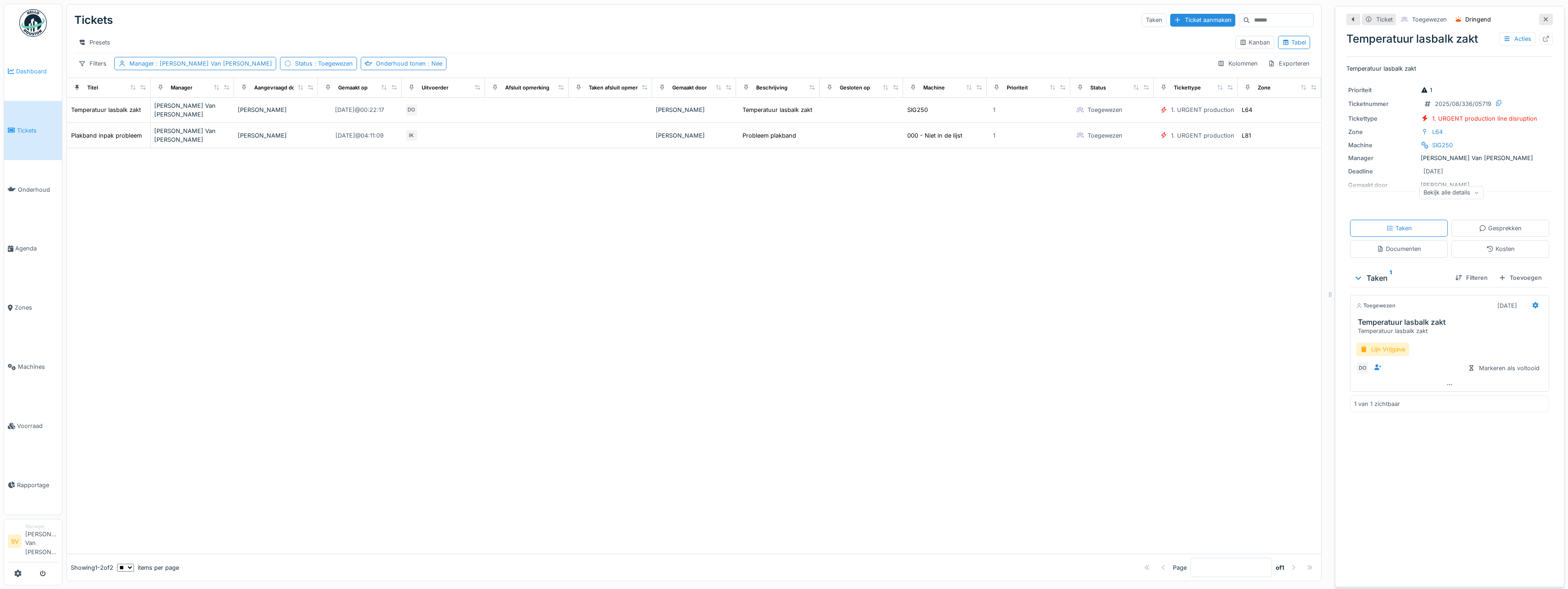
click at [25, 70] on span "Dashboard" at bounding box center [37, 71] width 42 height 9
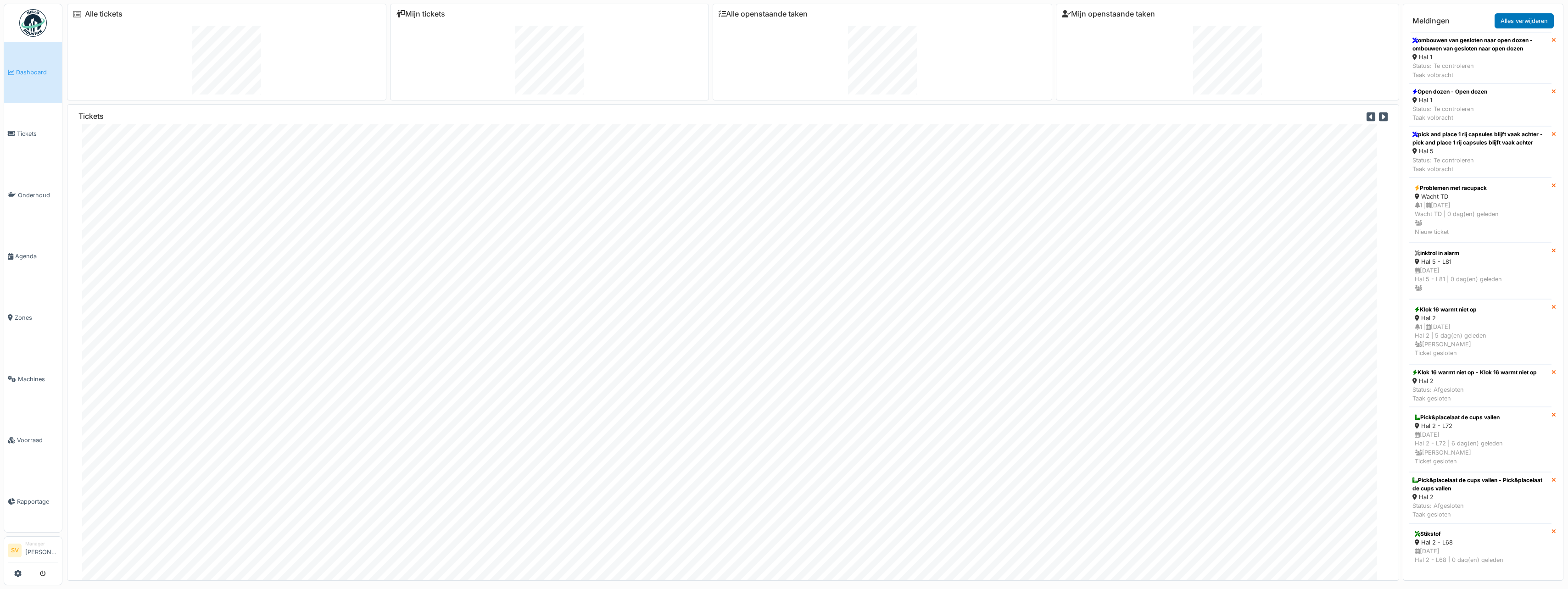
click at [29, 71] on span "Dashboard" at bounding box center [37, 72] width 42 height 9
click at [32, 75] on span "Dashboard" at bounding box center [37, 72] width 42 height 9
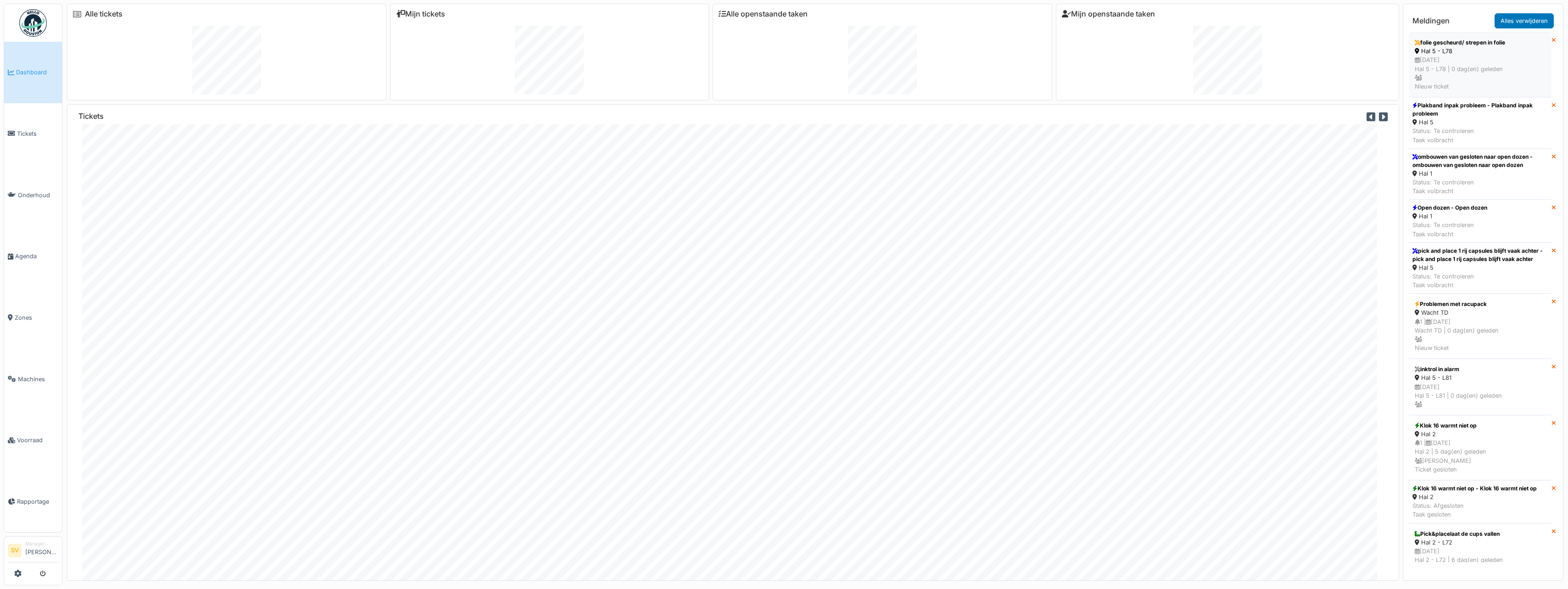
click at [1500, 58] on div "[DATE] Hal 5 - L78 | 0 dag(en) geleden Nieuw ticket" at bounding box center [1480, 73] width 131 height 35
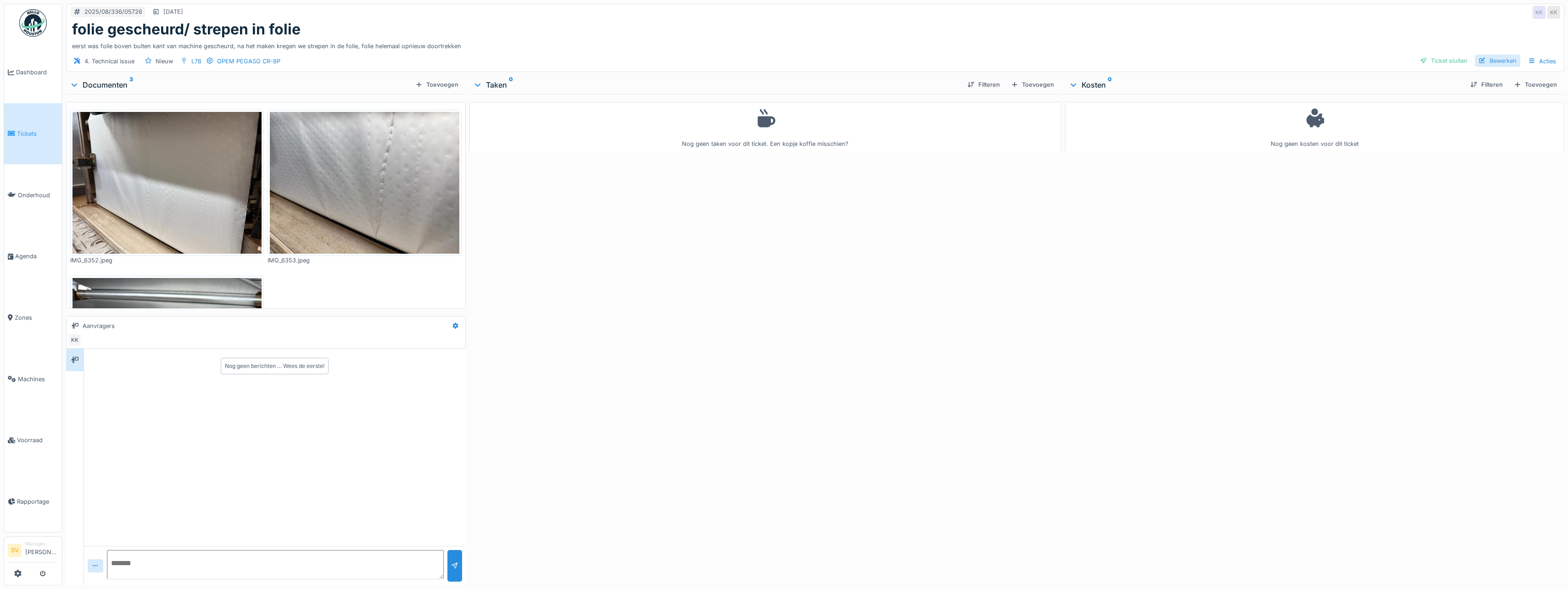
click at [1494, 63] on div "Bewerken" at bounding box center [1497, 60] width 45 height 12
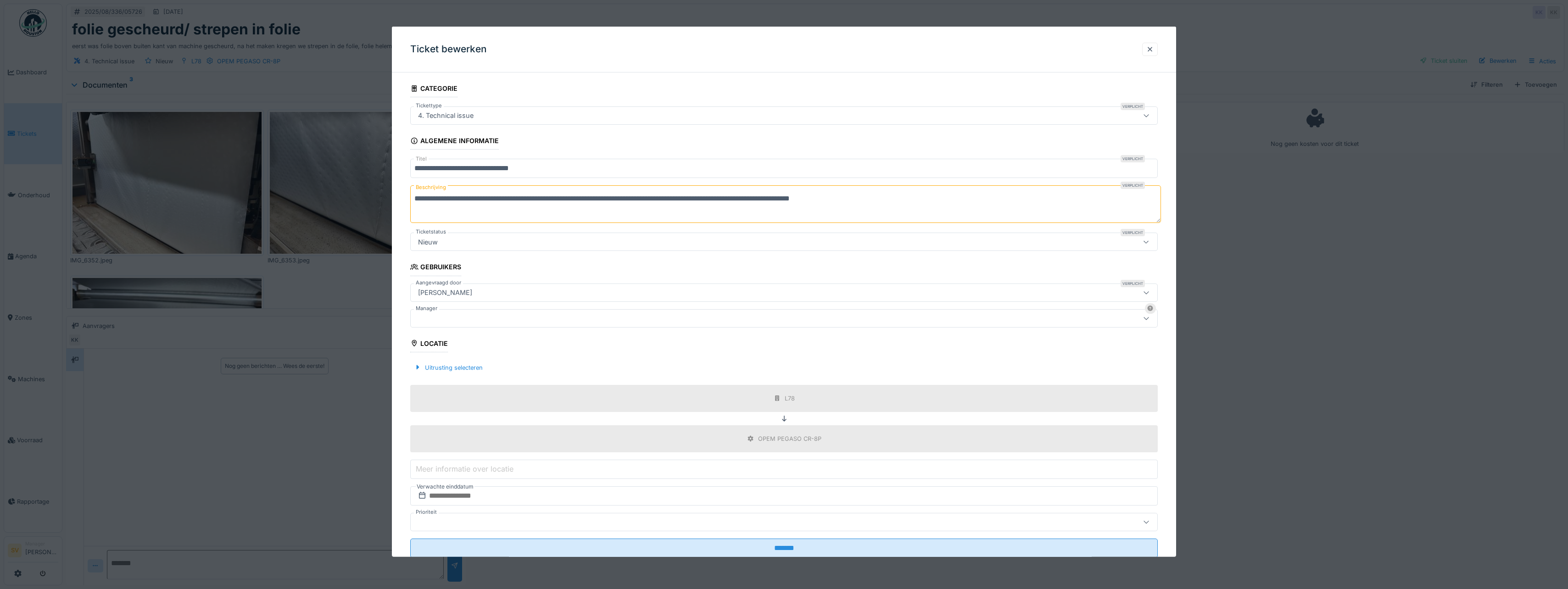
click at [435, 315] on div at bounding box center [743, 318] width 658 height 10
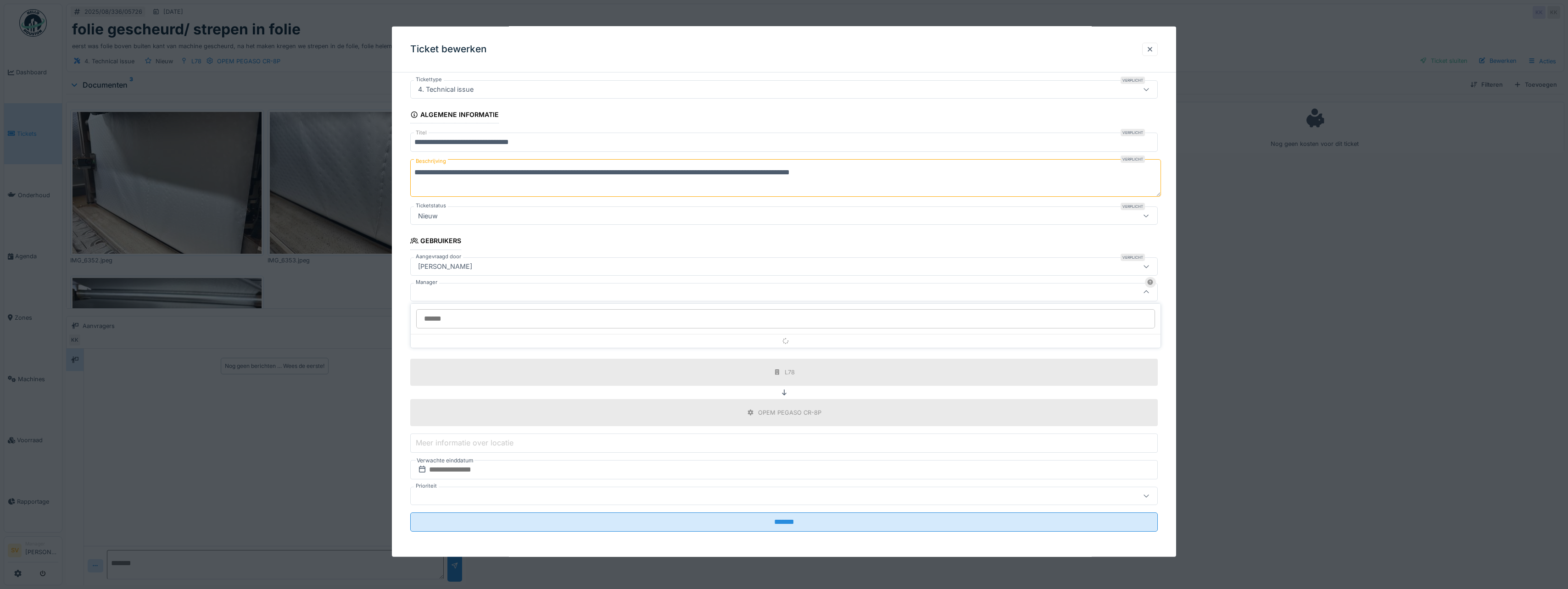
scroll to position [27, 0]
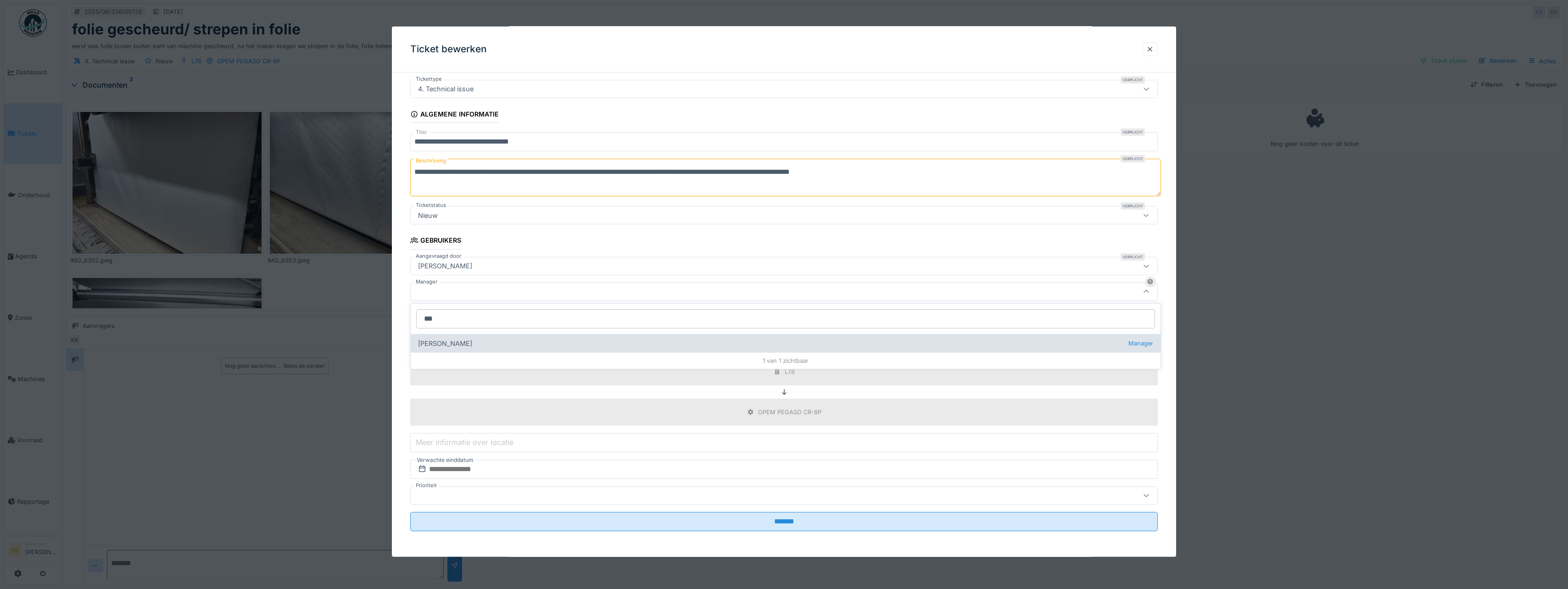
type input "***"
click at [437, 342] on div "[PERSON_NAME] Manager" at bounding box center [786, 343] width 749 height 18
type input "****"
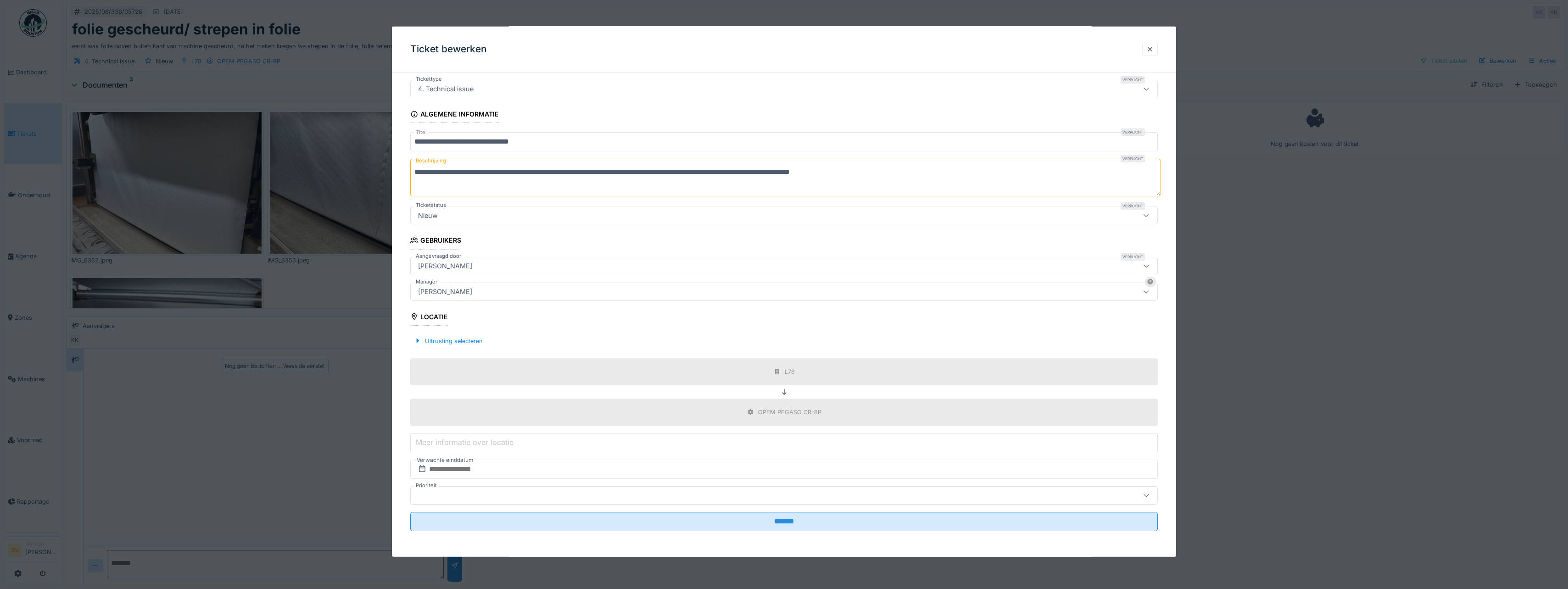
scroll to position [7, 0]
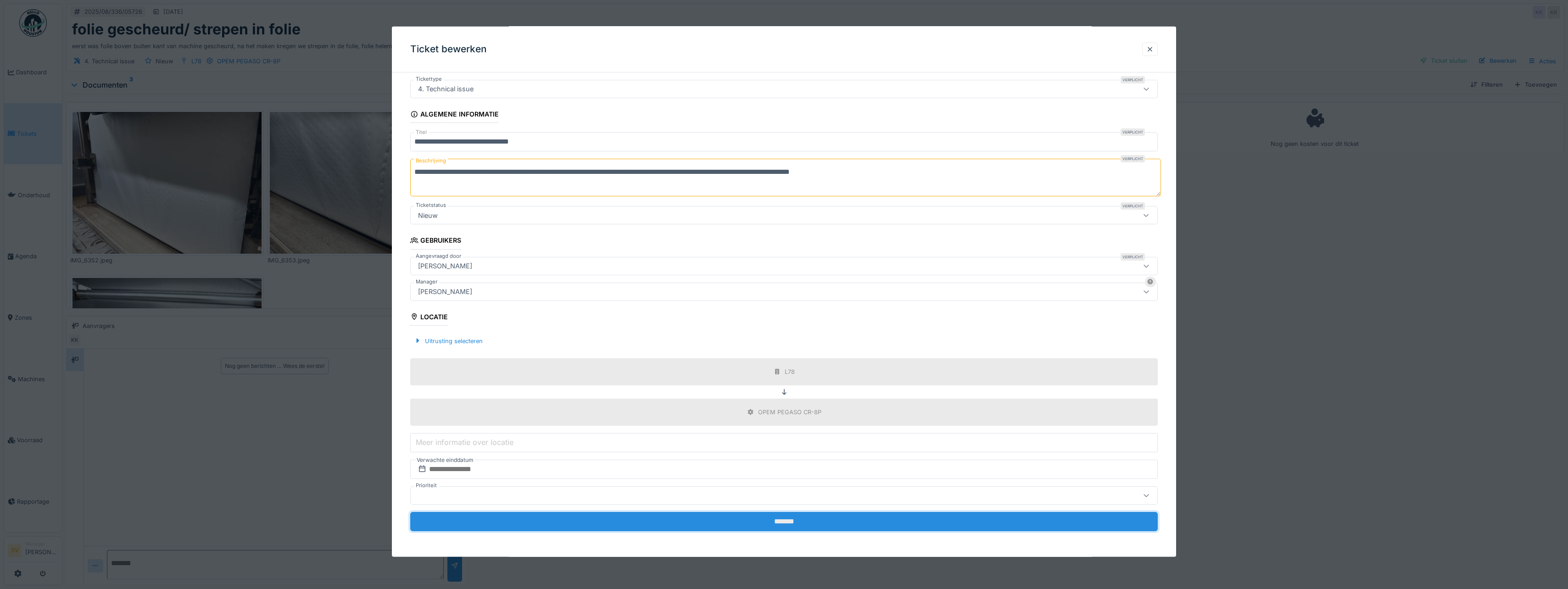
click at [789, 521] on input "*******" at bounding box center [784, 522] width 748 height 20
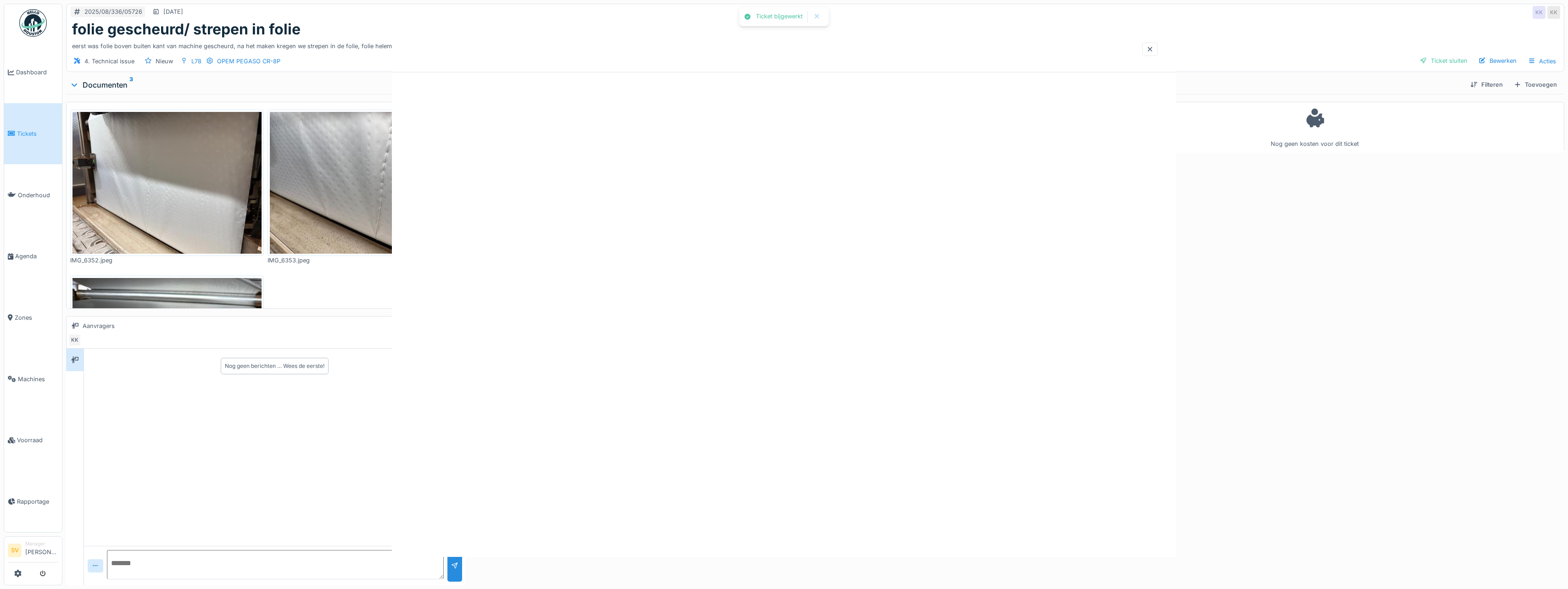
scroll to position [0, 0]
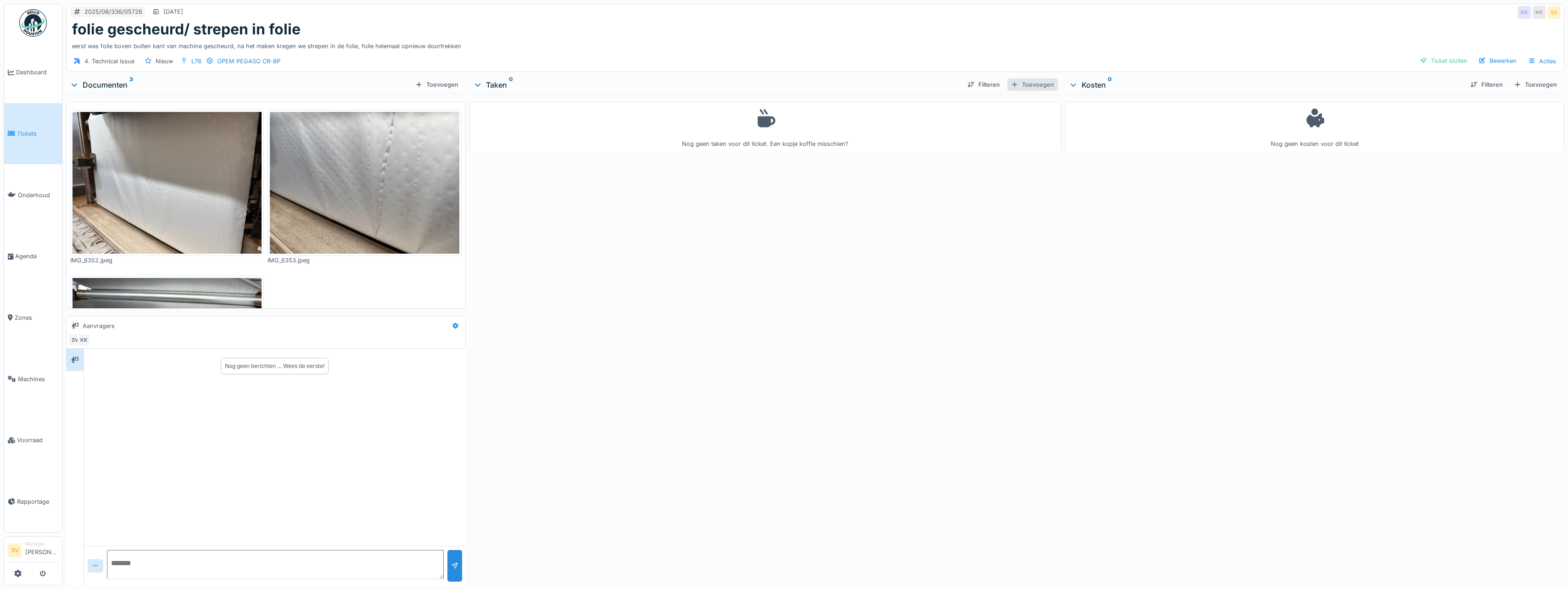
click at [1033, 79] on div "Toevoegen" at bounding box center [1032, 84] width 51 height 12
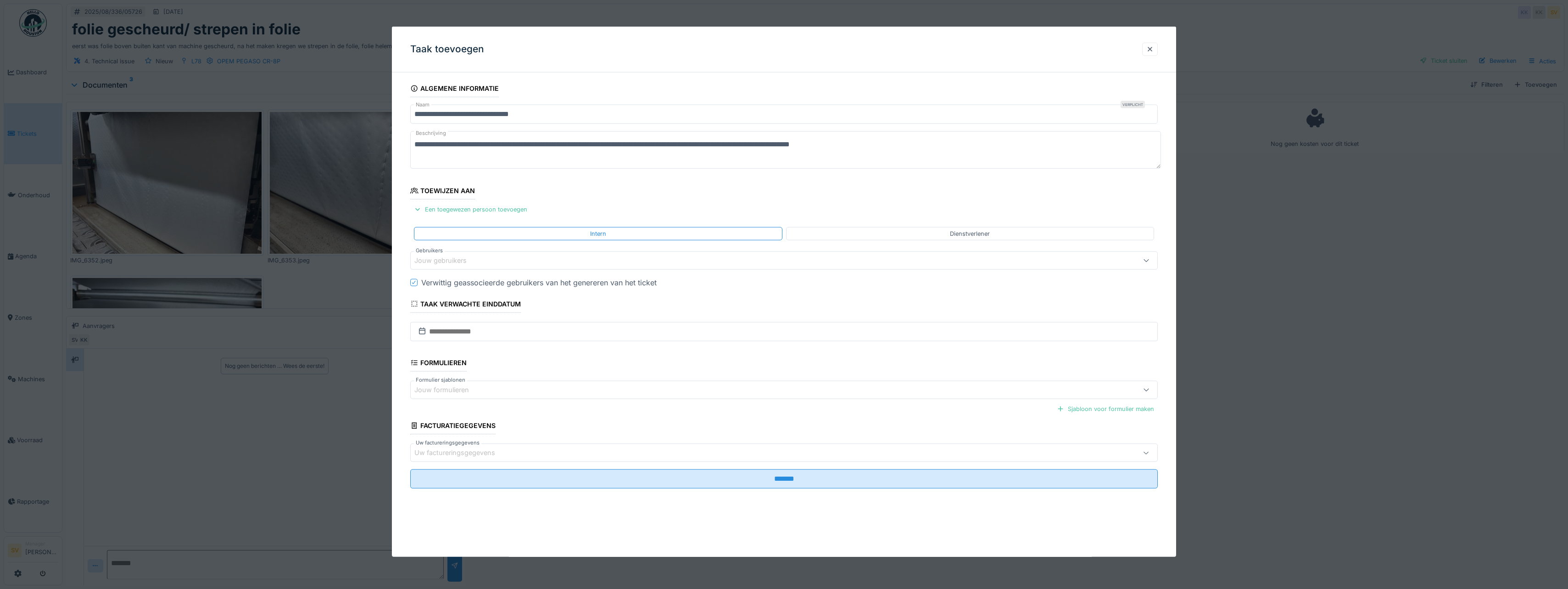
click at [443, 258] on div "Jouw gebruikers" at bounding box center [447, 260] width 65 height 10
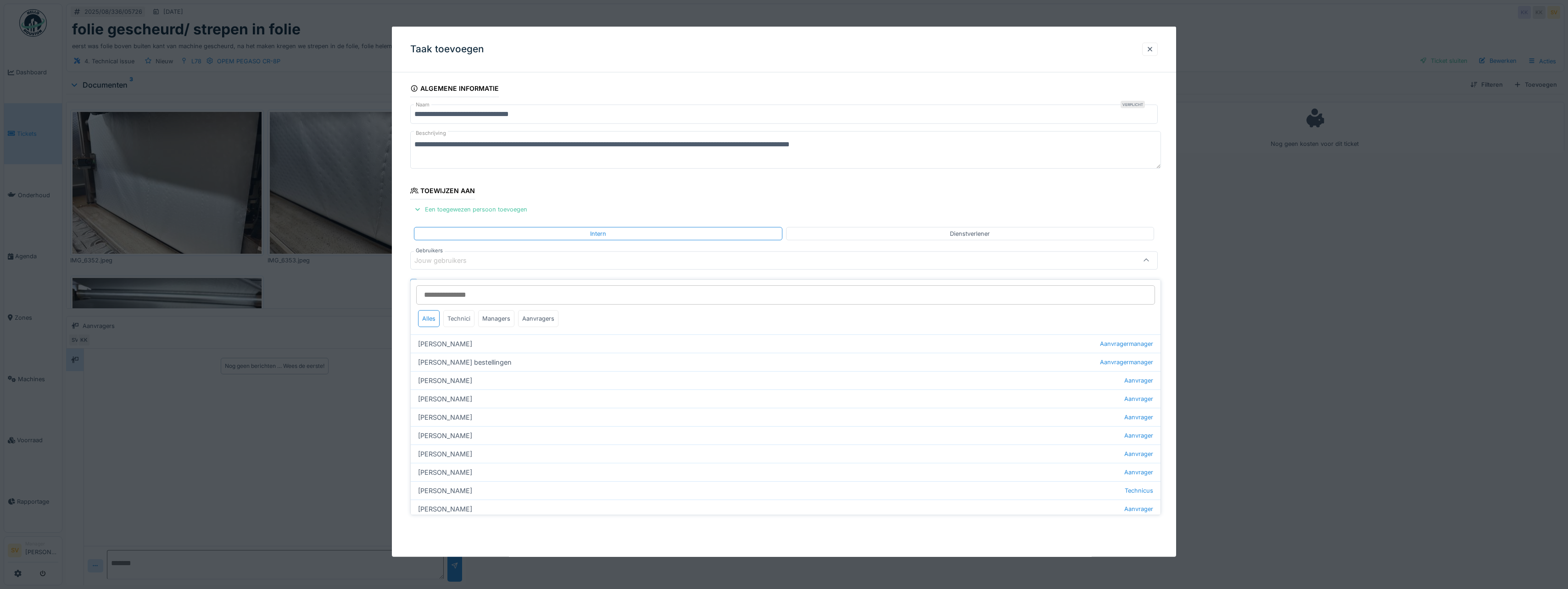
click at [468, 310] on div "Technici" at bounding box center [458, 318] width 31 height 17
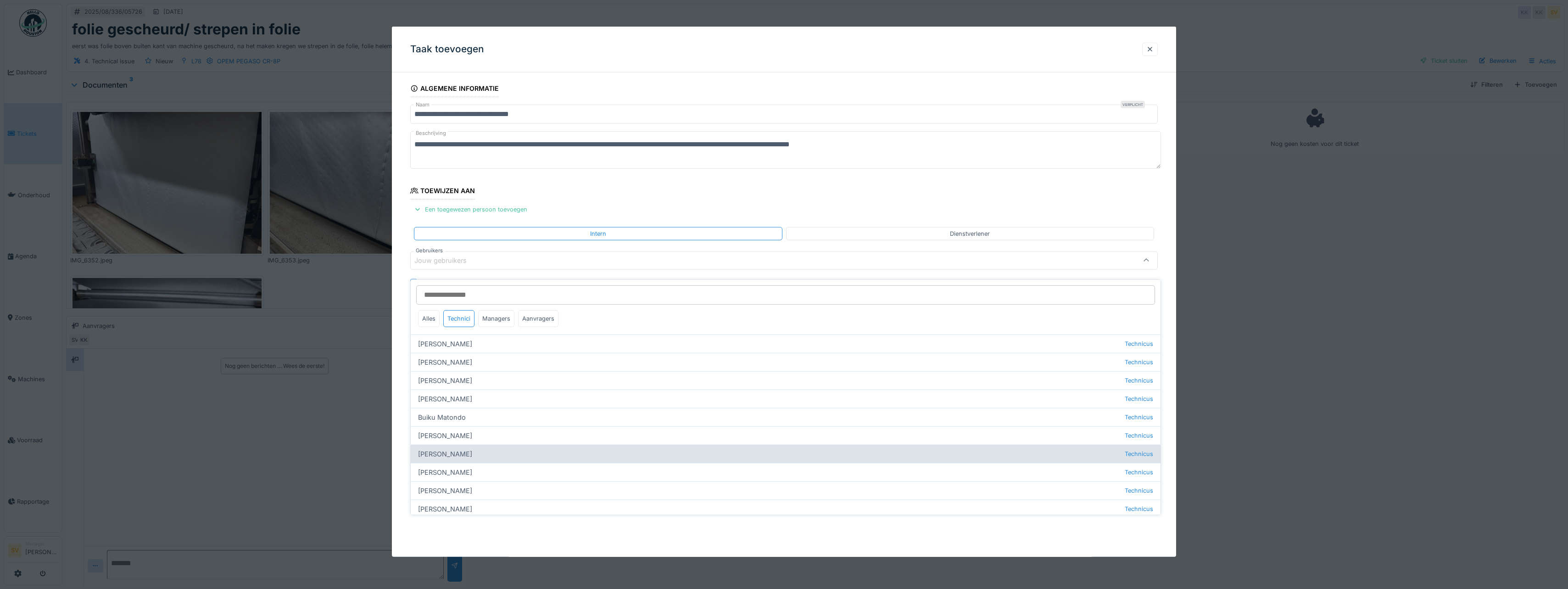
click at [438, 446] on div "Damian Olejnik Technicus" at bounding box center [786, 453] width 749 height 18
type input "****"
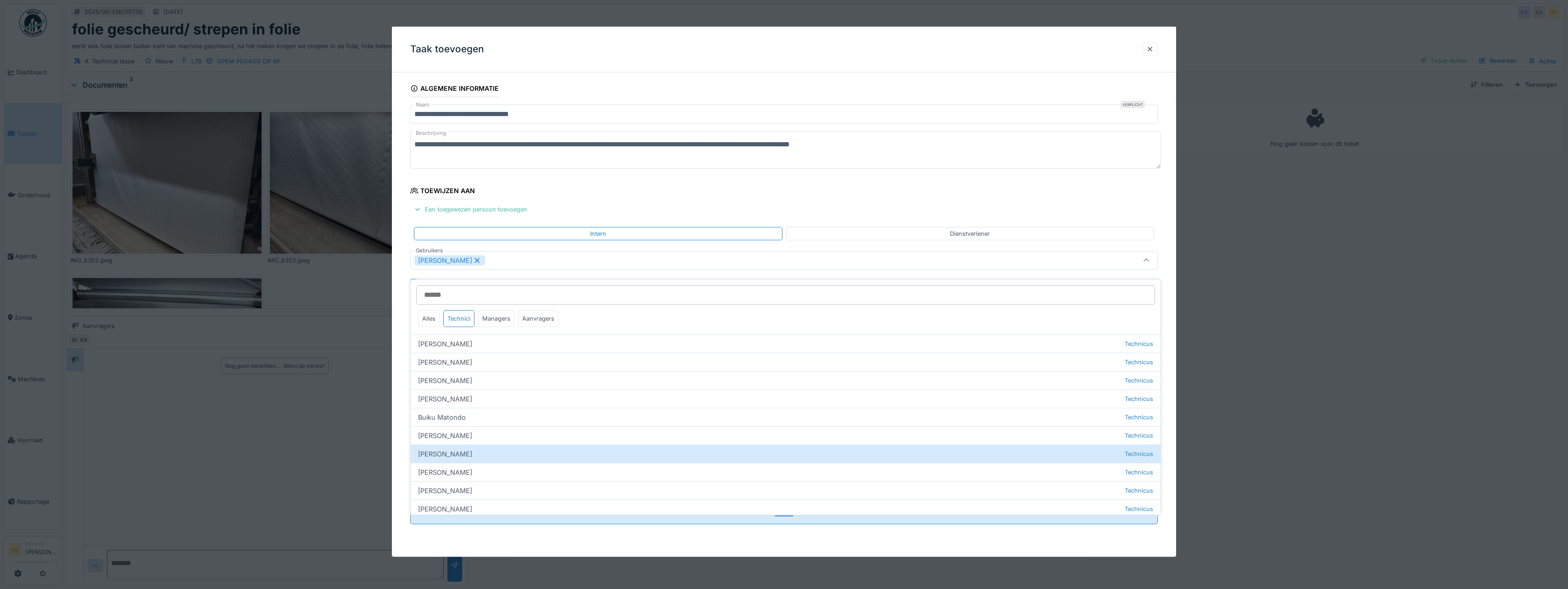
click at [1150, 258] on icon at bounding box center [1146, 261] width 7 height 6
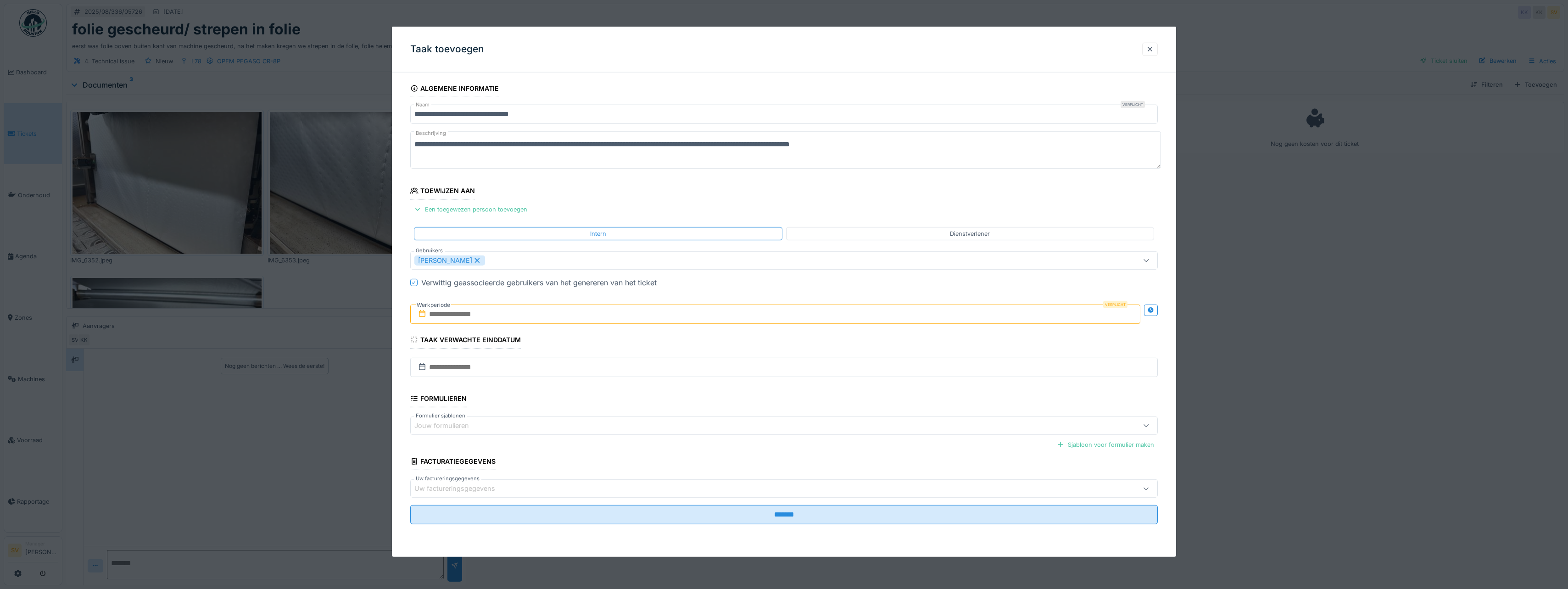
click at [458, 318] on input "text" at bounding box center [775, 314] width 730 height 20
drag, startPoint x: 731, startPoint y: 419, endPoint x: 737, endPoint y: 419, distance: 6.0
click at [731, 419] on div "18" at bounding box center [732, 419] width 12 height 12
click at [744, 419] on div "19" at bounding box center [747, 419] width 12 height 13
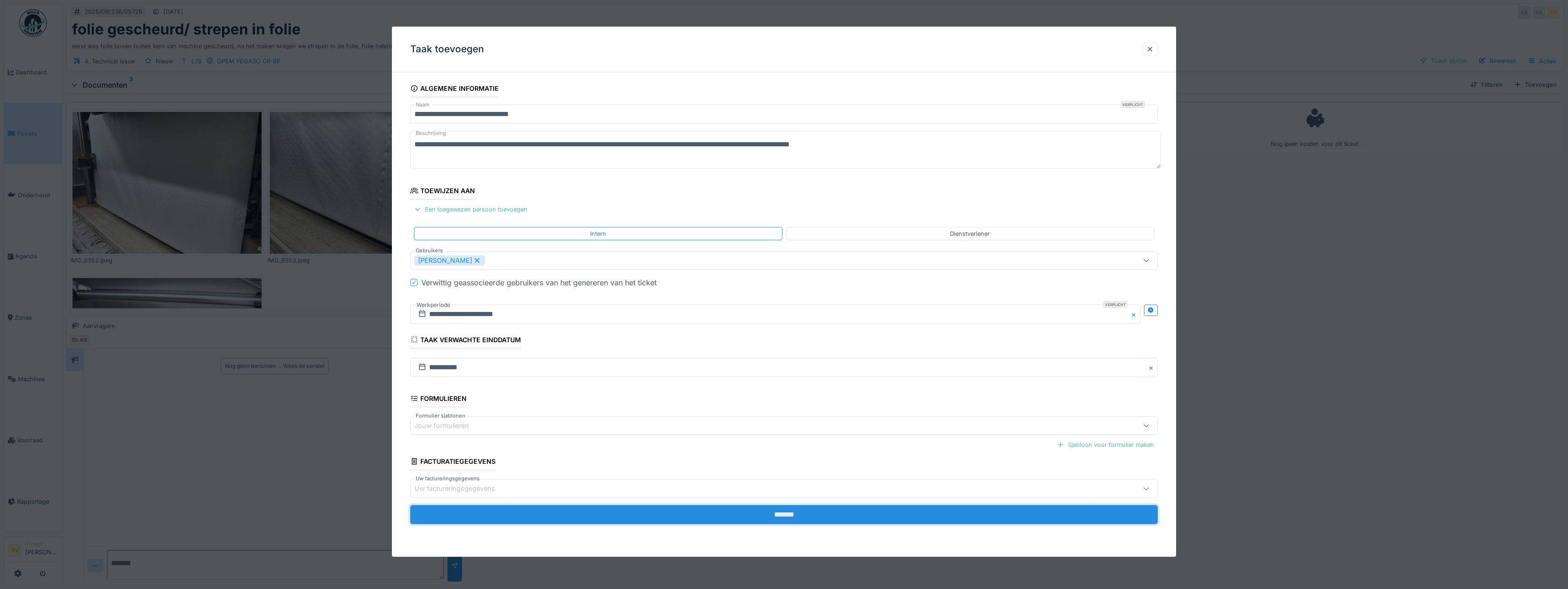
click at [779, 514] on input "*******" at bounding box center [784, 514] width 748 height 20
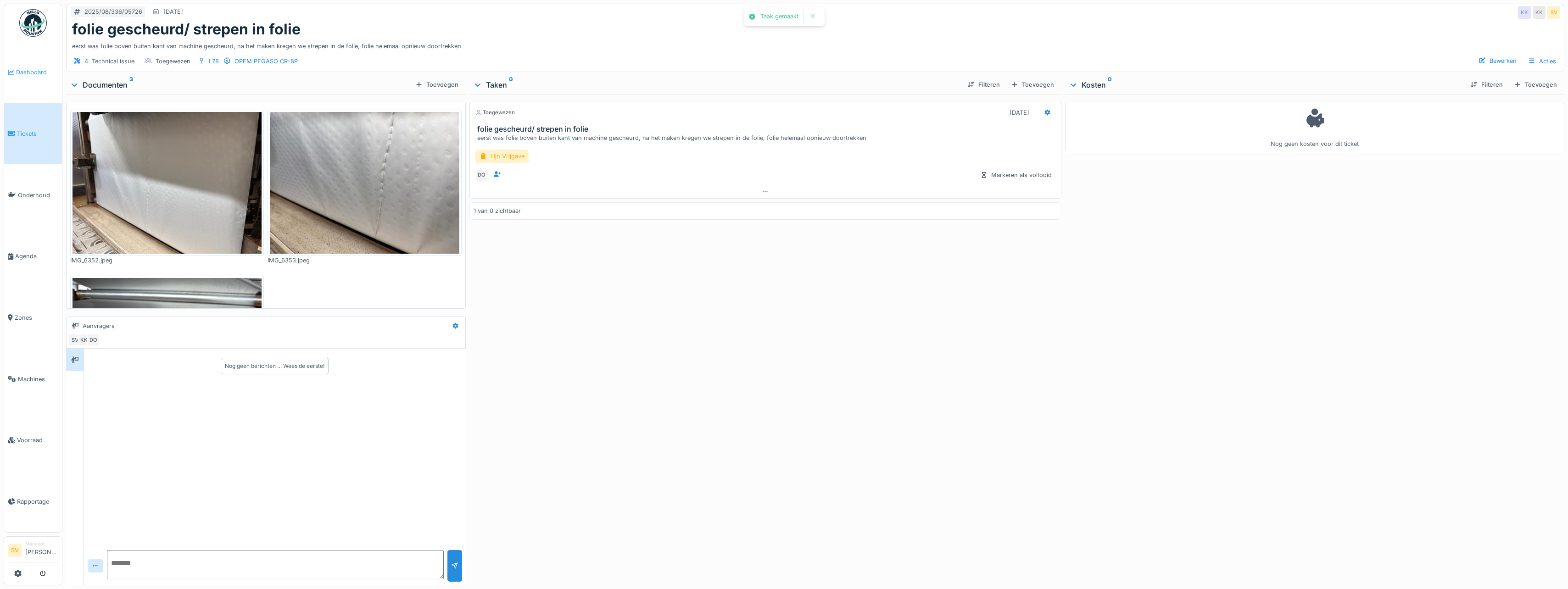
click at [28, 68] on span "Dashboard" at bounding box center [37, 72] width 42 height 9
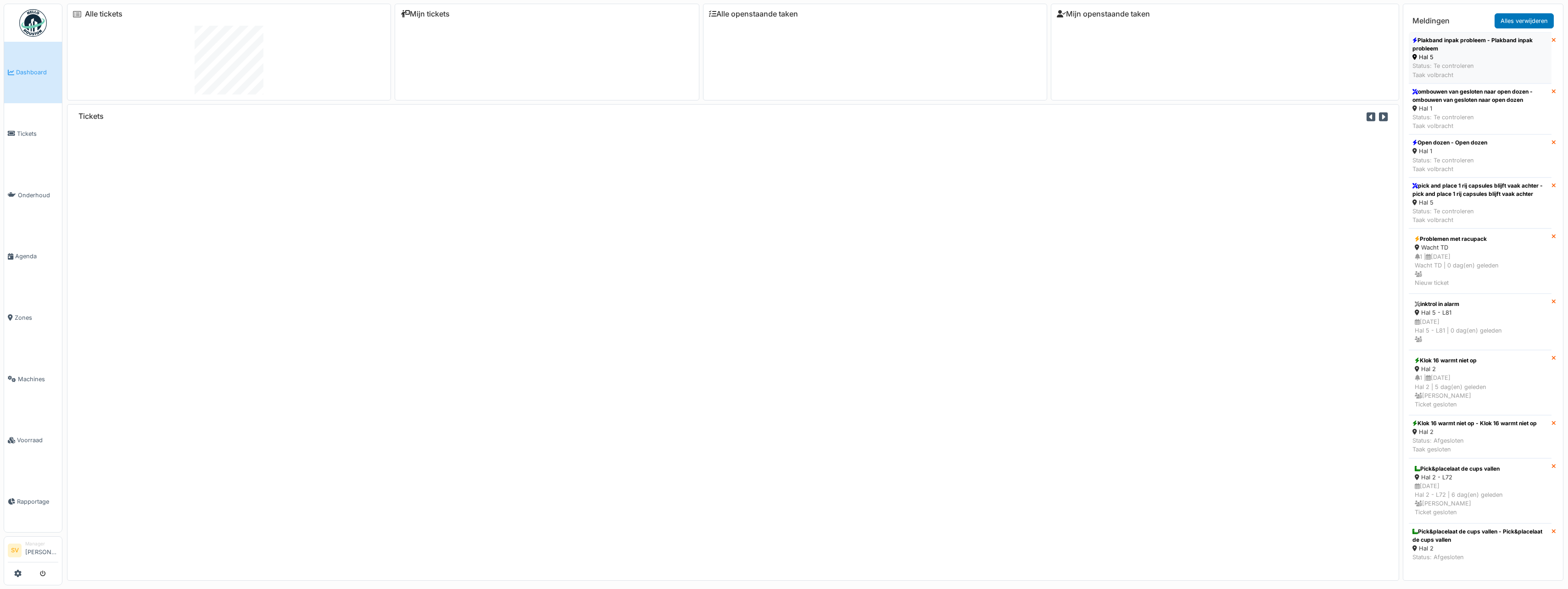
click at [1489, 71] on div "Status: Te controleren Taak volbracht" at bounding box center [1479, 70] width 135 height 18
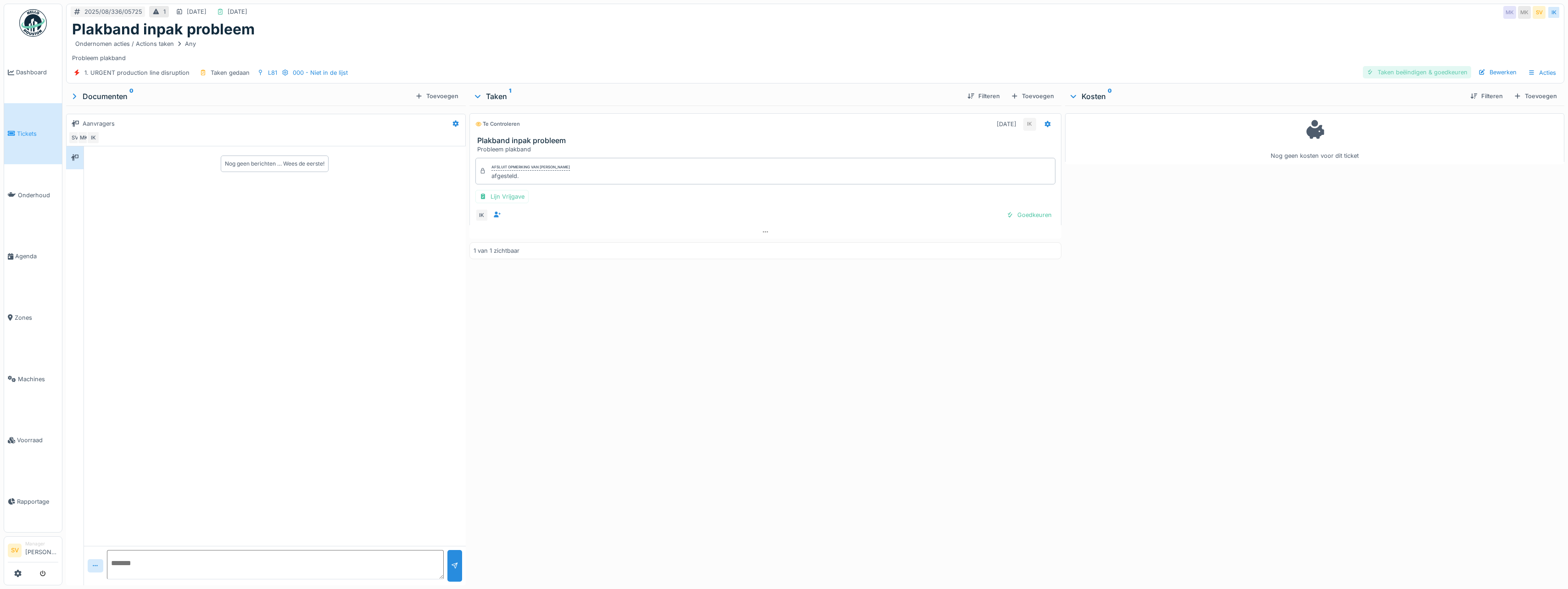
click at [1410, 71] on div "Taken beëindigen & goedkeuren" at bounding box center [1416, 72] width 108 height 12
drag, startPoint x: 1445, startPoint y: 71, endPoint x: 1408, endPoint y: 75, distance: 37.2
click at [1445, 71] on div "Ticket sluiten" at bounding box center [1443, 72] width 55 height 12
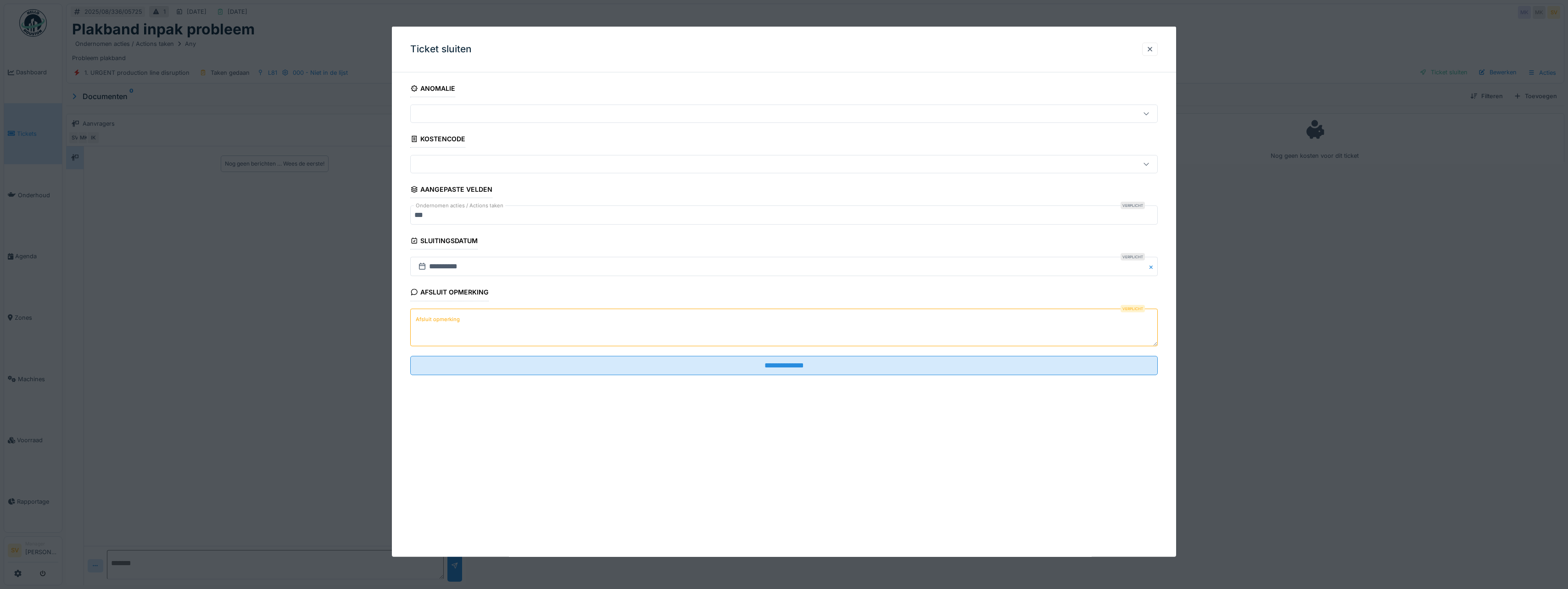
click at [551, 307] on div "Afsluit opmerking Verplicht Afsluit opmerking" at bounding box center [784, 316] width 748 height 65
click at [492, 326] on textarea "Afsluit opmerking" at bounding box center [784, 327] width 748 height 38
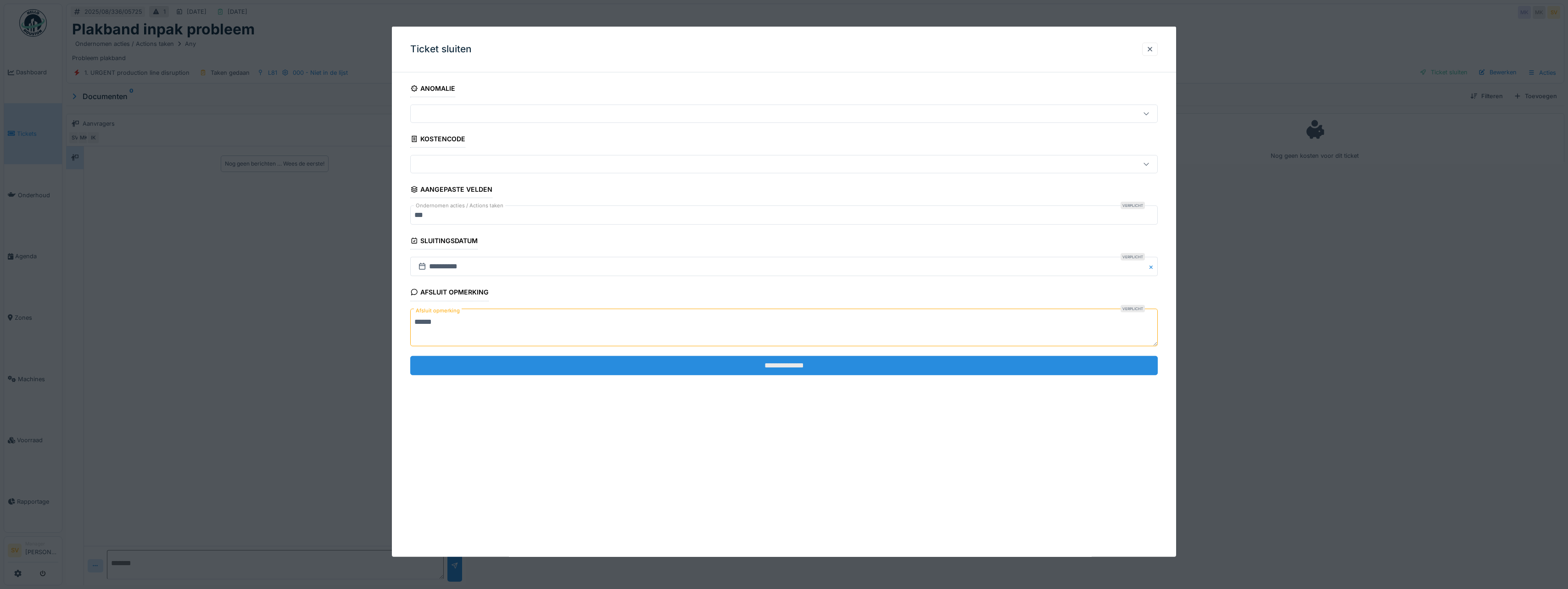
type textarea "******"
click at [773, 366] on input "**********" at bounding box center [784, 365] width 748 height 20
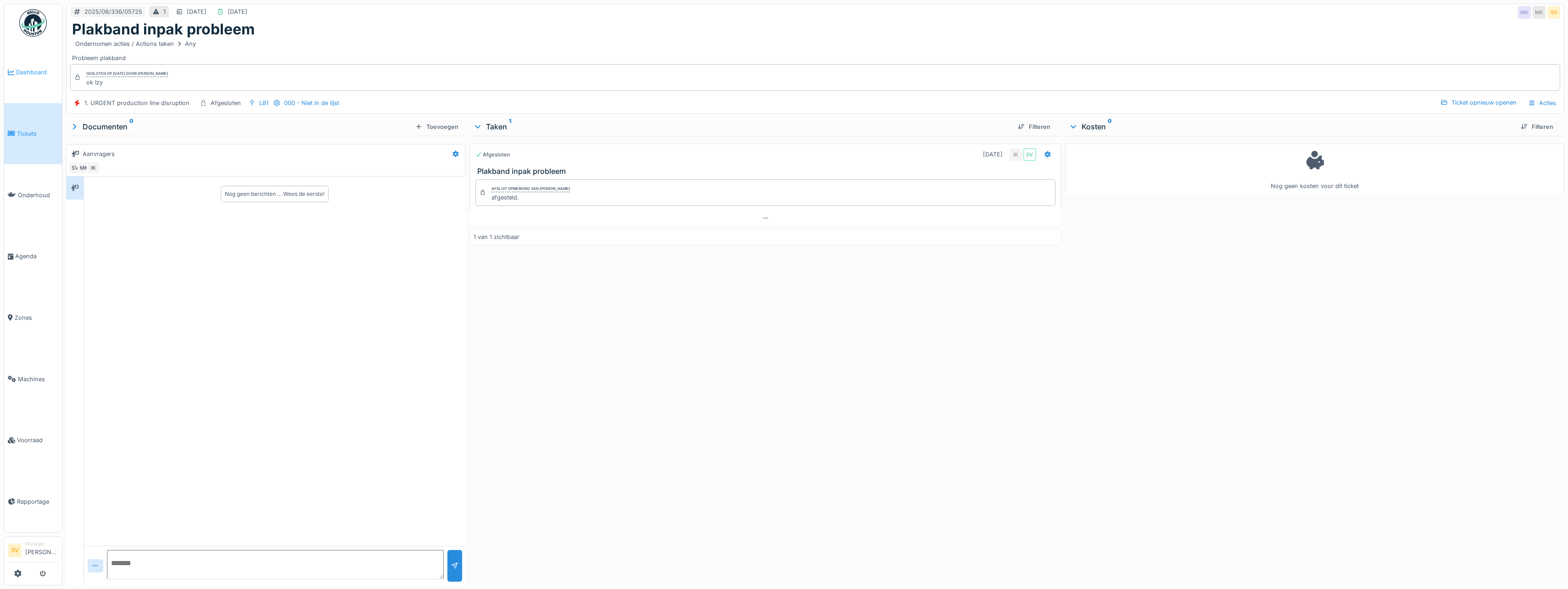
click at [36, 73] on span "Dashboard" at bounding box center [37, 72] width 42 height 9
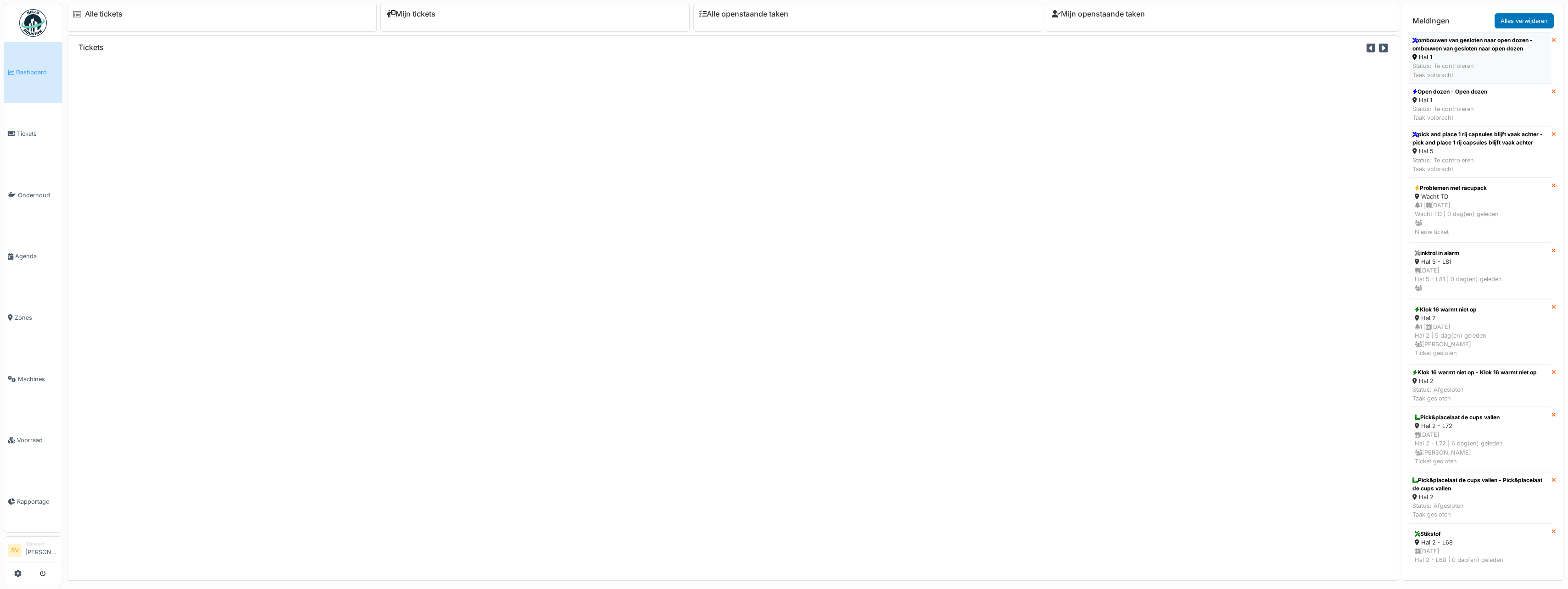
click at [1433, 61] on div "Hal 1" at bounding box center [1479, 57] width 135 height 9
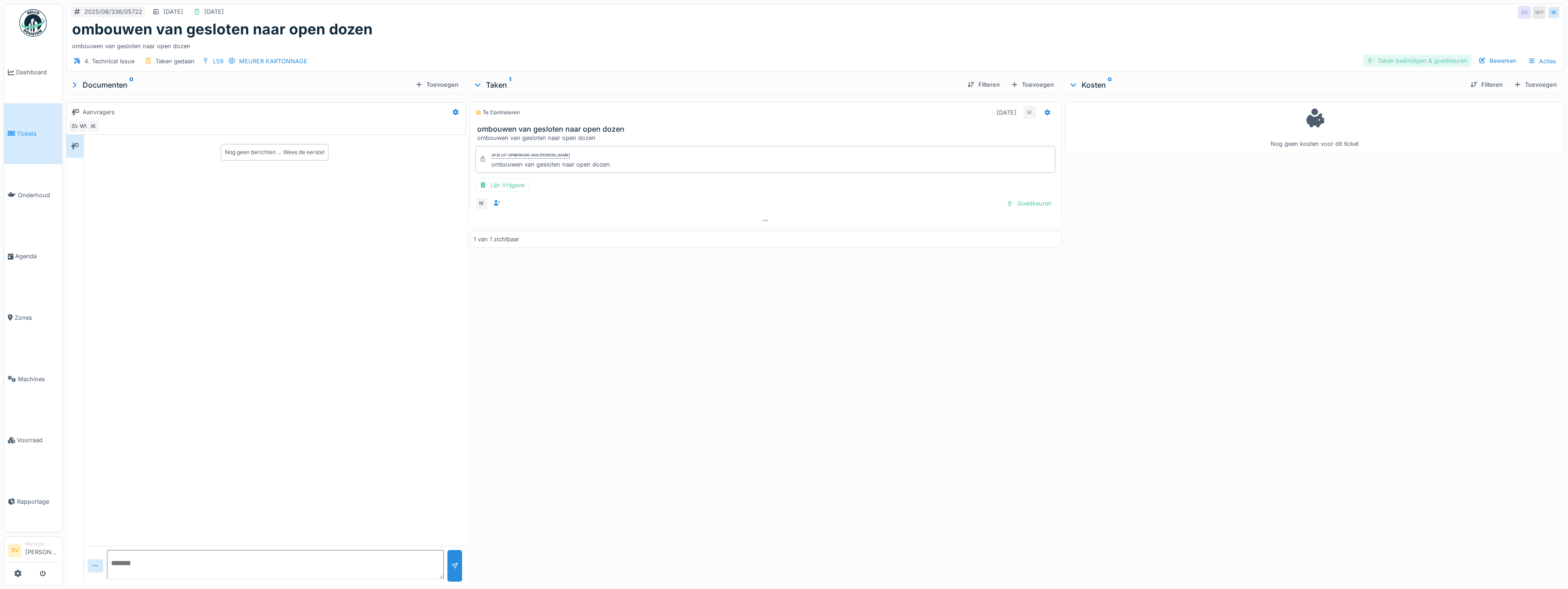
click at [1418, 64] on div "Taken beëindigen & goedkeuren" at bounding box center [1416, 60] width 108 height 12
click at [1452, 64] on div "Ticket sluiten" at bounding box center [1443, 60] width 55 height 12
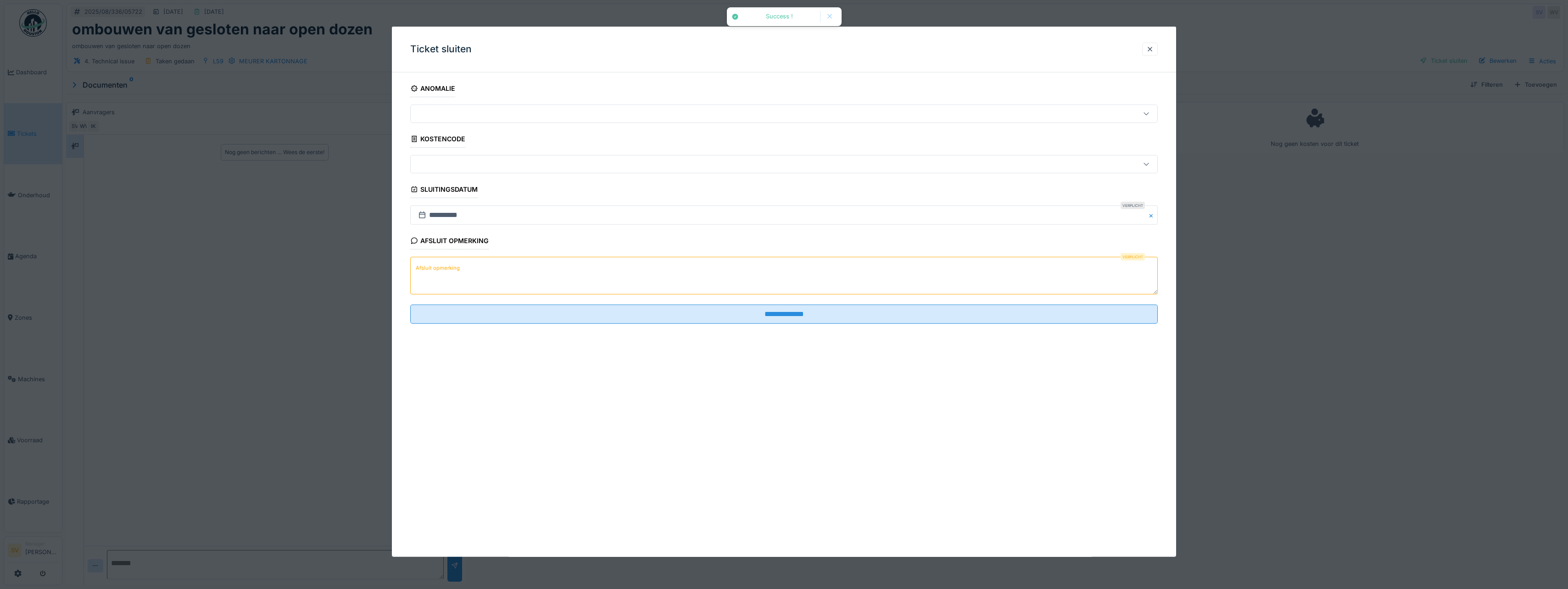
click at [603, 271] on textarea "Afsluit opmerking" at bounding box center [784, 276] width 748 height 38
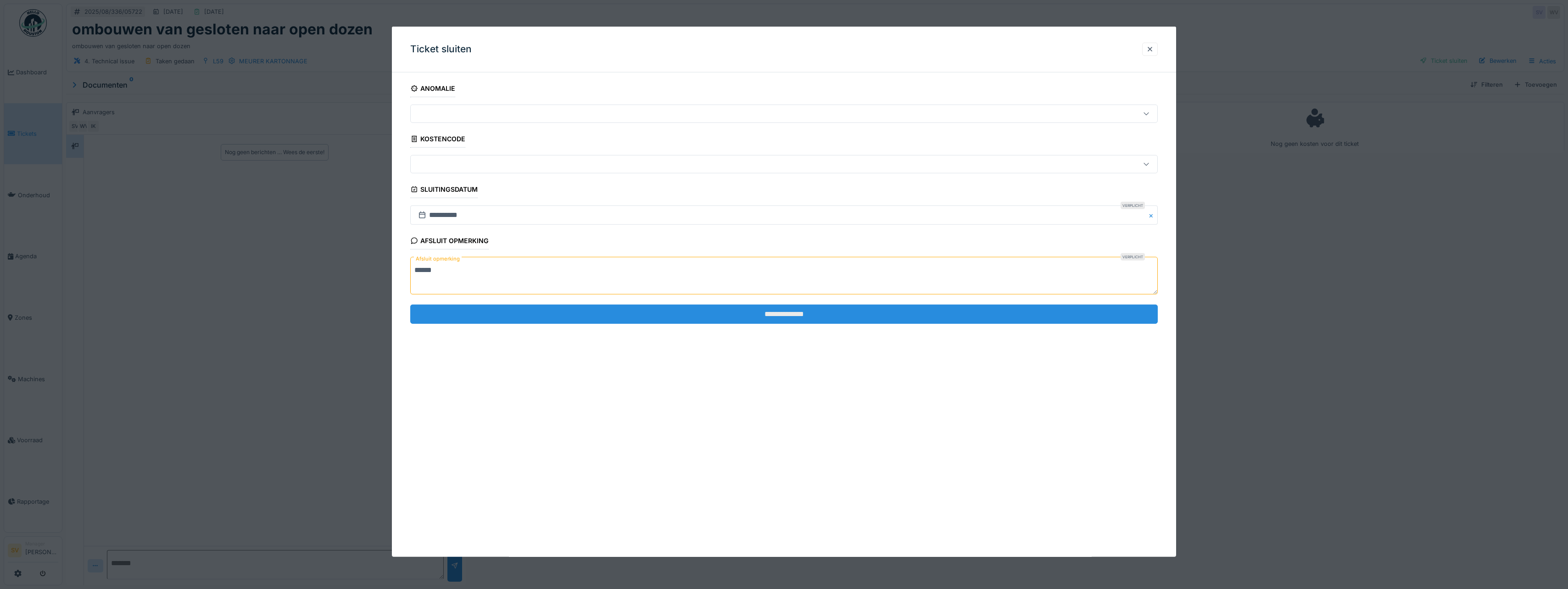
type textarea "******"
click at [660, 313] on input "**********" at bounding box center [784, 314] width 748 height 20
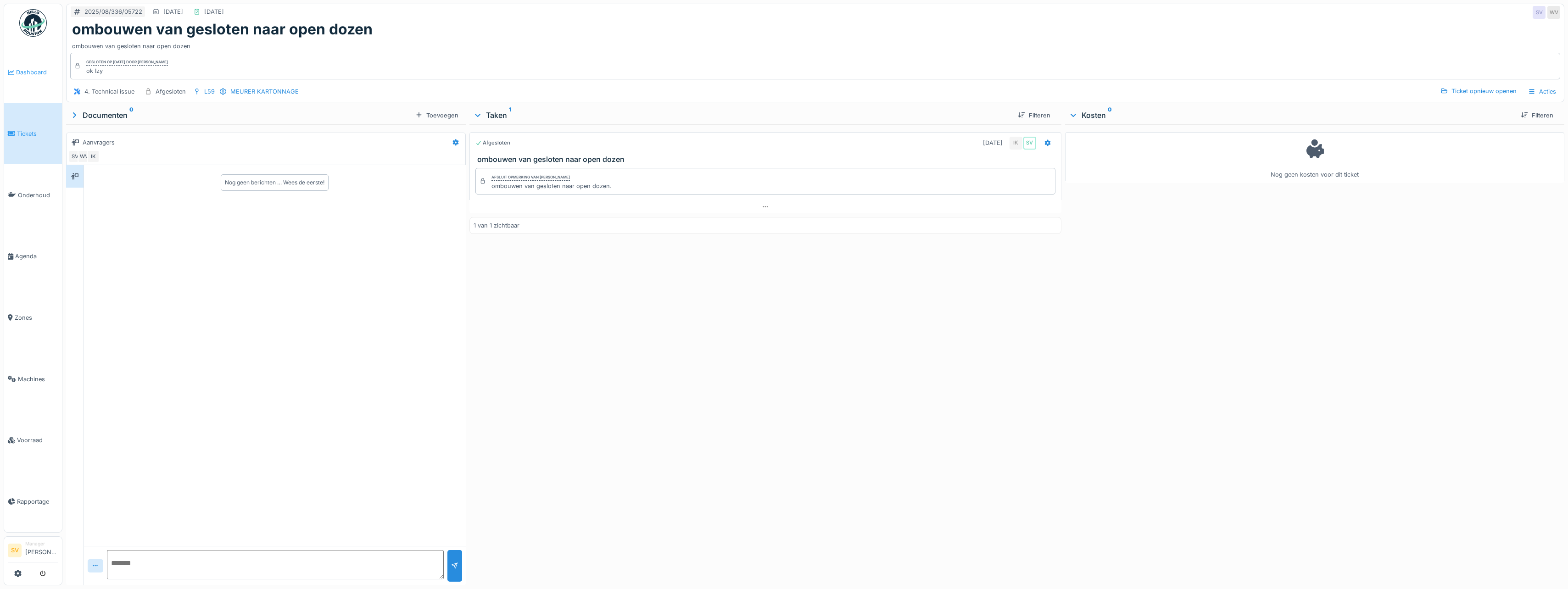
click at [33, 74] on span "Dashboard" at bounding box center [37, 72] width 42 height 9
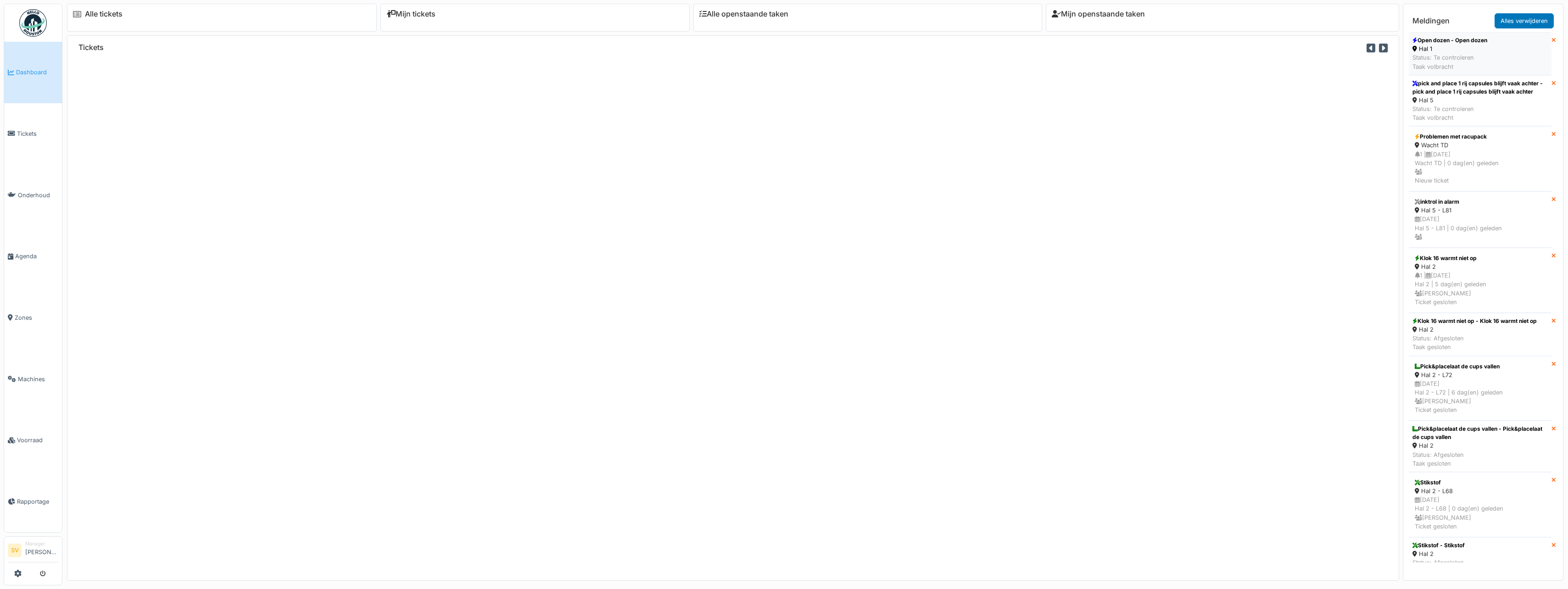
click at [1462, 57] on div "Status: Te controleren Taak volbracht" at bounding box center [1449, 62] width 75 height 18
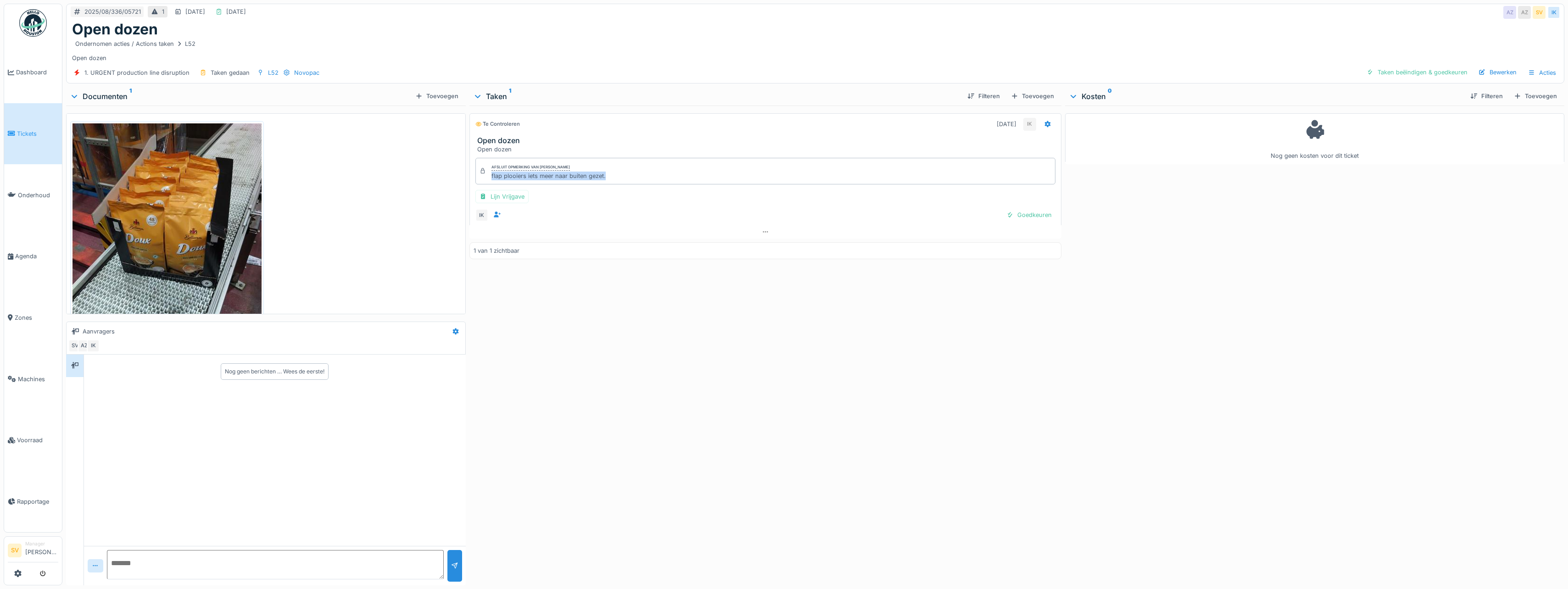
drag, startPoint x: 488, startPoint y: 172, endPoint x: 602, endPoint y: 179, distance: 114.2
click at [602, 179] on div "Afsluit opmerking van [PERSON_NAME] flap plooiers iets meer naar buiten gezet." at bounding box center [765, 171] width 580 height 27
copy div "flap plooiers iets meer naar buiten gezet."
click at [1416, 75] on div "Taken beëindigen & goedkeuren" at bounding box center [1416, 72] width 108 height 12
drag, startPoint x: 1434, startPoint y: 72, endPoint x: 1289, endPoint y: 84, distance: 145.5
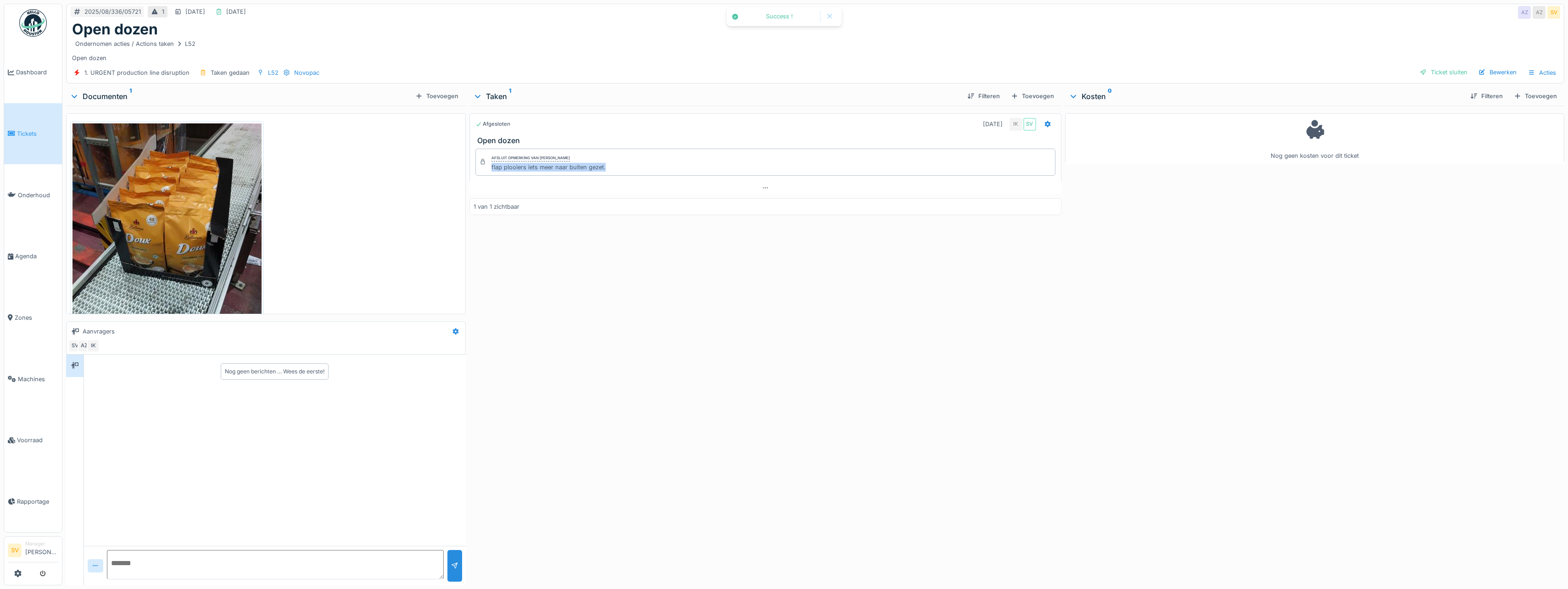
click at [1434, 72] on div "Ticket sluiten" at bounding box center [1443, 72] width 55 height 12
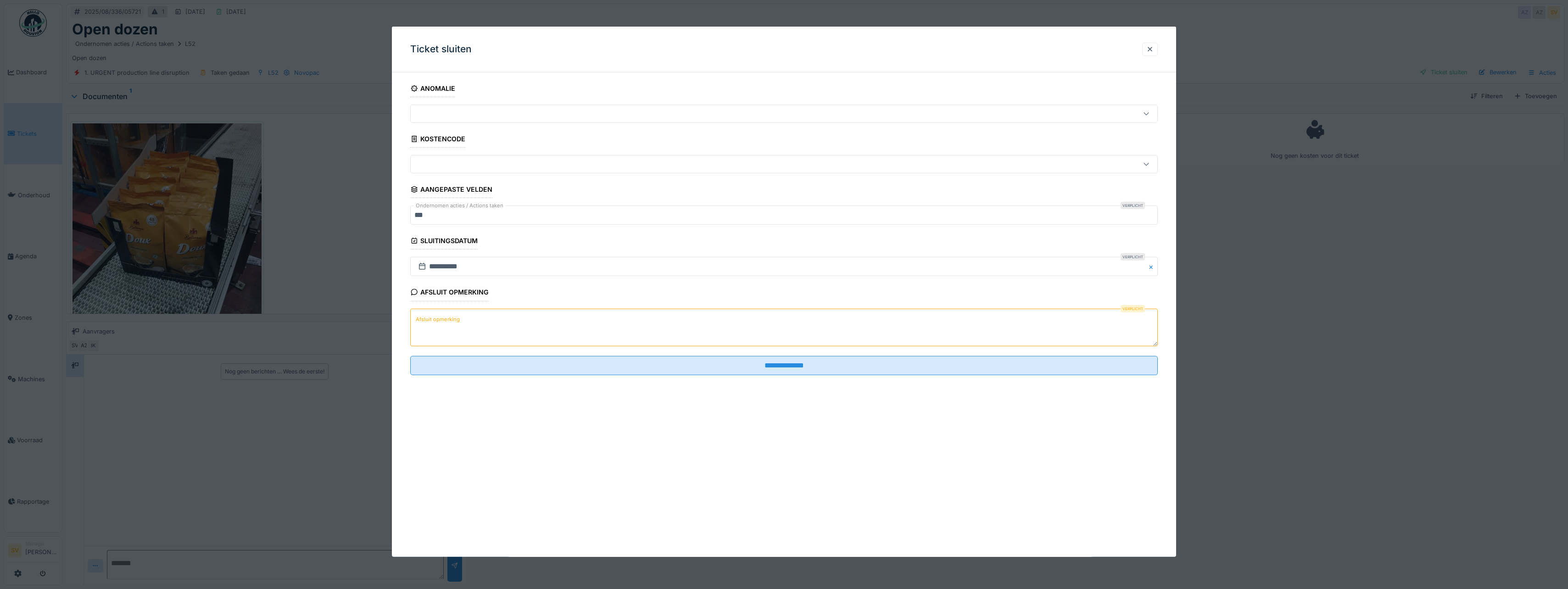
click at [557, 313] on textarea "Afsluit opmerking" at bounding box center [784, 327] width 748 height 38
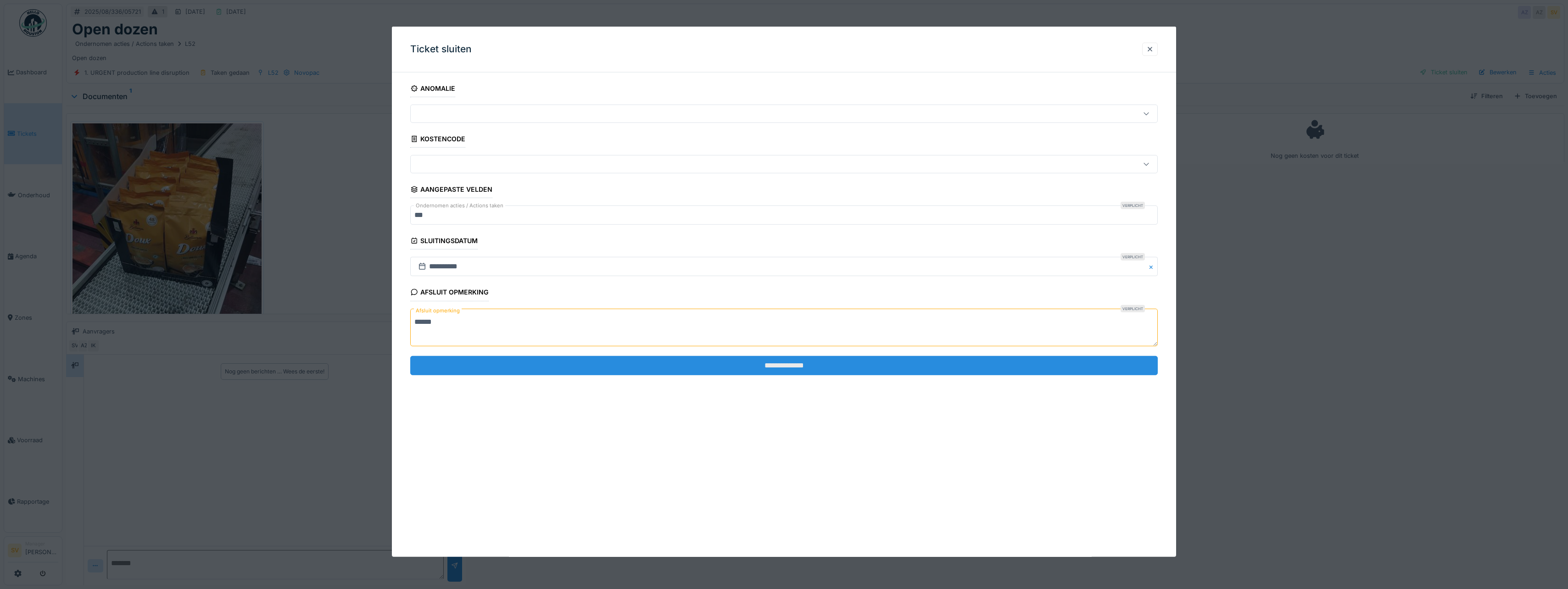
type textarea "******"
click at [770, 365] on input "**********" at bounding box center [784, 365] width 748 height 20
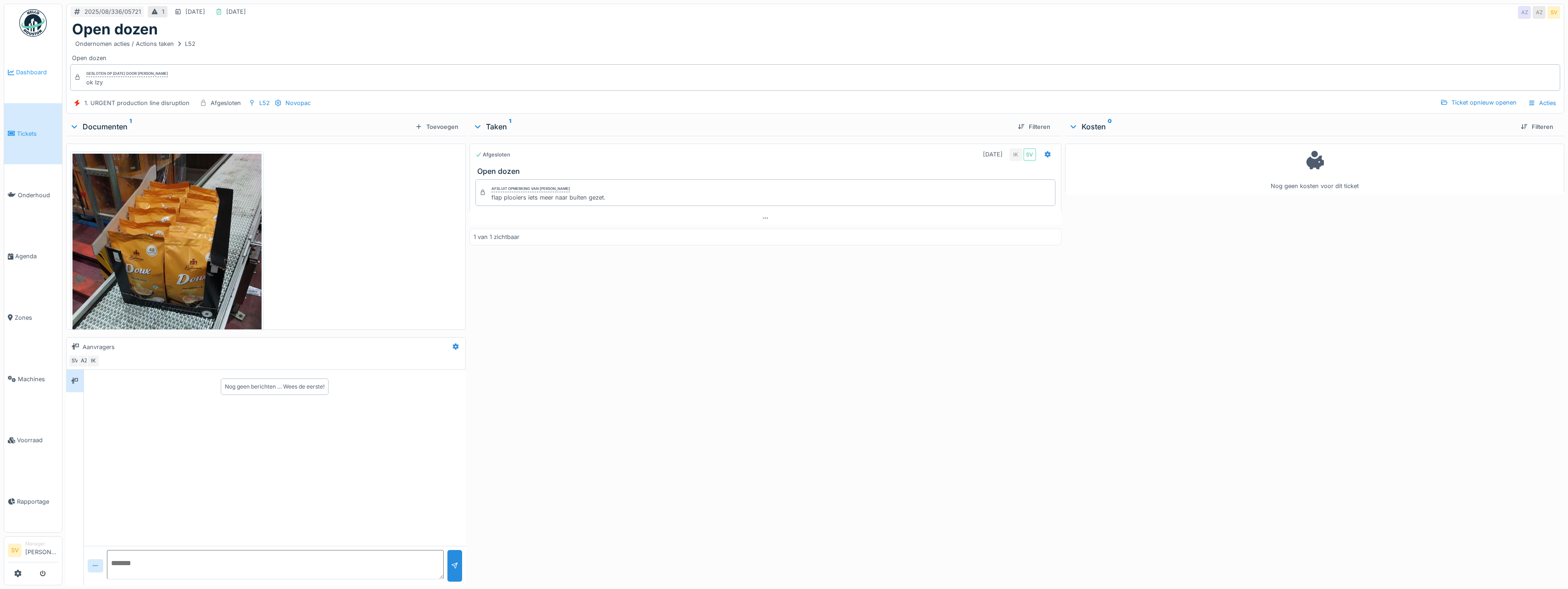
click at [35, 73] on span "Dashboard" at bounding box center [37, 72] width 42 height 9
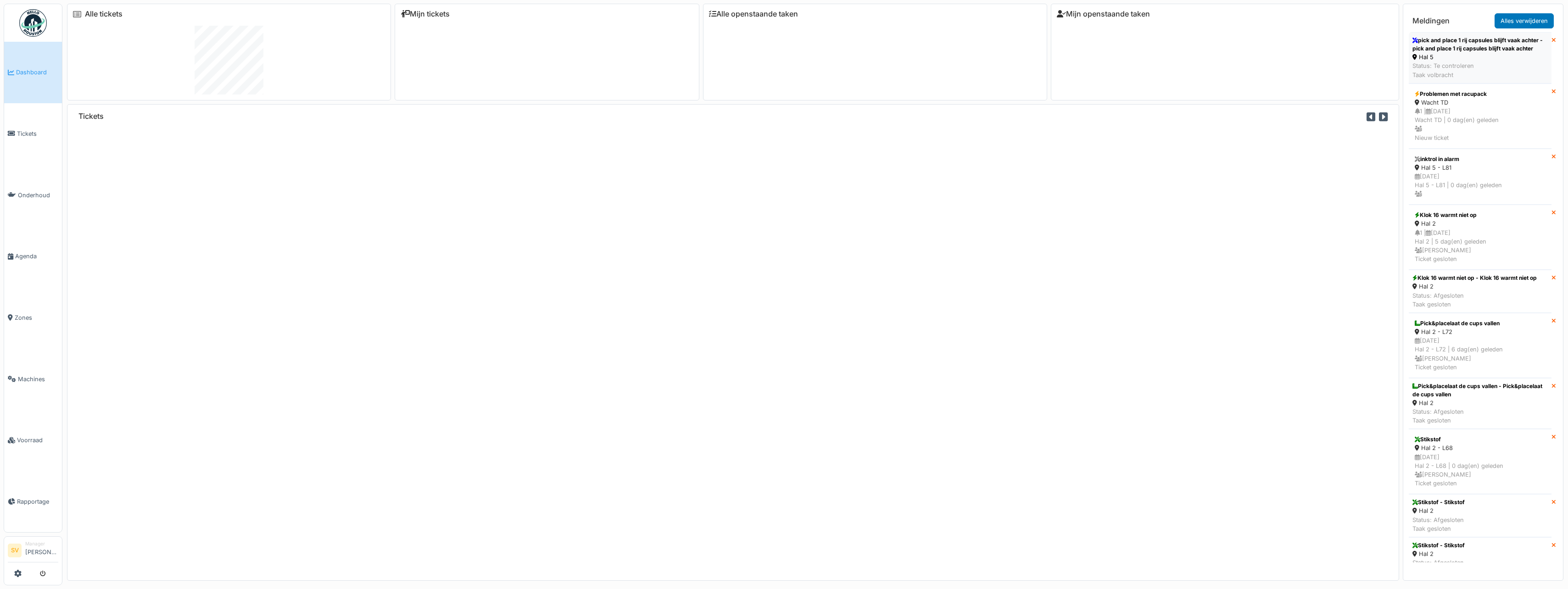
click at [1448, 56] on div "Hal 5" at bounding box center [1479, 57] width 135 height 9
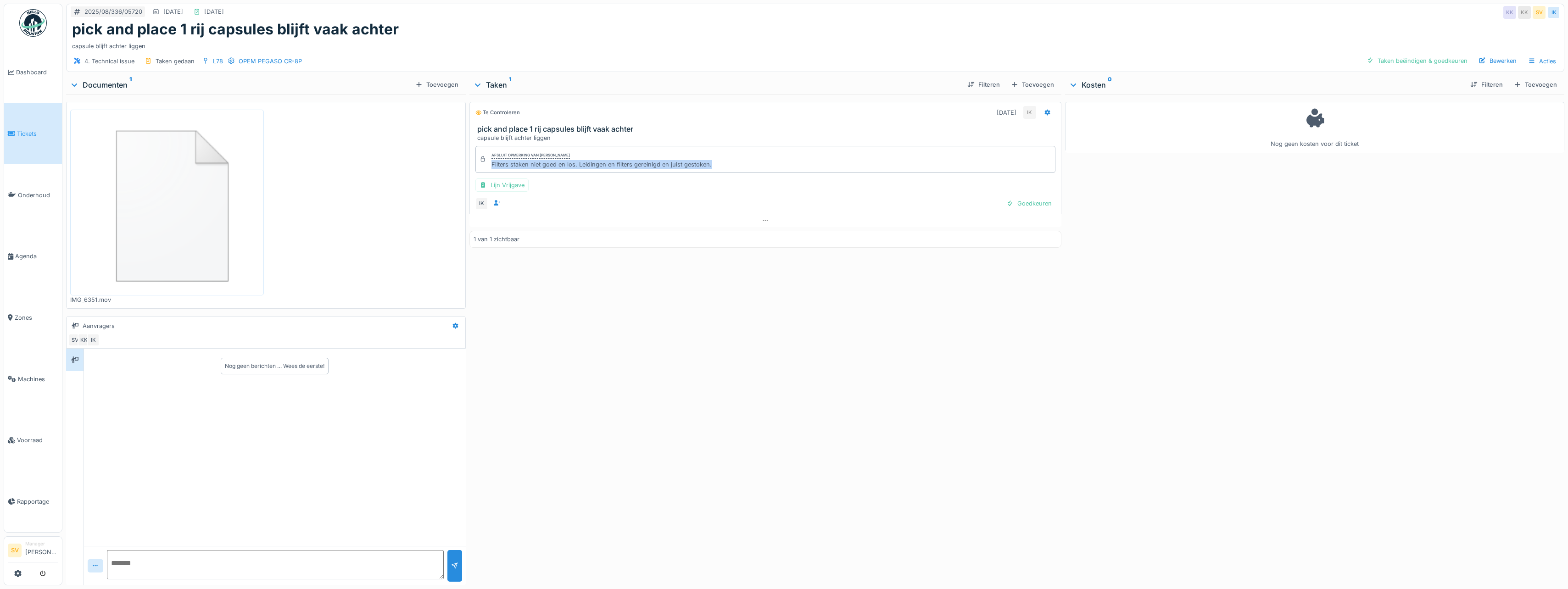
drag, startPoint x: 490, startPoint y: 166, endPoint x: 709, endPoint y: 168, distance: 219.0
click at [709, 168] on div "Afsluit opmerking van [PERSON_NAME] Filters staken niet goed en los. Leidingen …" at bounding box center [765, 159] width 580 height 27
copy div "Filters staken niet goed en los. Leidingen en filters gereinigd en juist gestok…"
click at [1427, 58] on div "Taken beëindigen & goedkeuren" at bounding box center [1416, 60] width 108 height 12
click at [1436, 59] on div "Ticket sluiten" at bounding box center [1443, 60] width 55 height 12
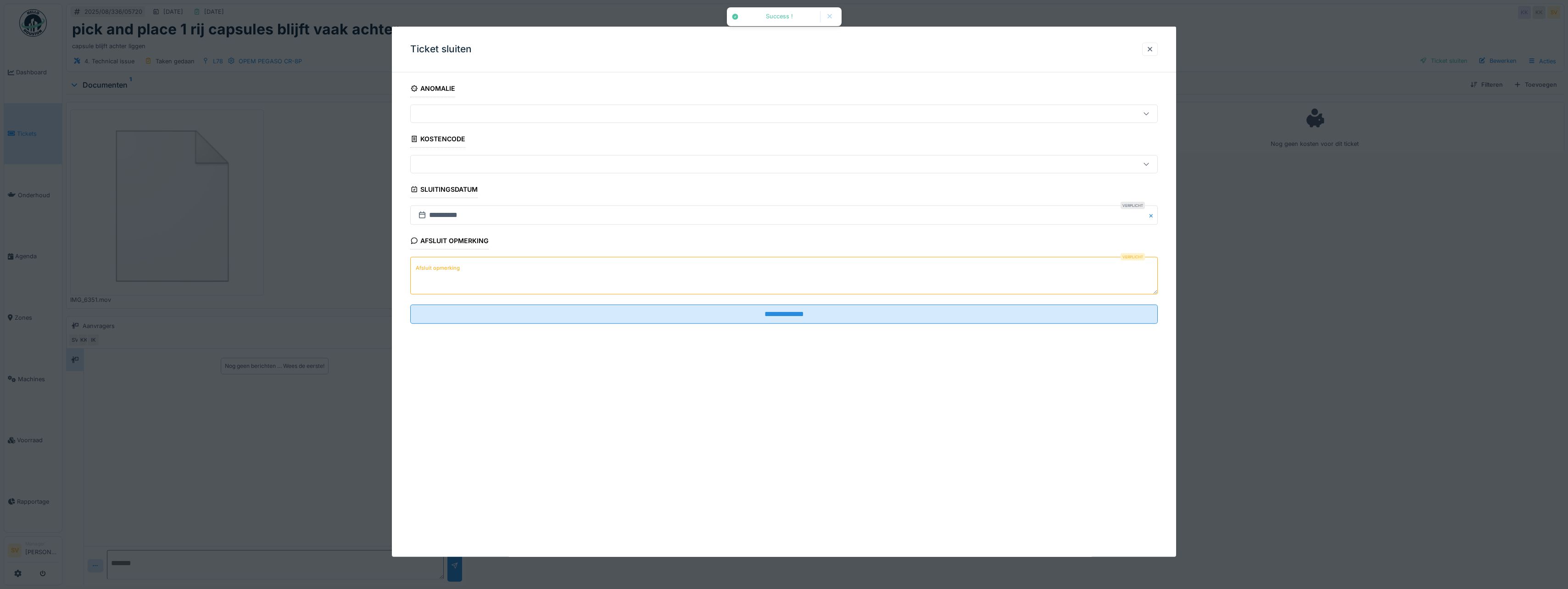
click at [675, 271] on textarea "Afsluit opmerking" at bounding box center [784, 276] width 748 height 38
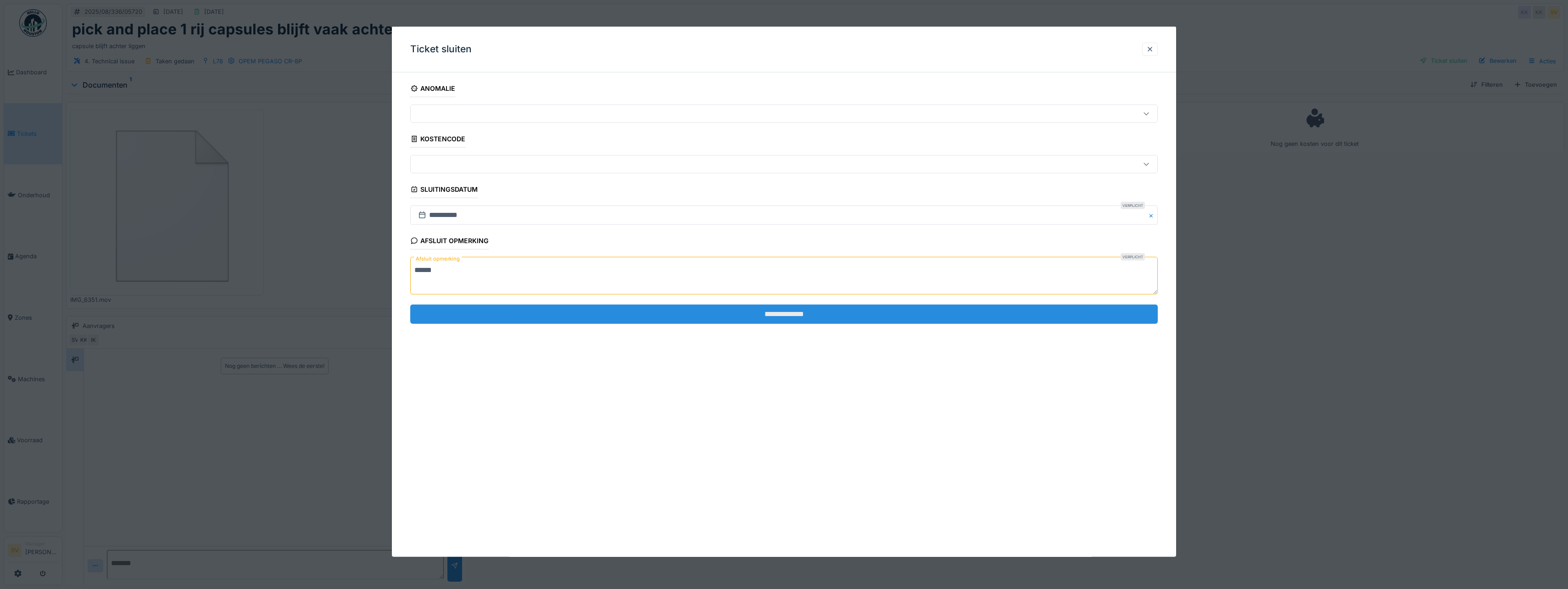
type textarea "******"
click at [794, 318] on input "**********" at bounding box center [784, 314] width 748 height 20
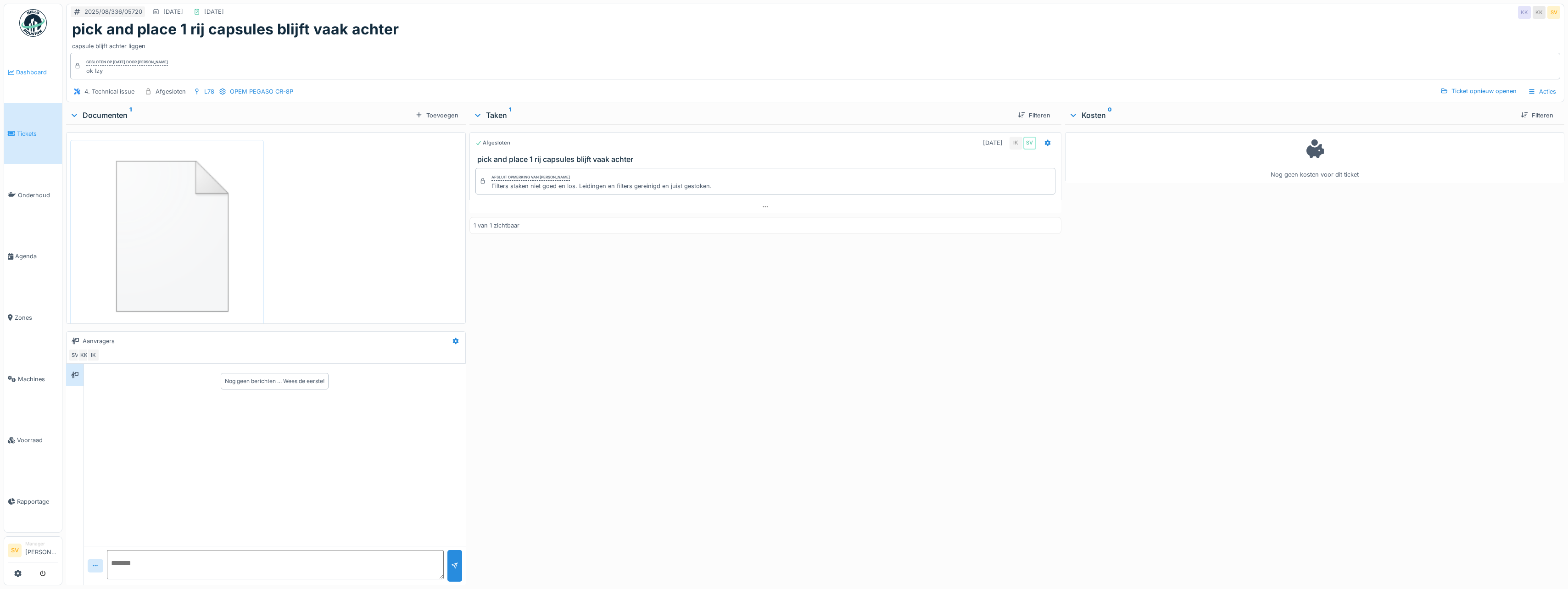
click at [33, 76] on span "Dashboard" at bounding box center [37, 72] width 42 height 9
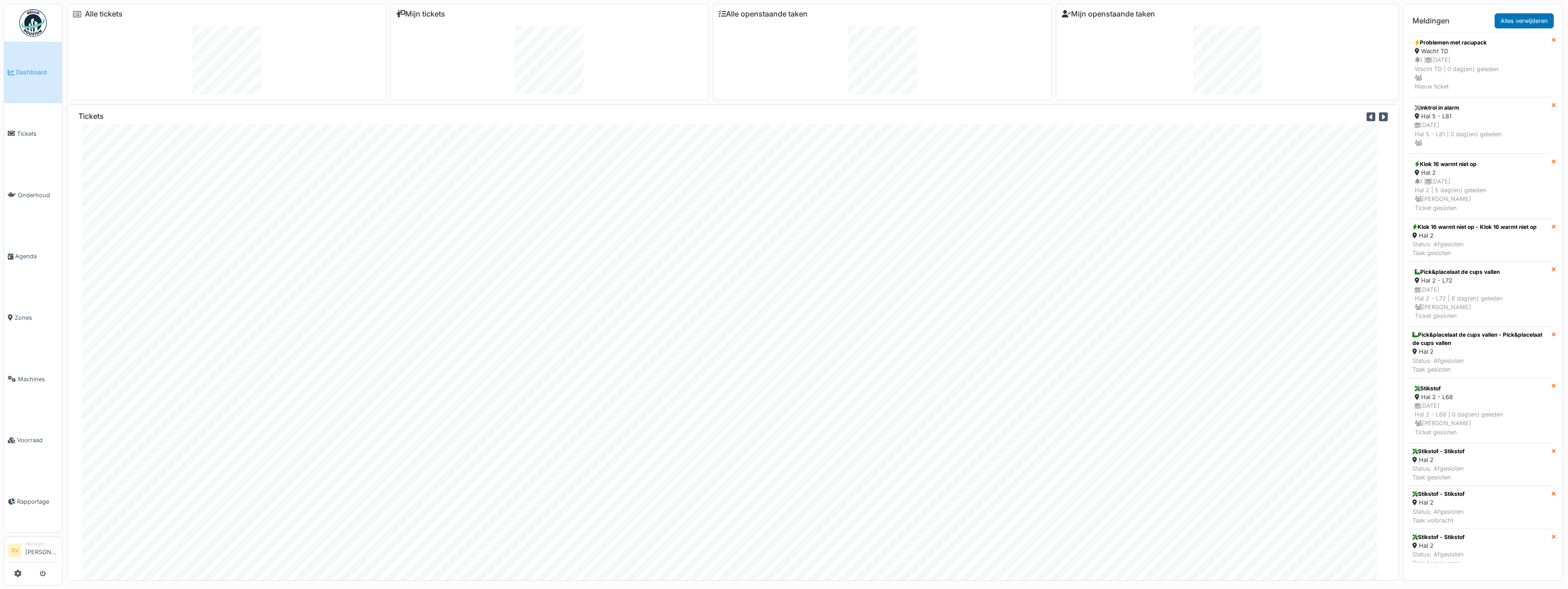
click at [32, 75] on span "Dashboard" at bounding box center [37, 72] width 42 height 9
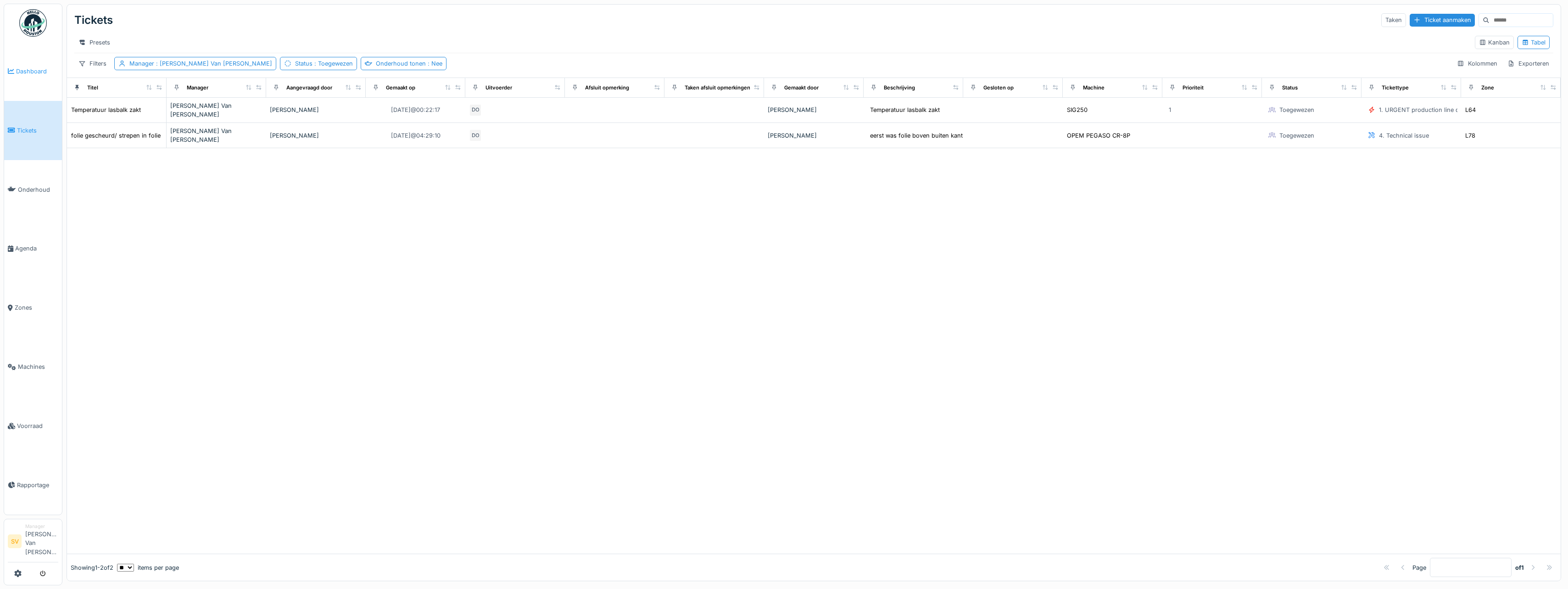
click at [20, 69] on span "Dashboard" at bounding box center [37, 71] width 42 height 9
